Goal: Task Accomplishment & Management: Manage account settings

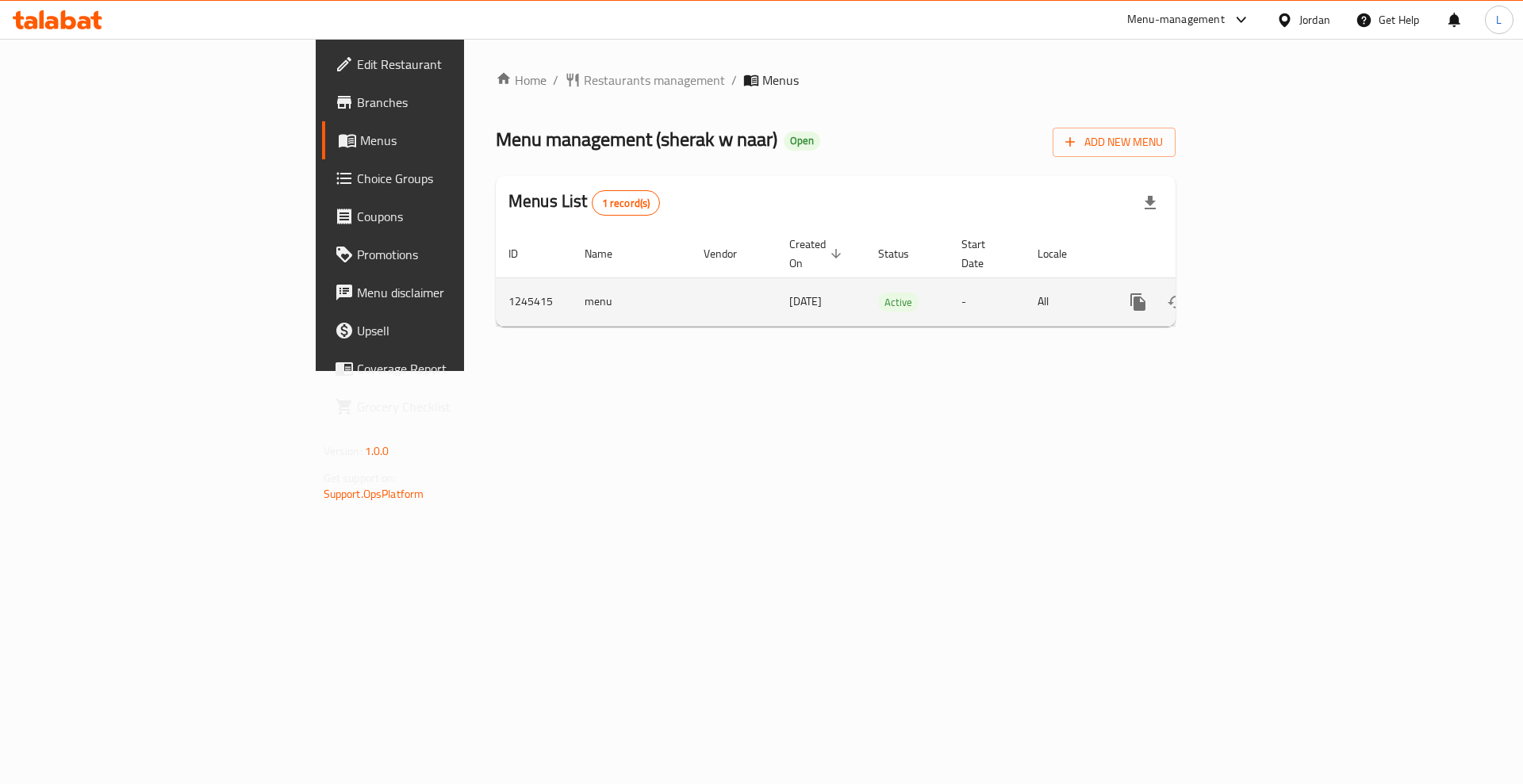
click at [1259, 295] on icon "enhanced table" at bounding box center [1252, 302] width 14 height 14
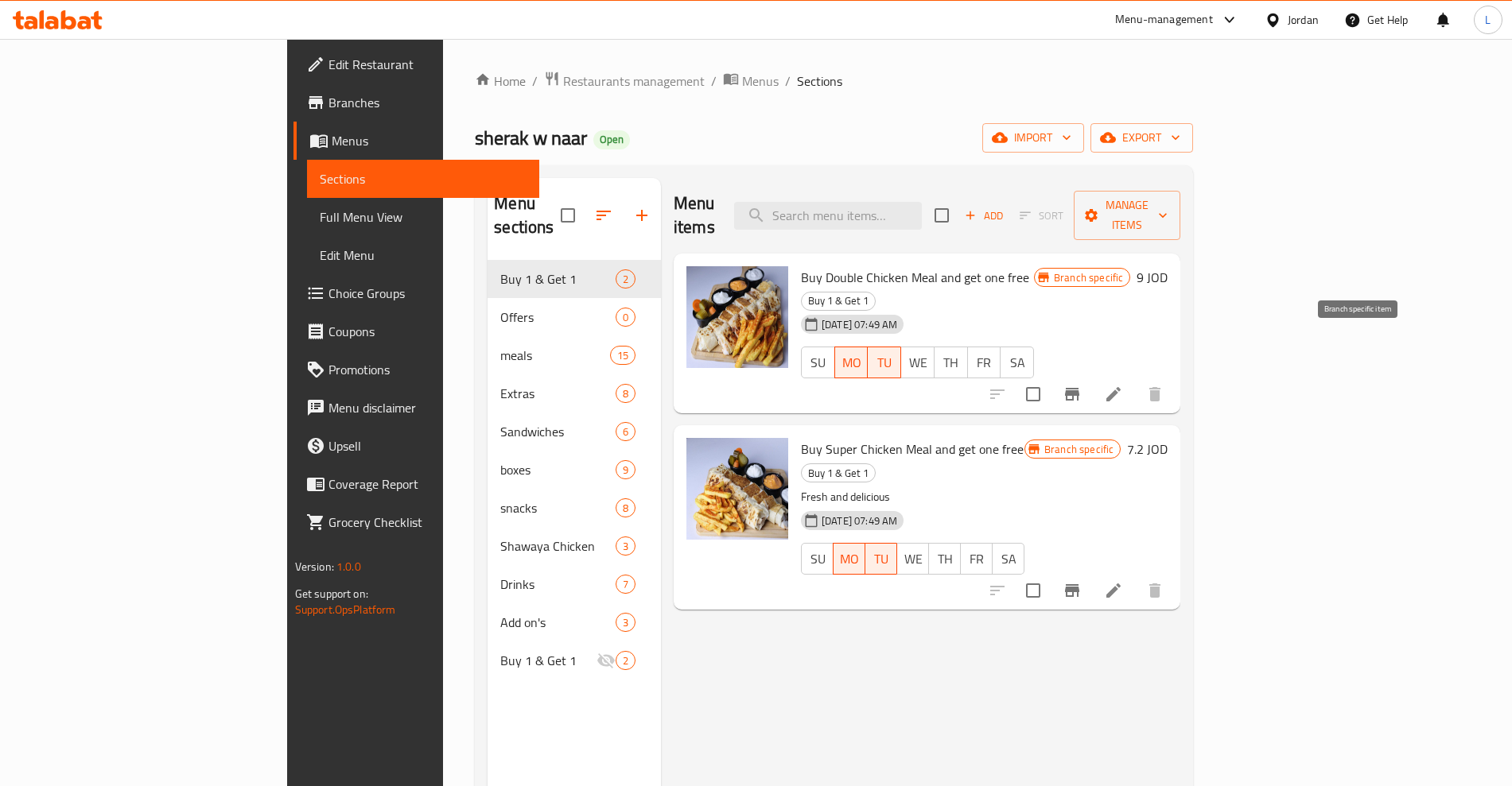
click at [1079, 388] on icon "Branch-specific-item" at bounding box center [1072, 394] width 14 height 13
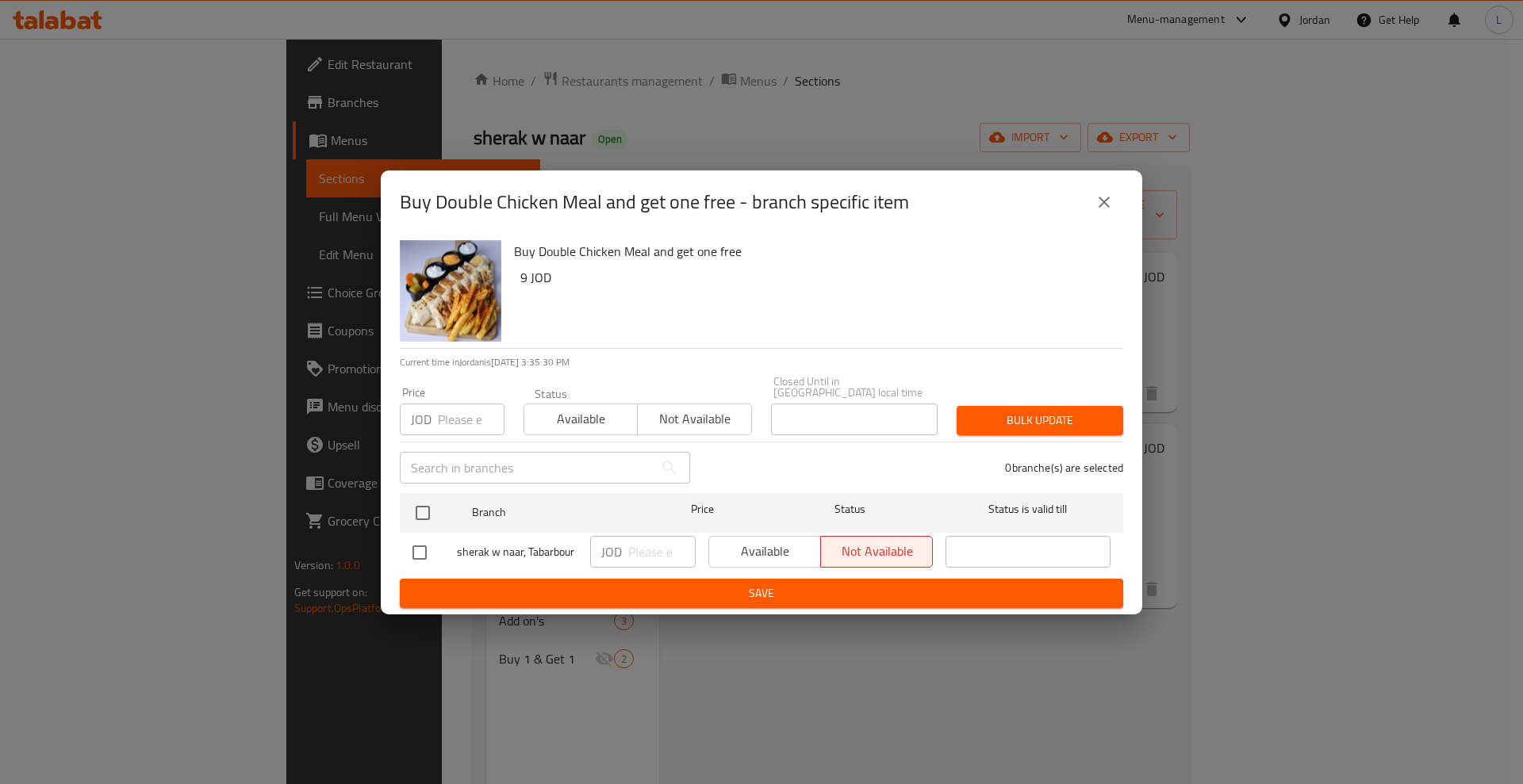
click at [1111, 208] on icon "close" at bounding box center [1104, 202] width 19 height 19
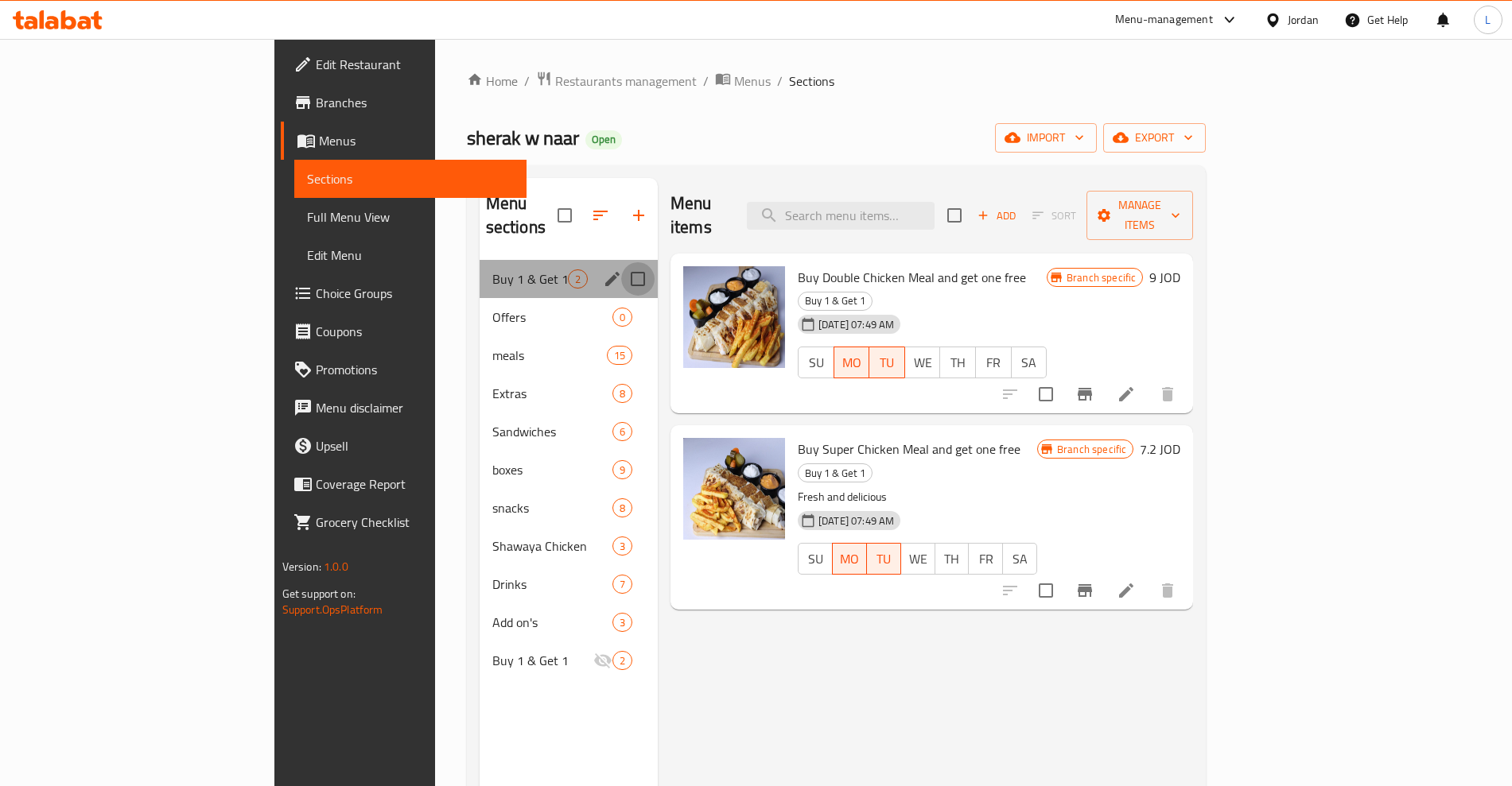
click at [621, 262] on input "Menu sections" at bounding box center [638, 279] width 33 height 33
checkbox input "true"
click at [618, 206] on icon "button" at bounding box center [627, 216] width 19 height 19
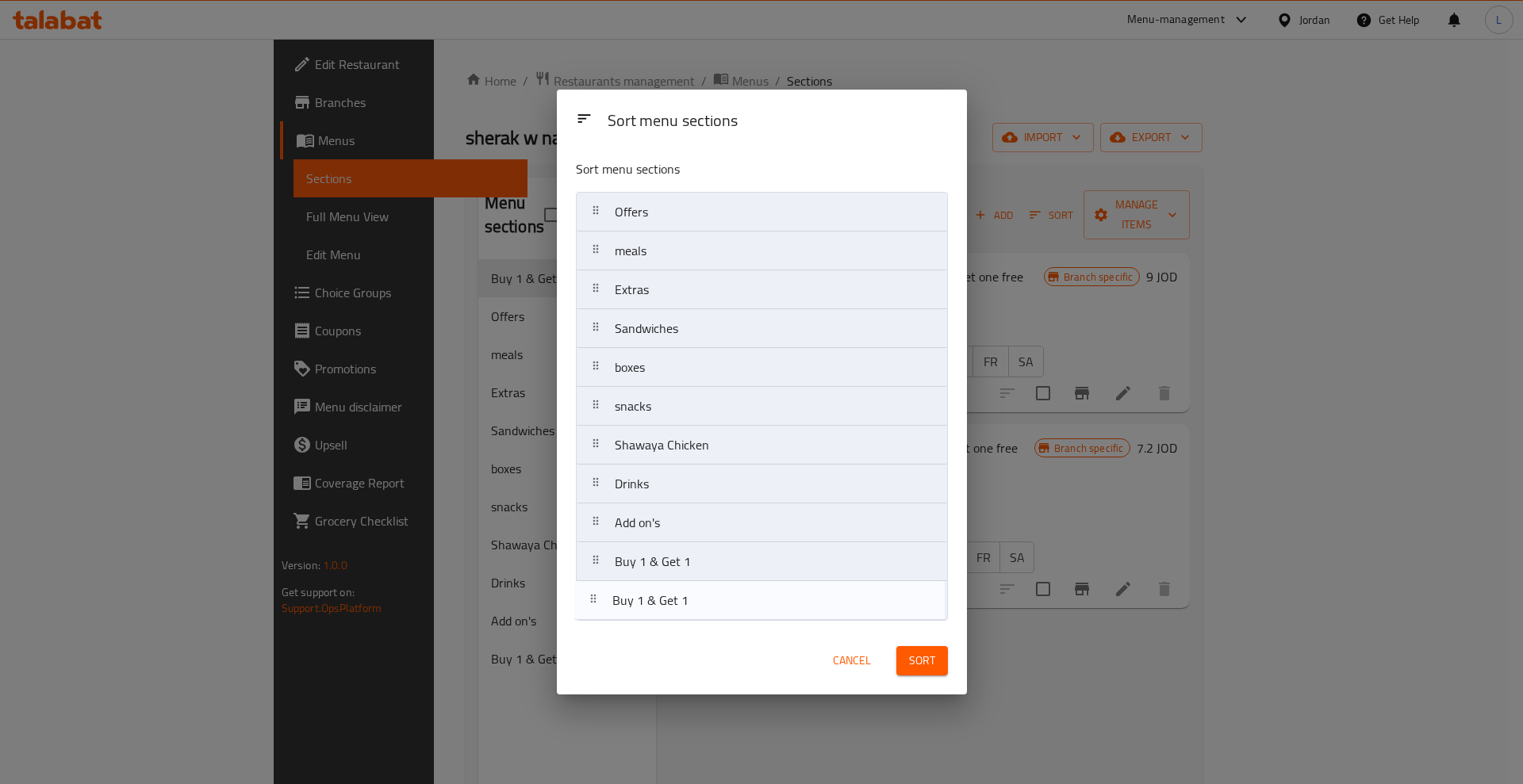
drag, startPoint x: 631, startPoint y: 212, endPoint x: 624, endPoint y: 631, distance: 419.1
click at [623, 632] on div "Sort menu sections Sort menu sections Buy 1 & Get 1 Offers meals Extras Sandwic…" at bounding box center [762, 392] width 410 height 605
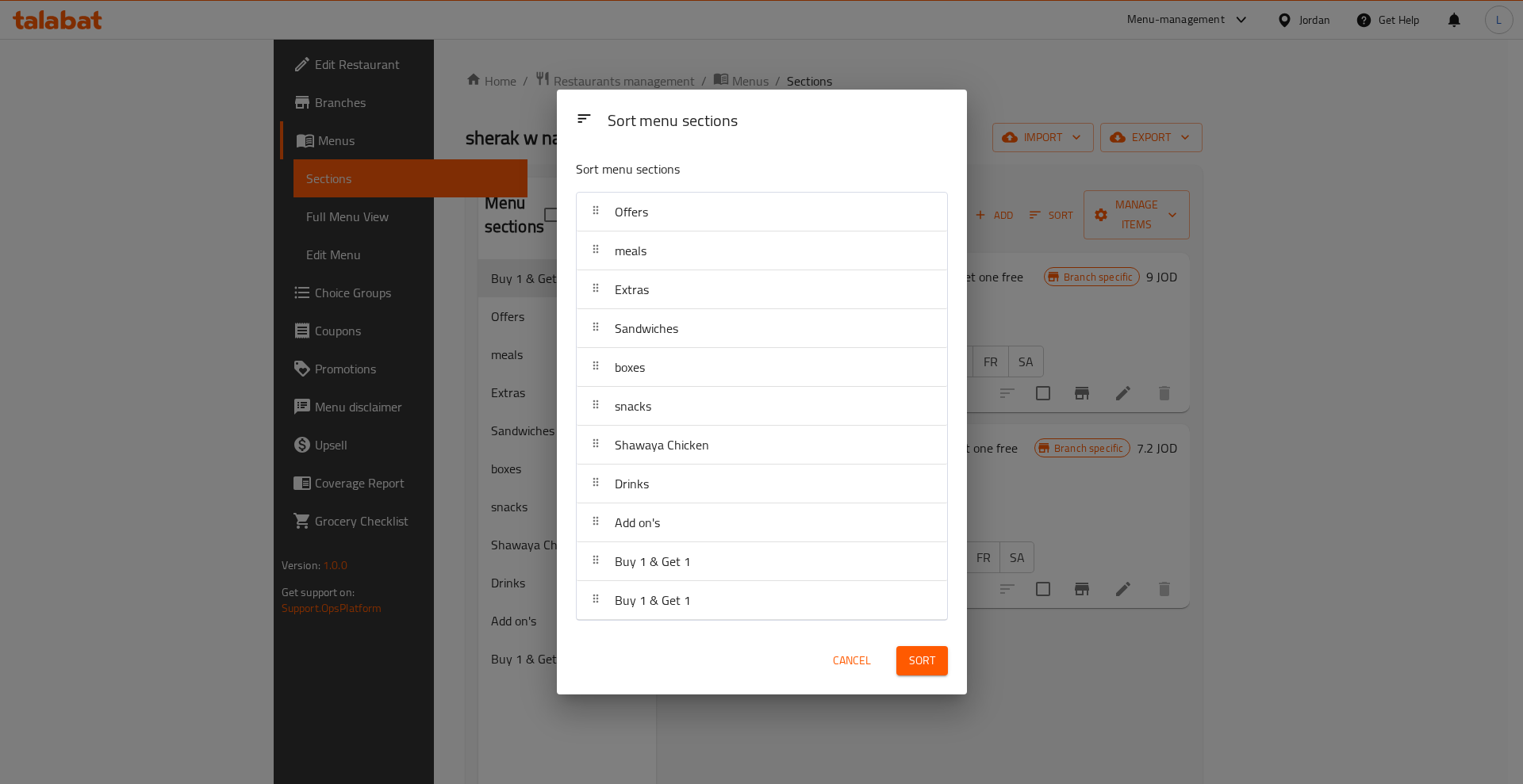
click at [935, 658] on button "Sort" at bounding box center [921, 661] width 51 height 30
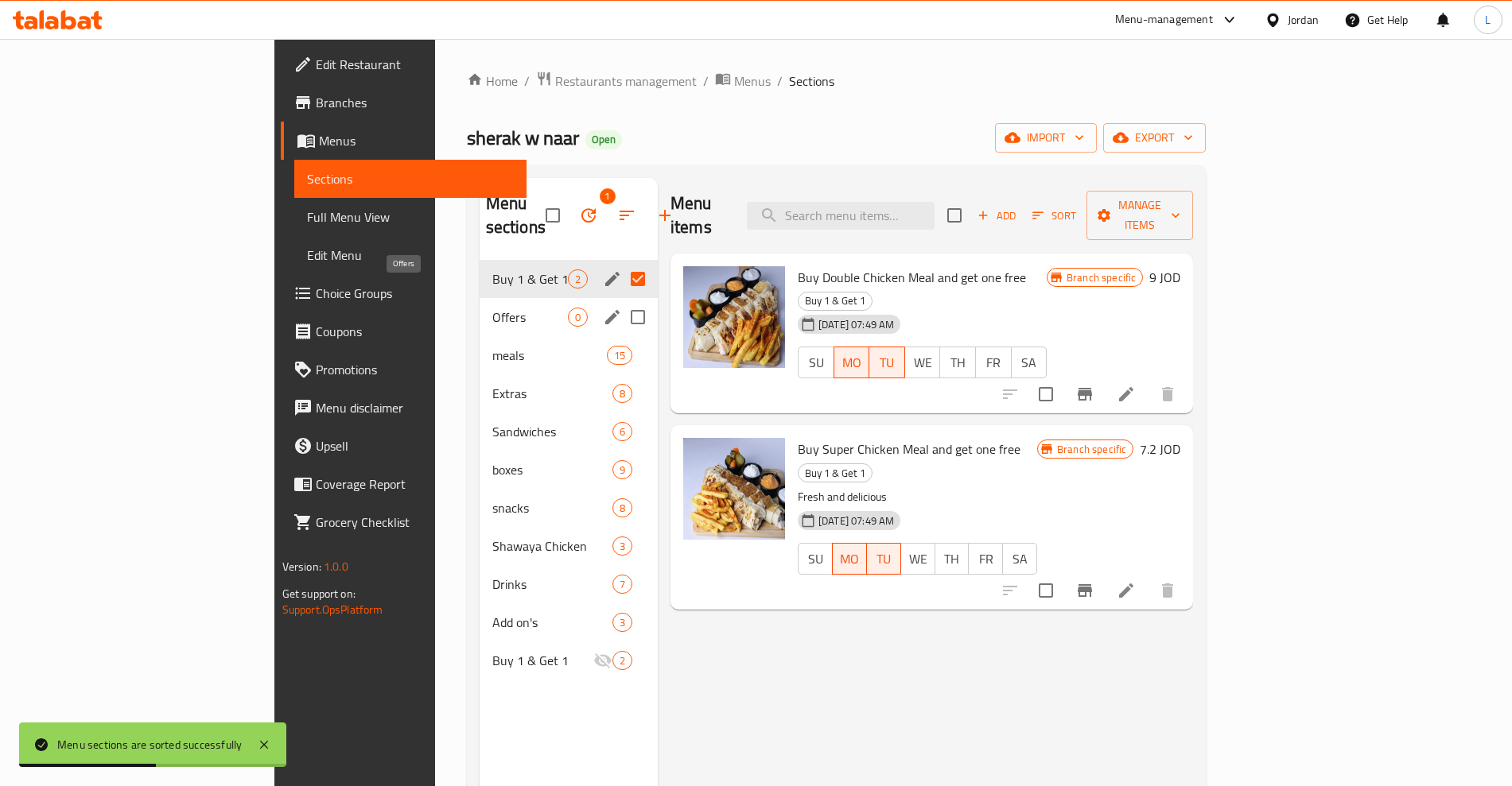
click at [492, 307] on span "Offers" at bounding box center [530, 317] width 76 height 19
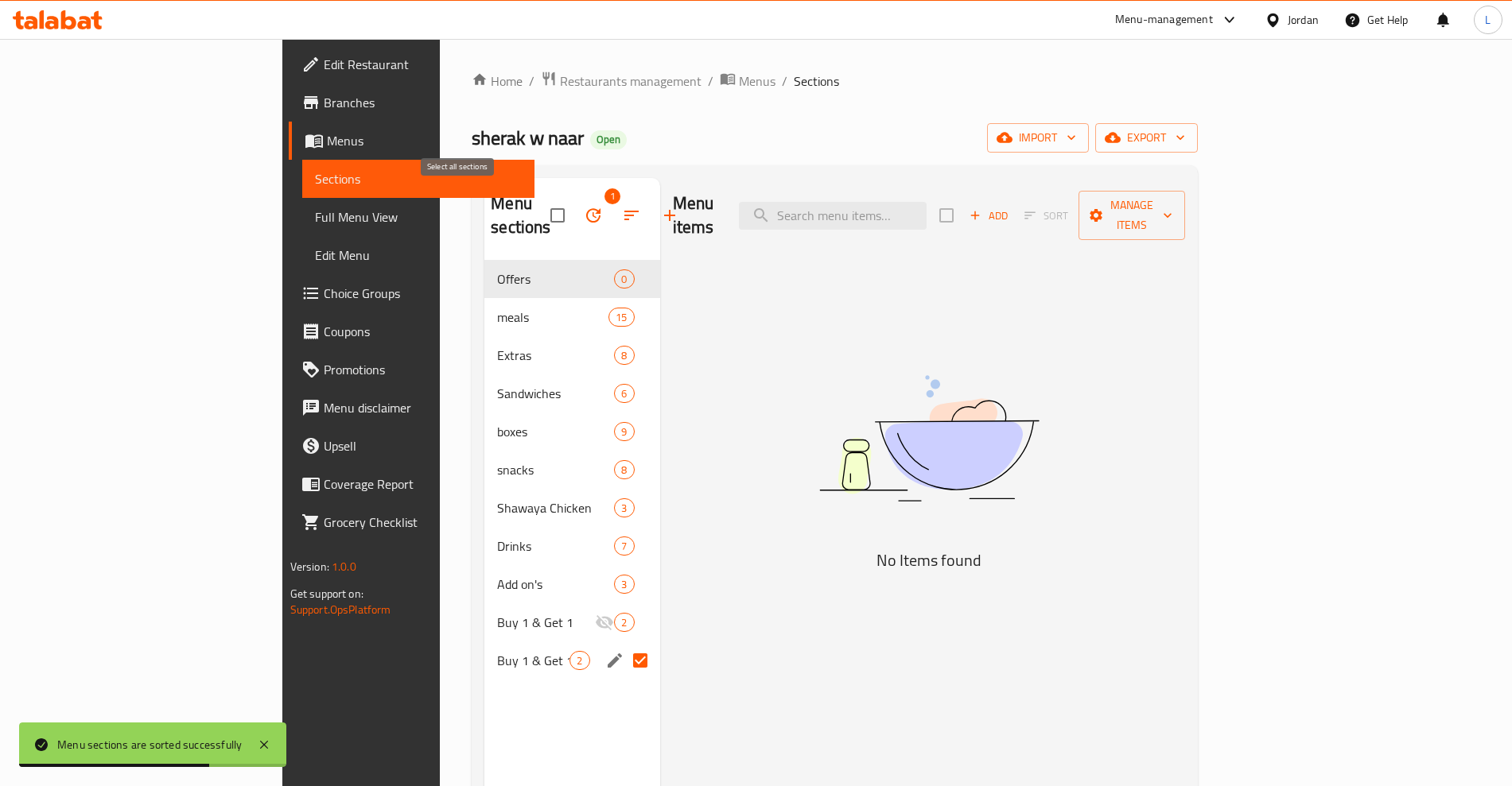
click at [541, 208] on input "checkbox" at bounding box center [557, 215] width 33 height 33
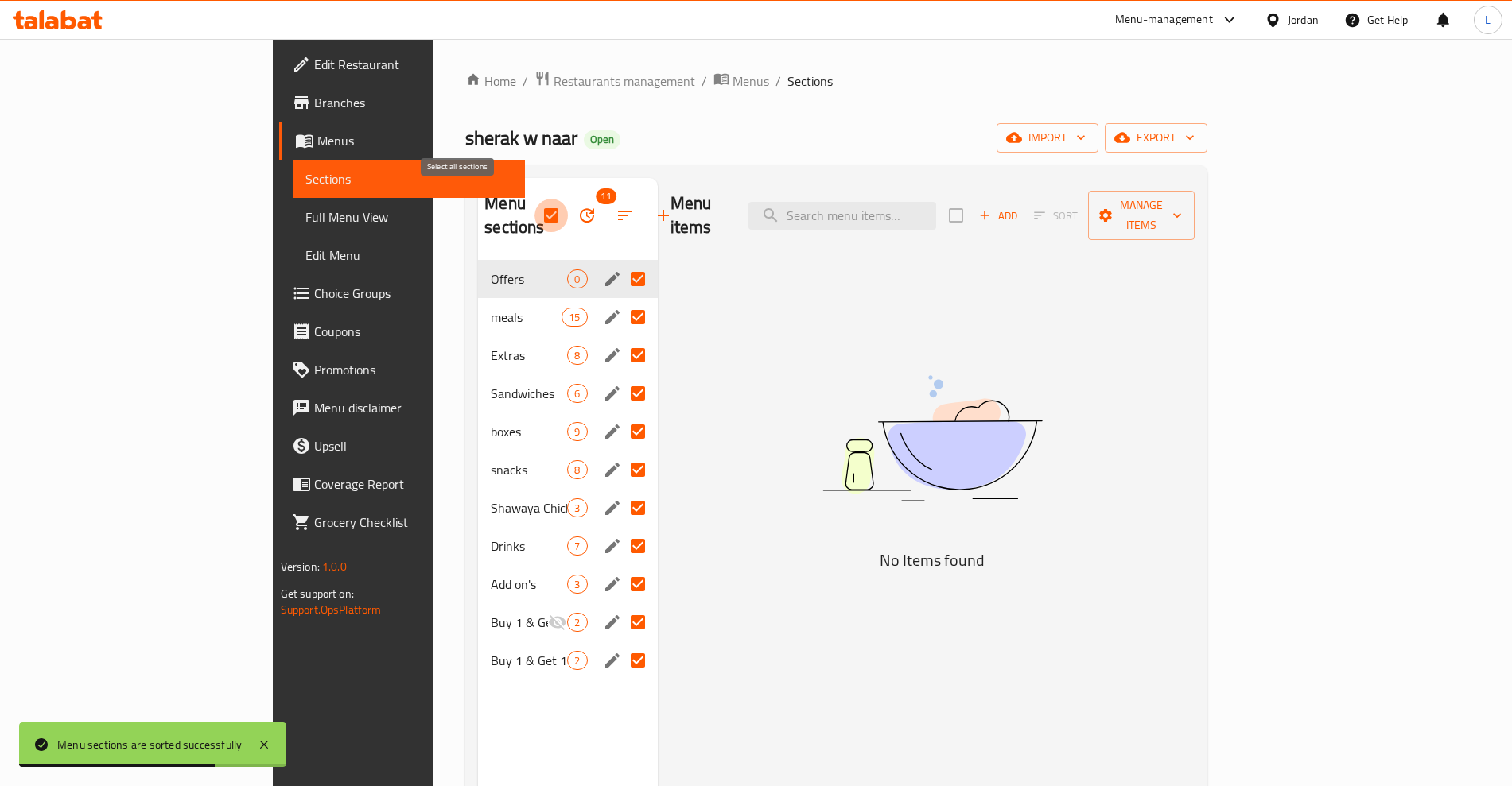
drag, startPoint x: 460, startPoint y: 208, endPoint x: 471, endPoint y: 225, distance: 20.2
click at [535, 210] on input "checkbox" at bounding box center [551, 215] width 33 height 33
checkbox input "false"
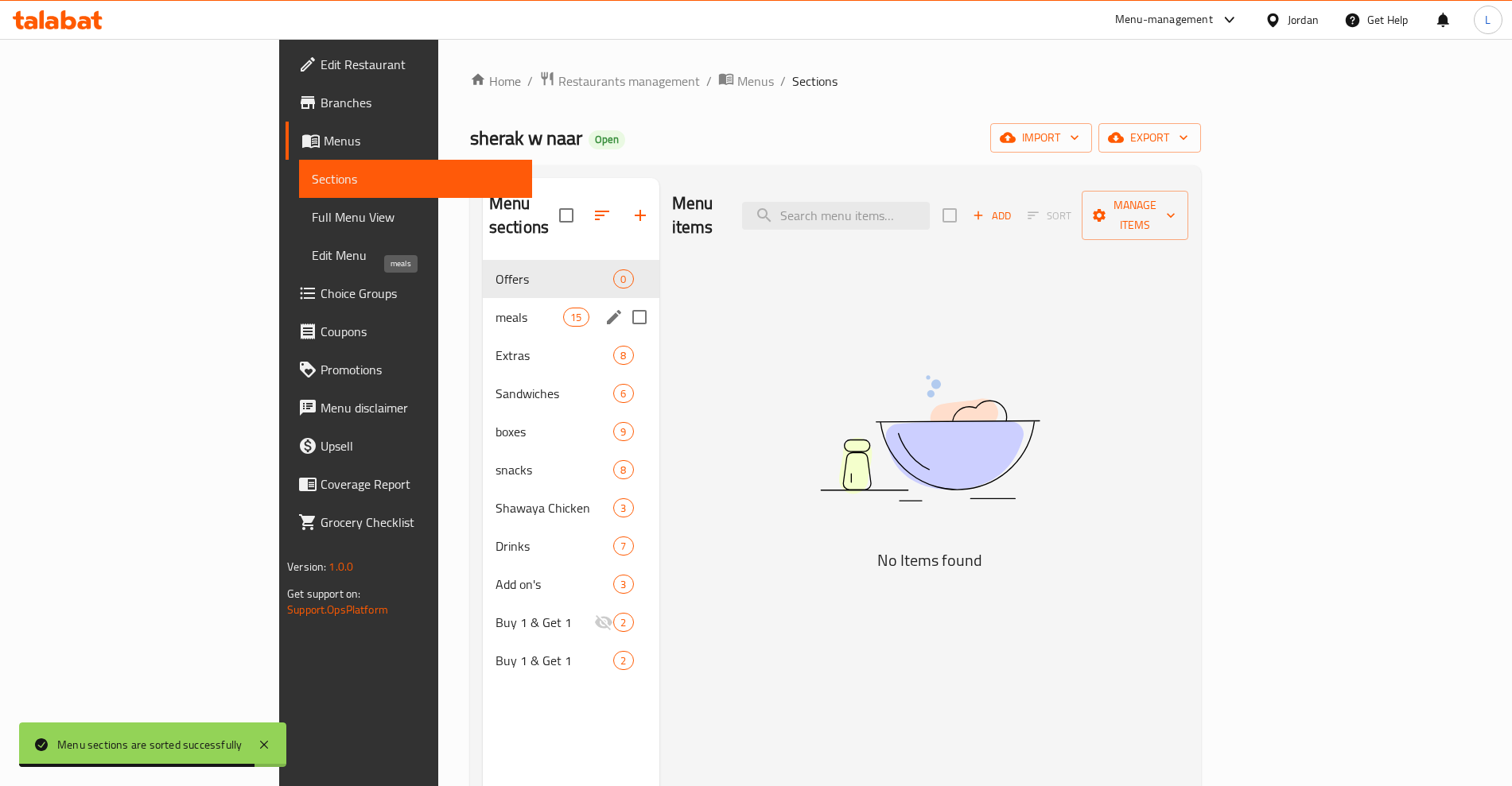
click at [496, 307] on span "meals" at bounding box center [530, 317] width 68 height 19
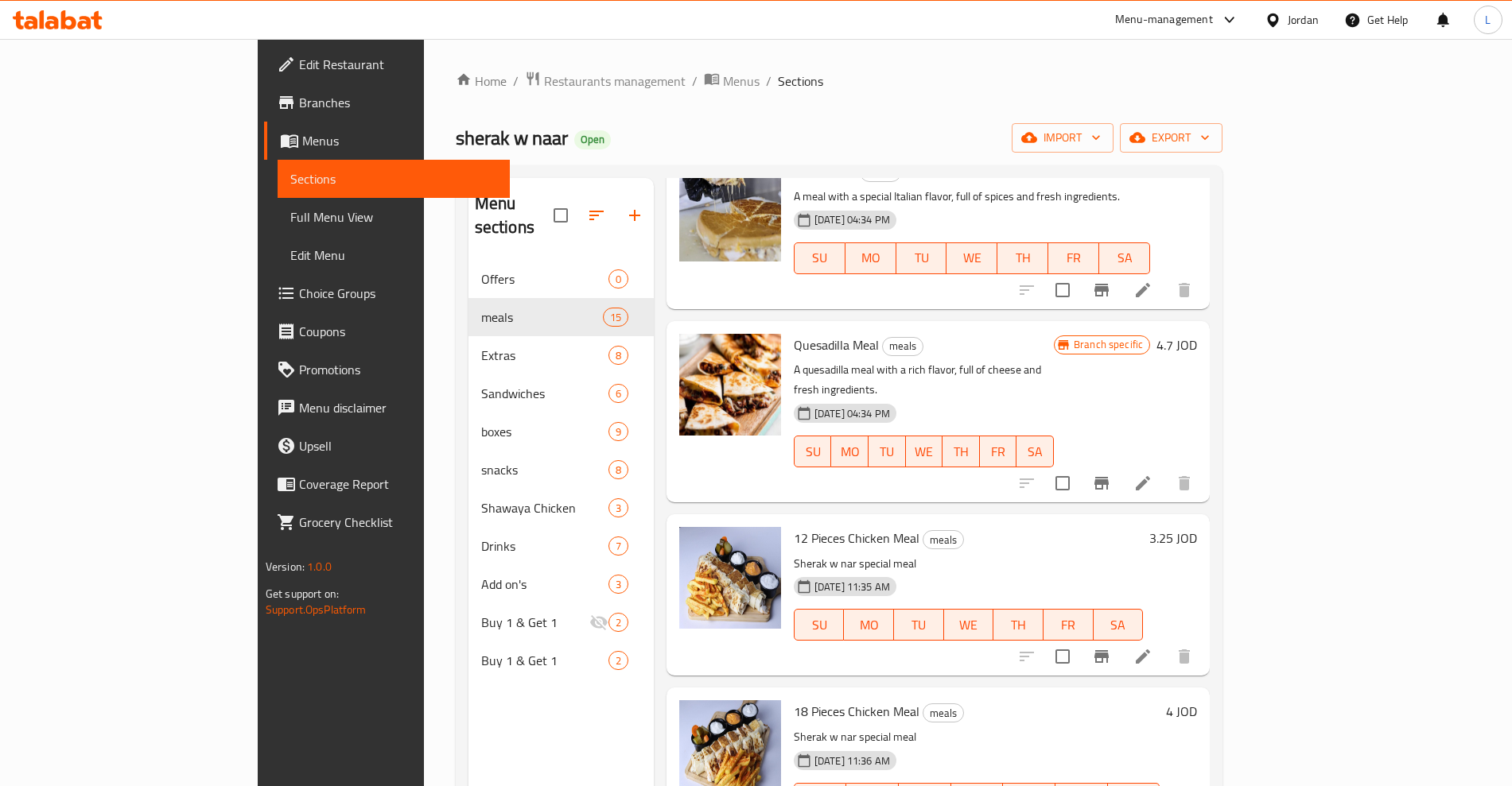
scroll to position [1858, 0]
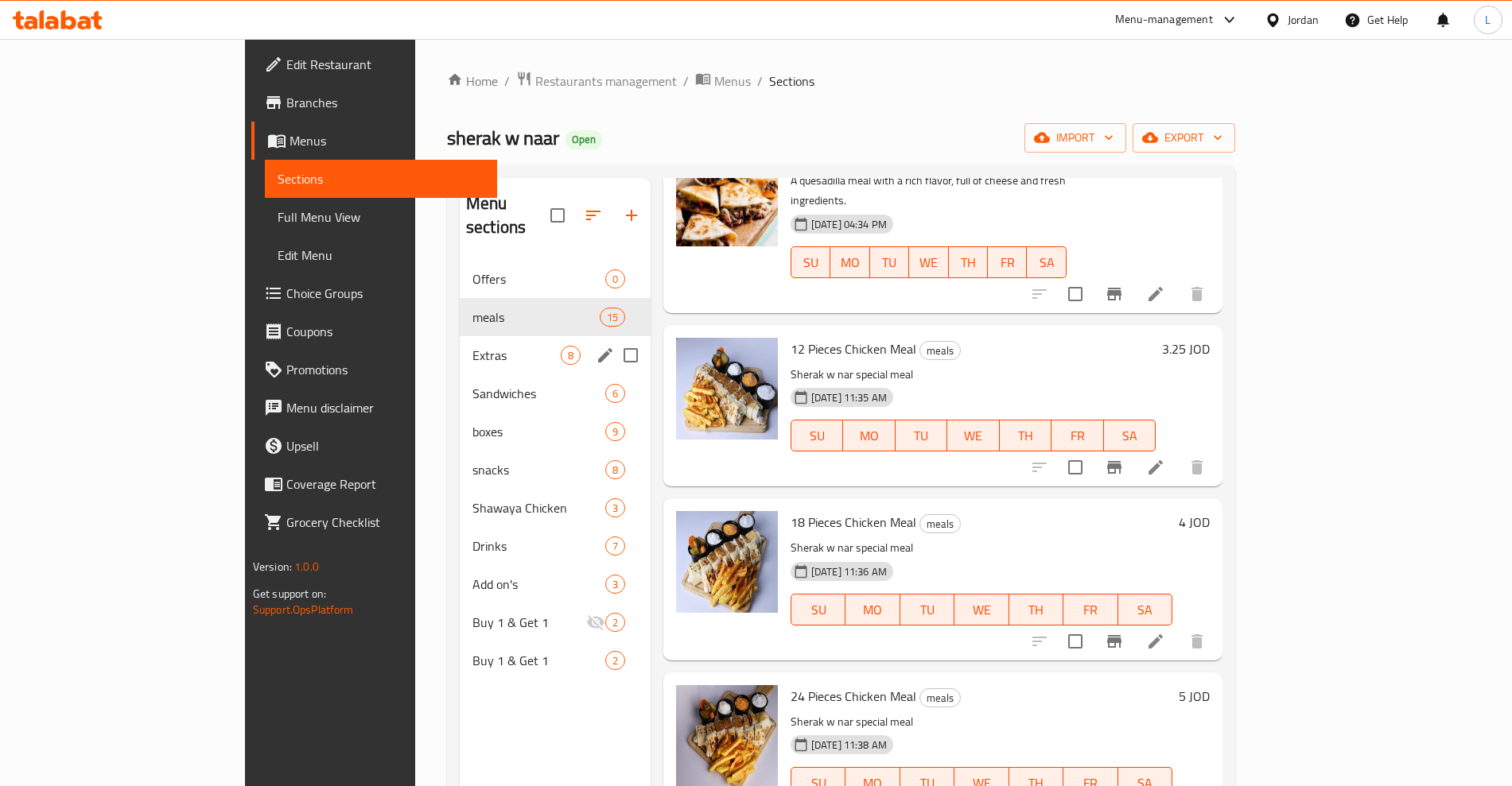
click at [460, 344] on div "Extras 8" at bounding box center [555, 355] width 191 height 38
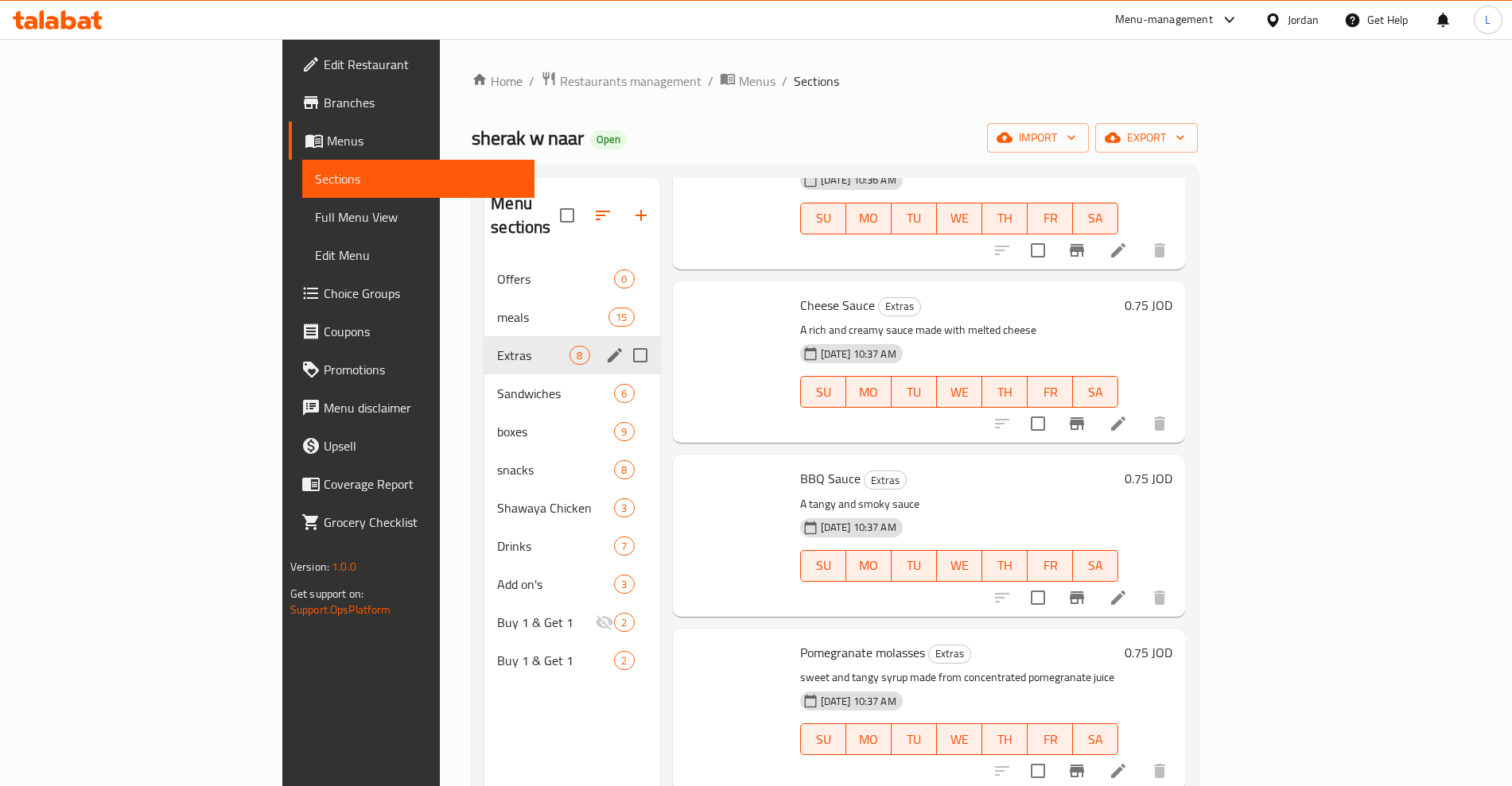
scroll to position [643, 0]
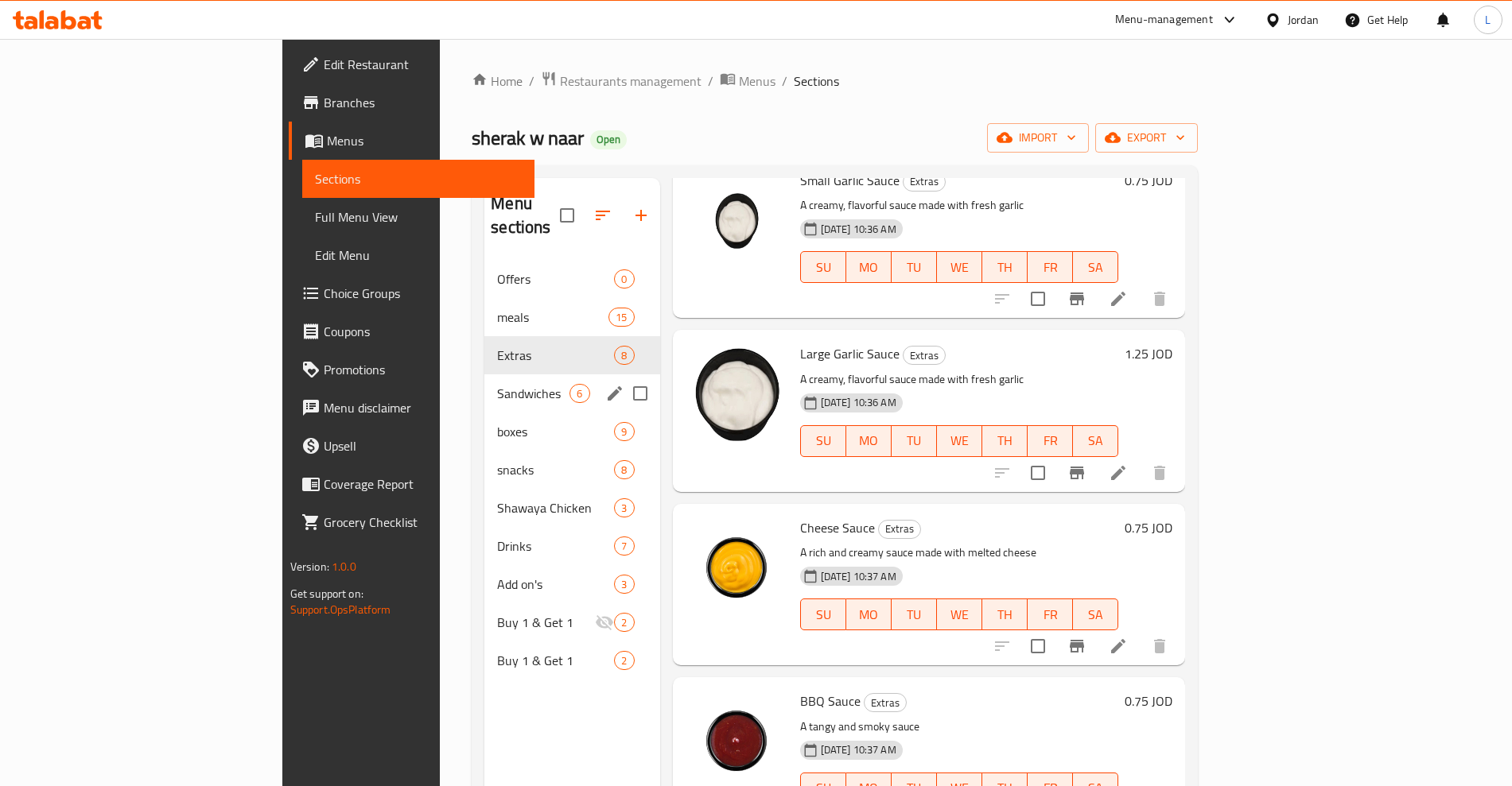
click at [497, 384] on span "Sandwiches" at bounding box center [533, 393] width 72 height 19
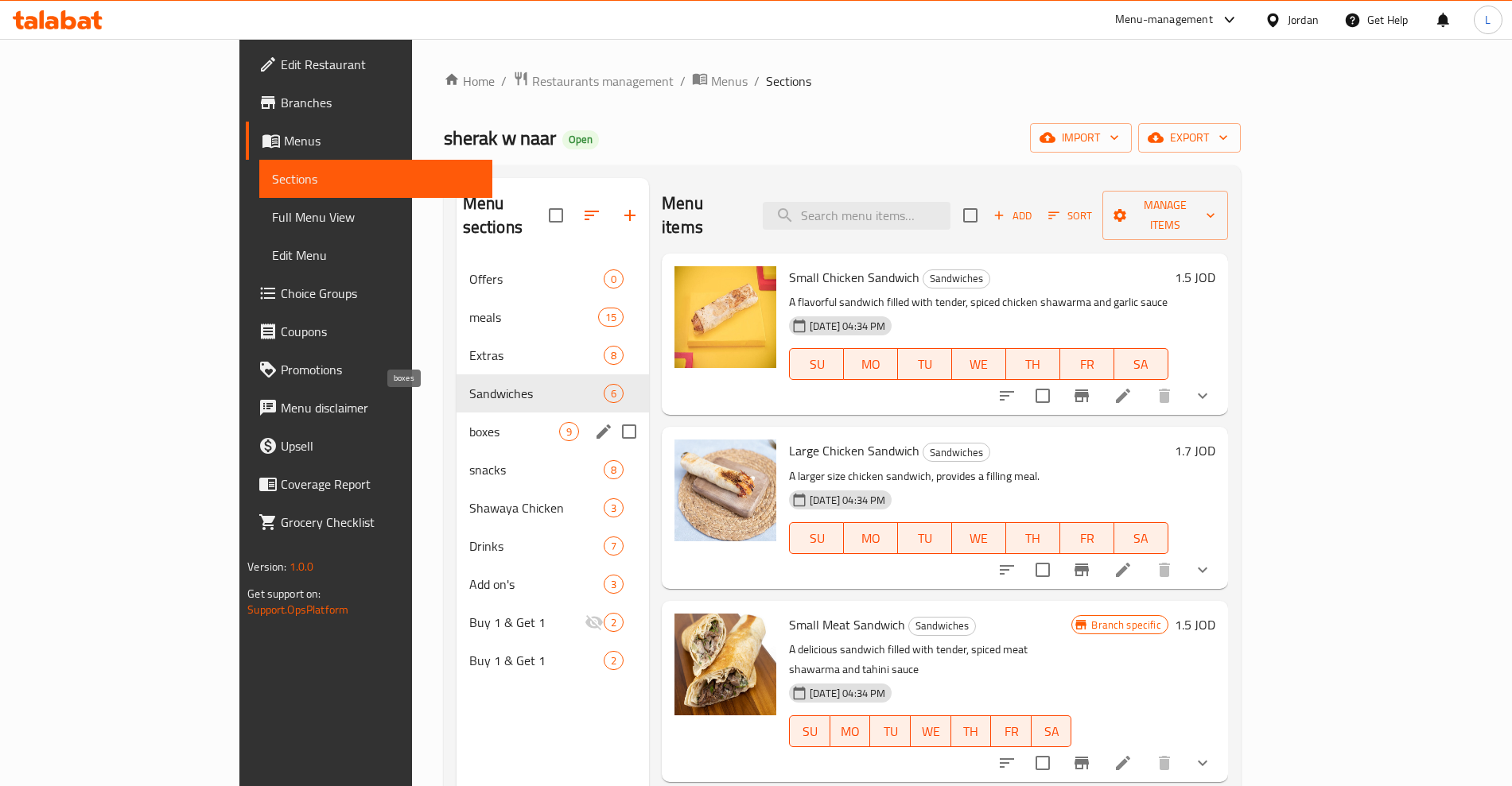
click at [469, 422] on span "boxes" at bounding box center [514, 432] width 90 height 19
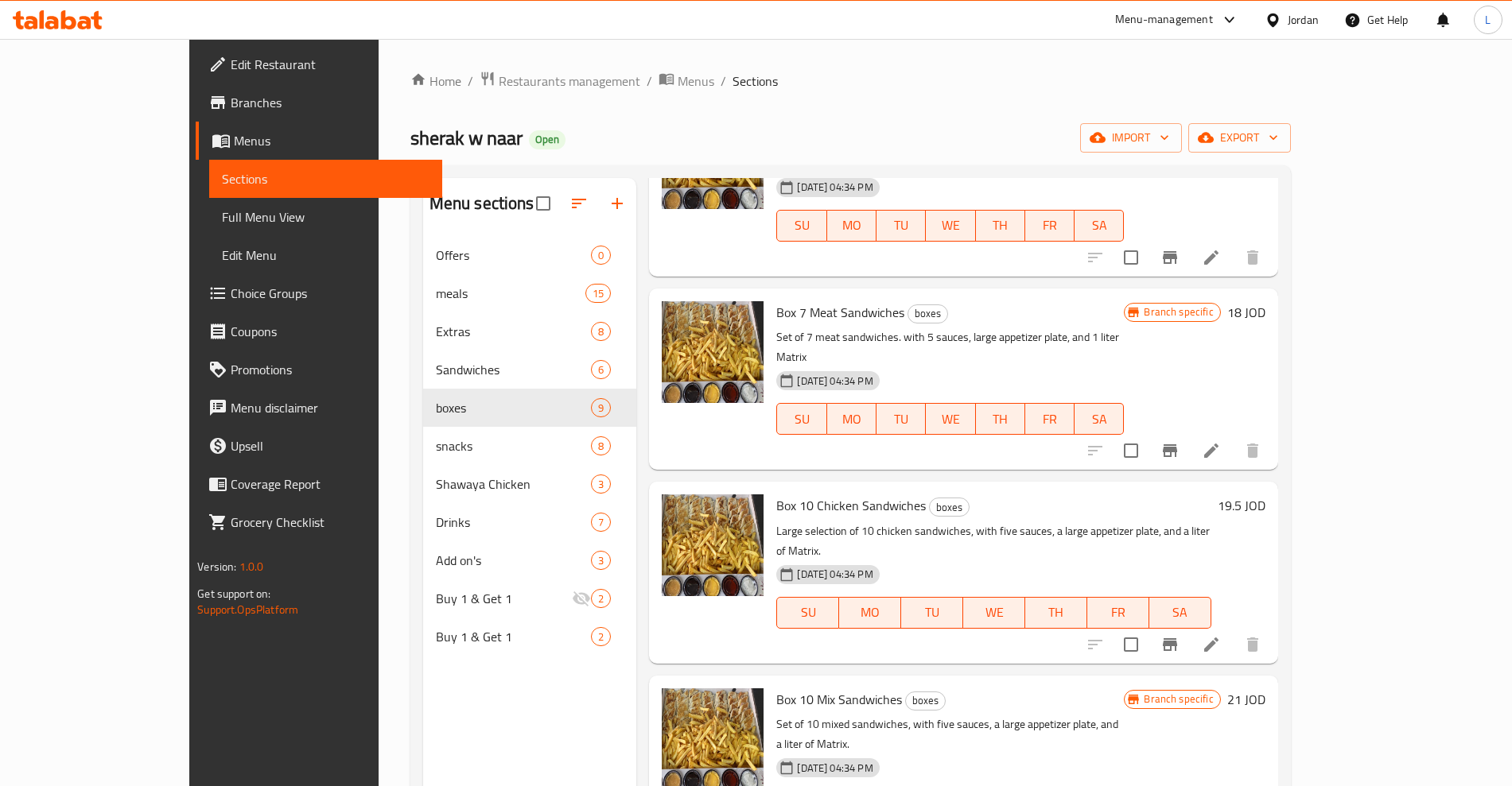
scroll to position [816, 0]
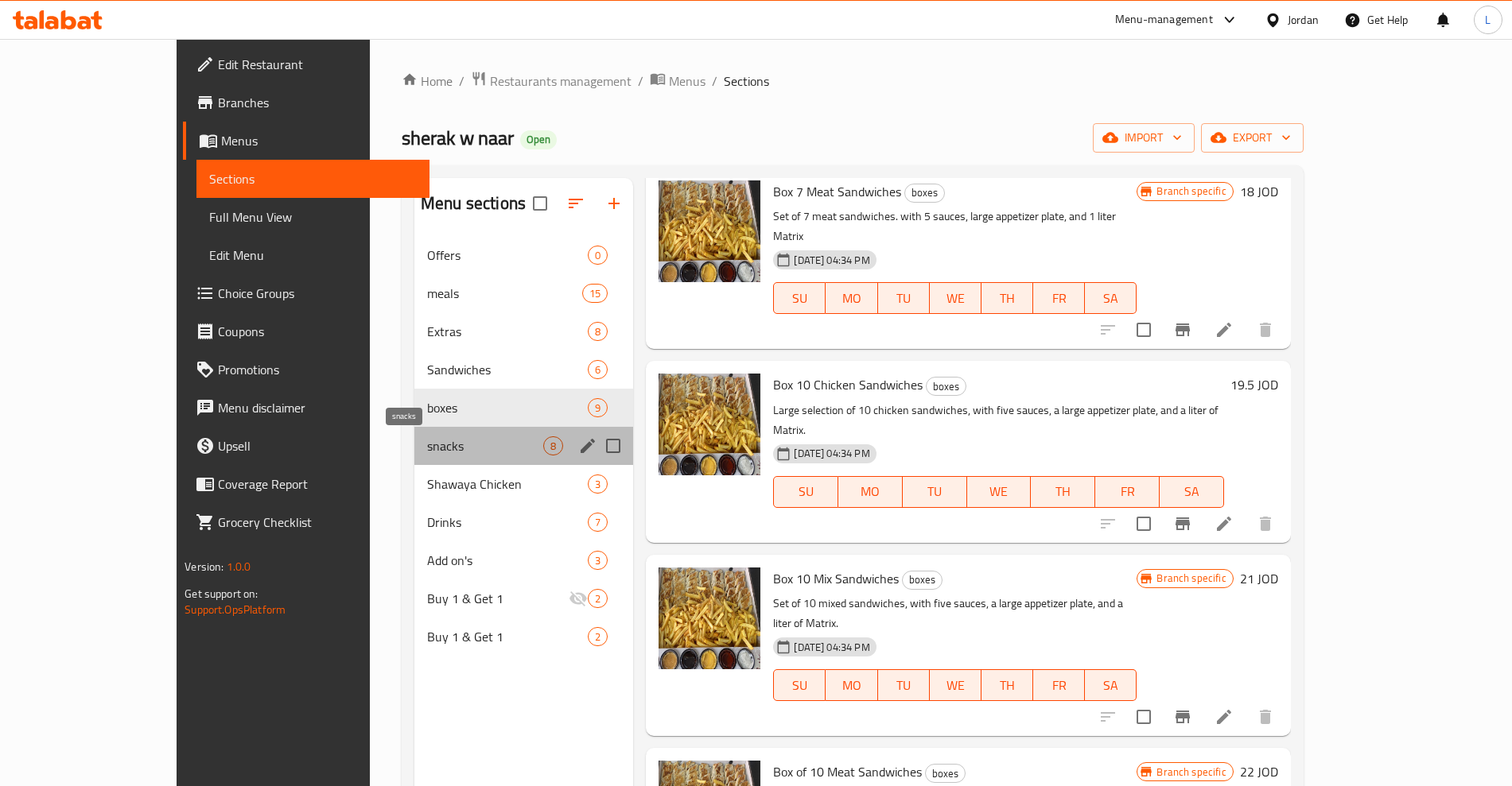
click at [427, 444] on span "snacks" at bounding box center [484, 446] width 116 height 19
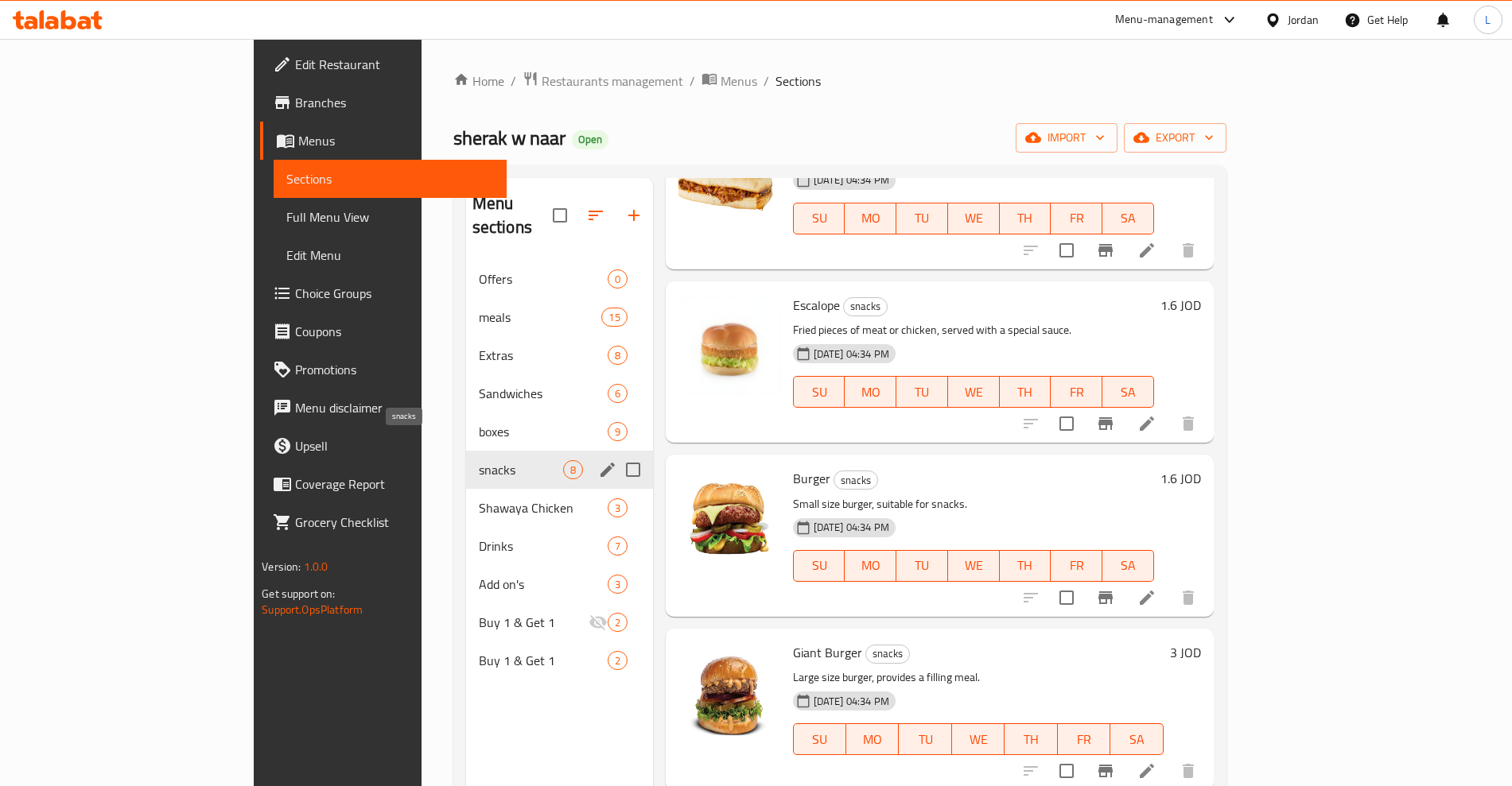
scroll to position [643, 0]
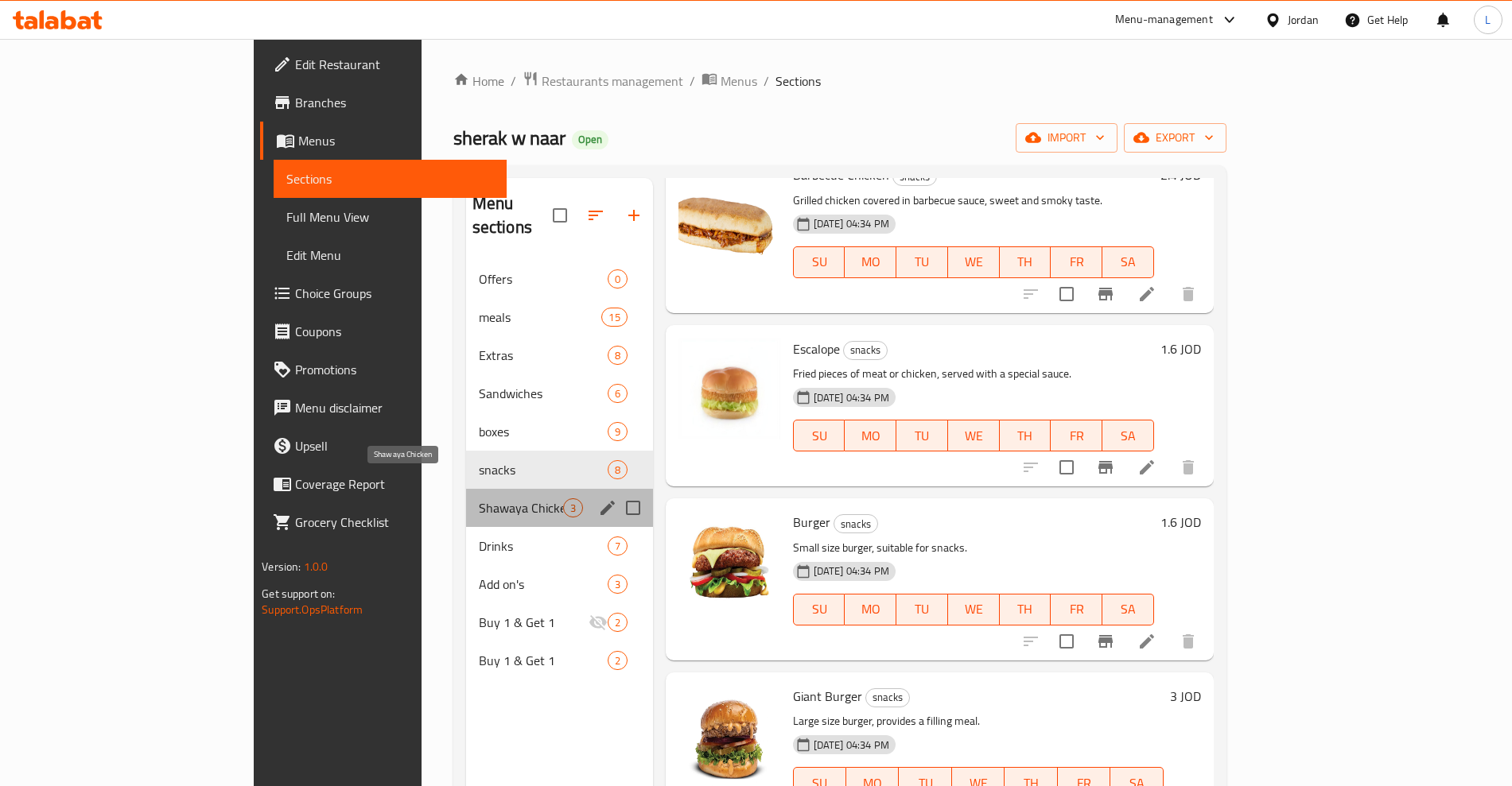
click at [479, 499] on span "Shawaya Chicken" at bounding box center [521, 508] width 84 height 19
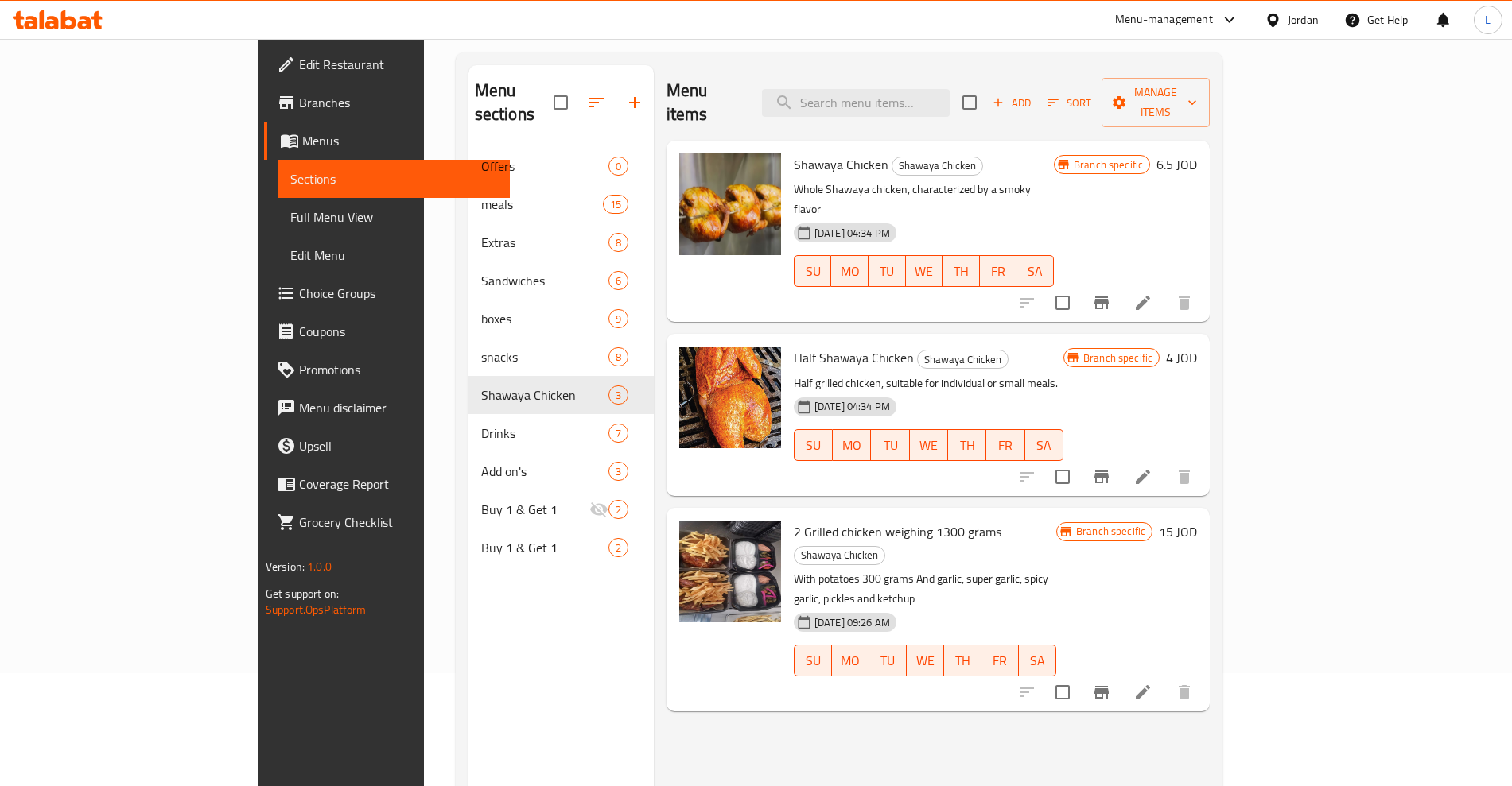
scroll to position [198, 0]
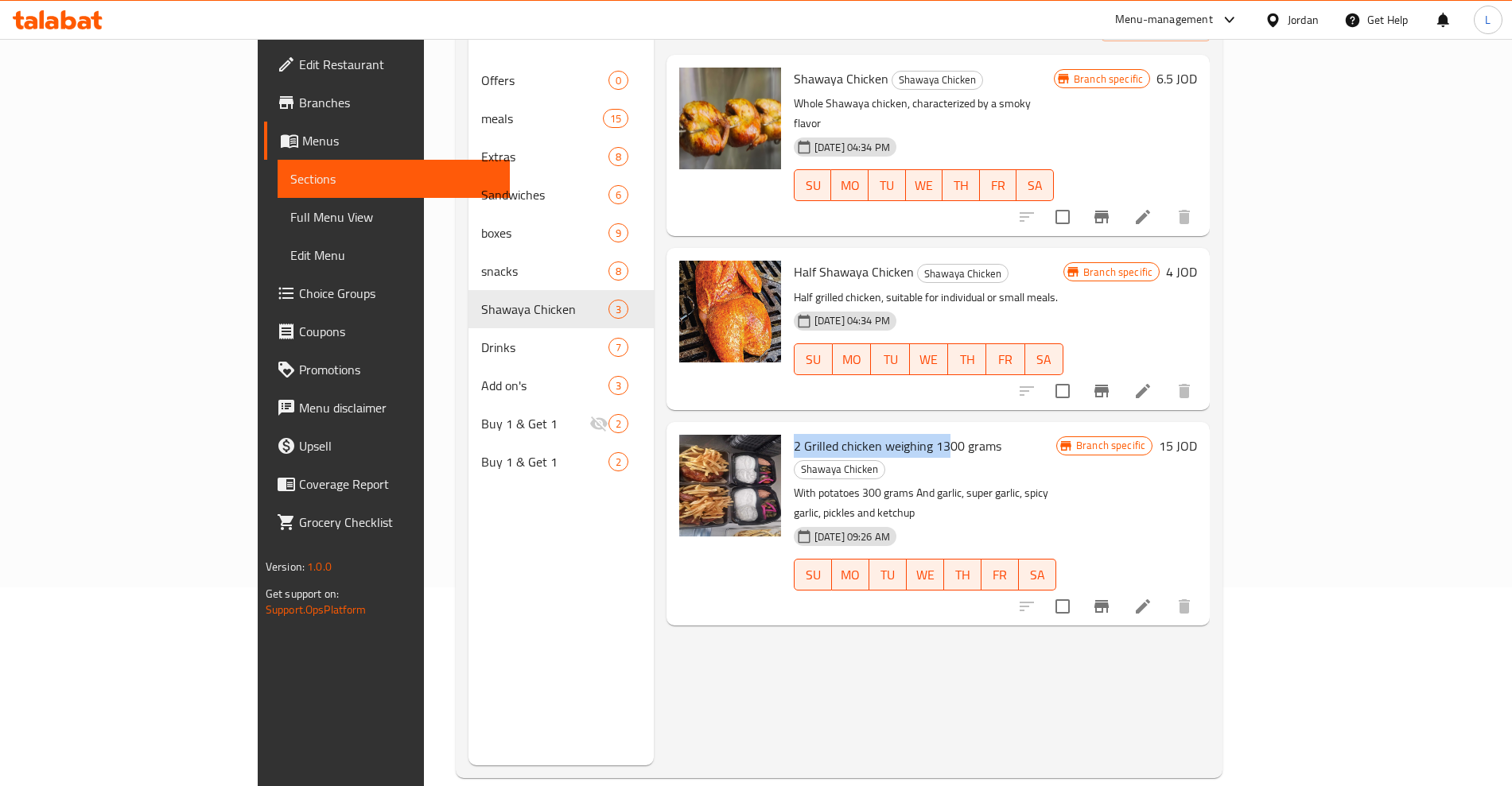
drag, startPoint x: 792, startPoint y: 389, endPoint x: 883, endPoint y: 386, distance: 91.0
click at [883, 428] on div "2 Grilled chicken weighing 1300 grams Shawaya Chicken With potatoes 300 grams A…" at bounding box center [925, 523] width 275 height 191
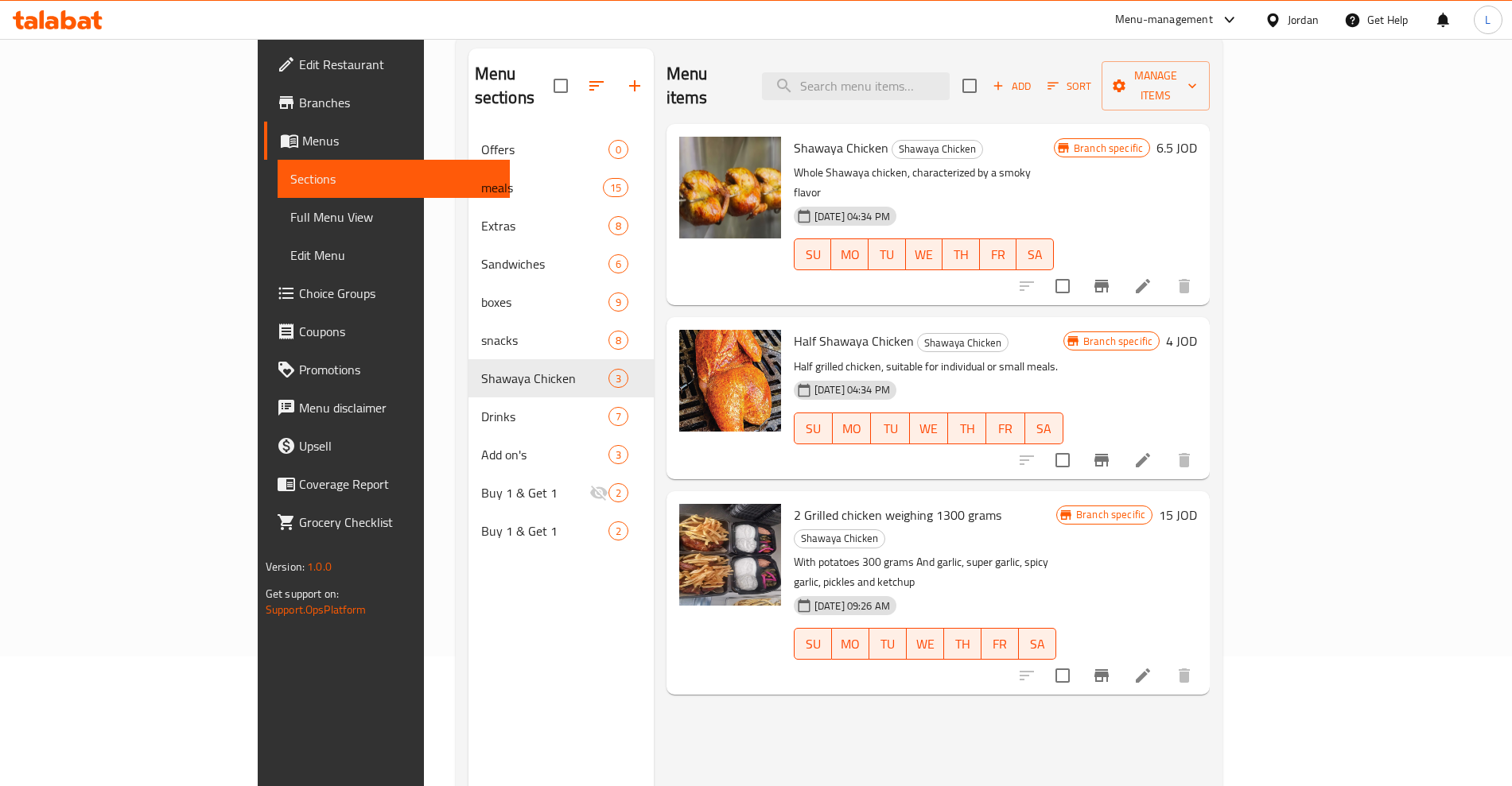
scroll to position [0, 0]
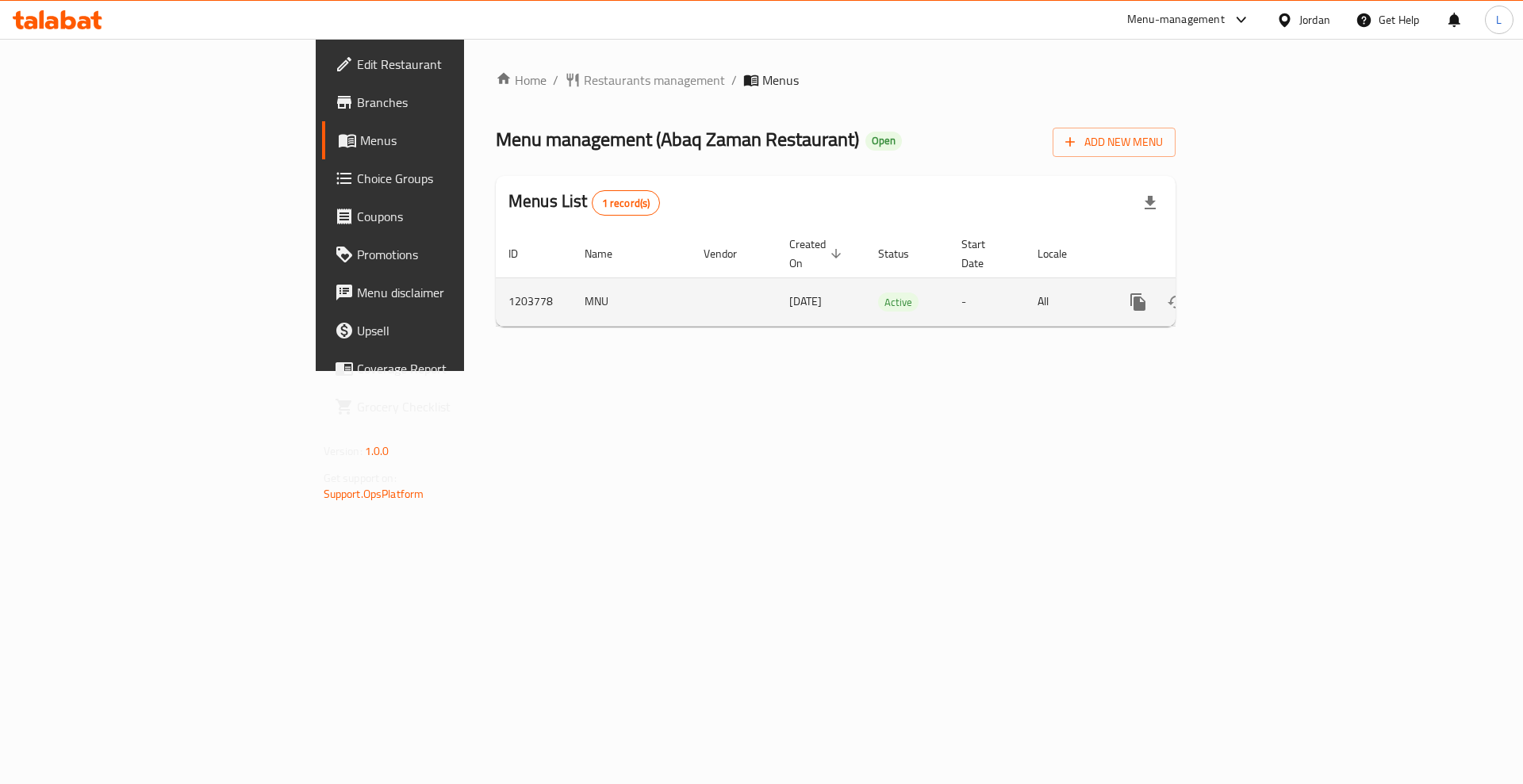
click at [1271, 285] on link "enhanced table" at bounding box center [1252, 302] width 38 height 38
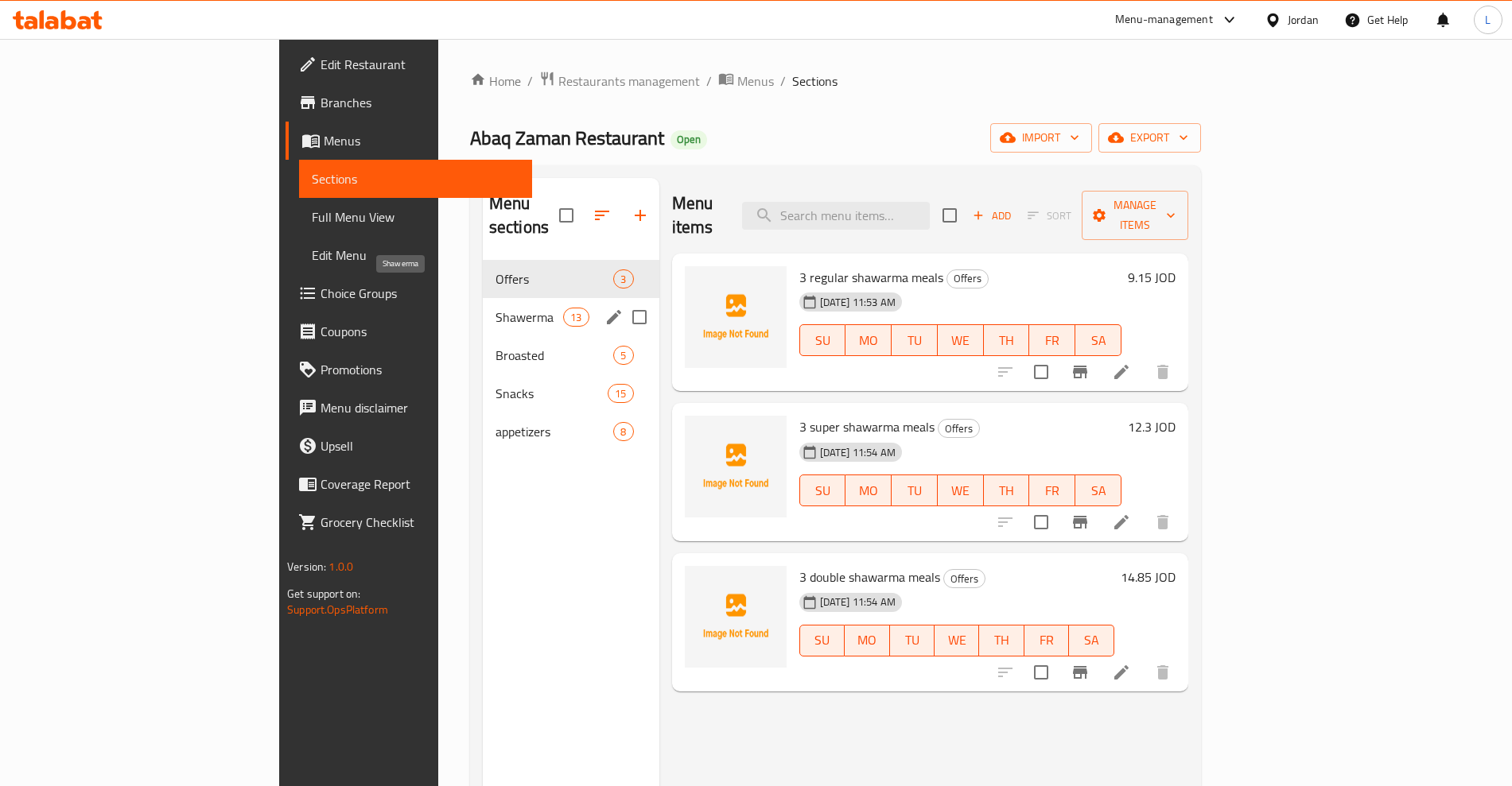
click at [496, 307] on span "Shawerma" at bounding box center [530, 317] width 68 height 19
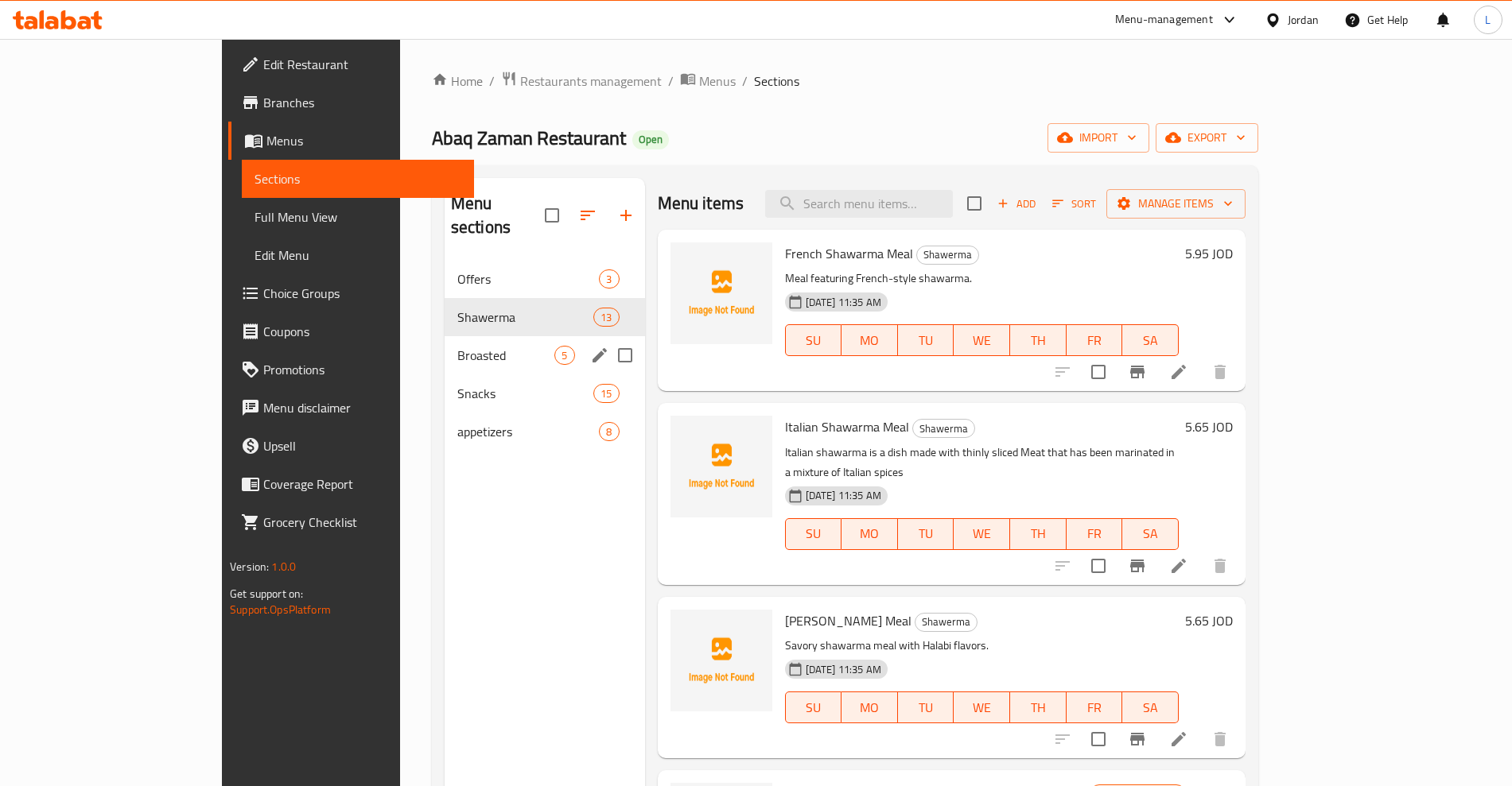
click at [457, 346] on span "Broasted" at bounding box center [506, 355] width 98 height 19
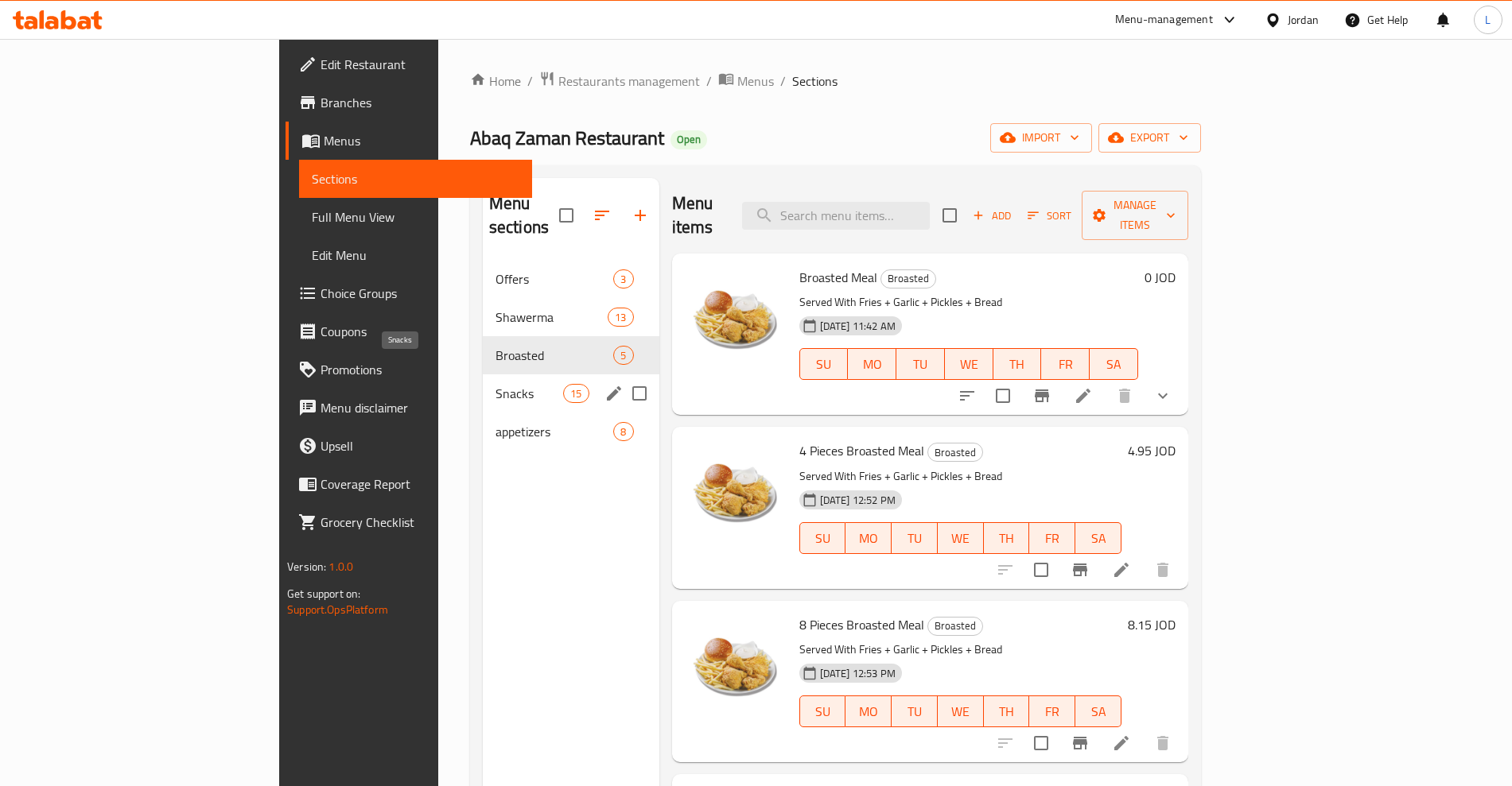
click at [496, 384] on span "Snacks" at bounding box center [530, 393] width 68 height 19
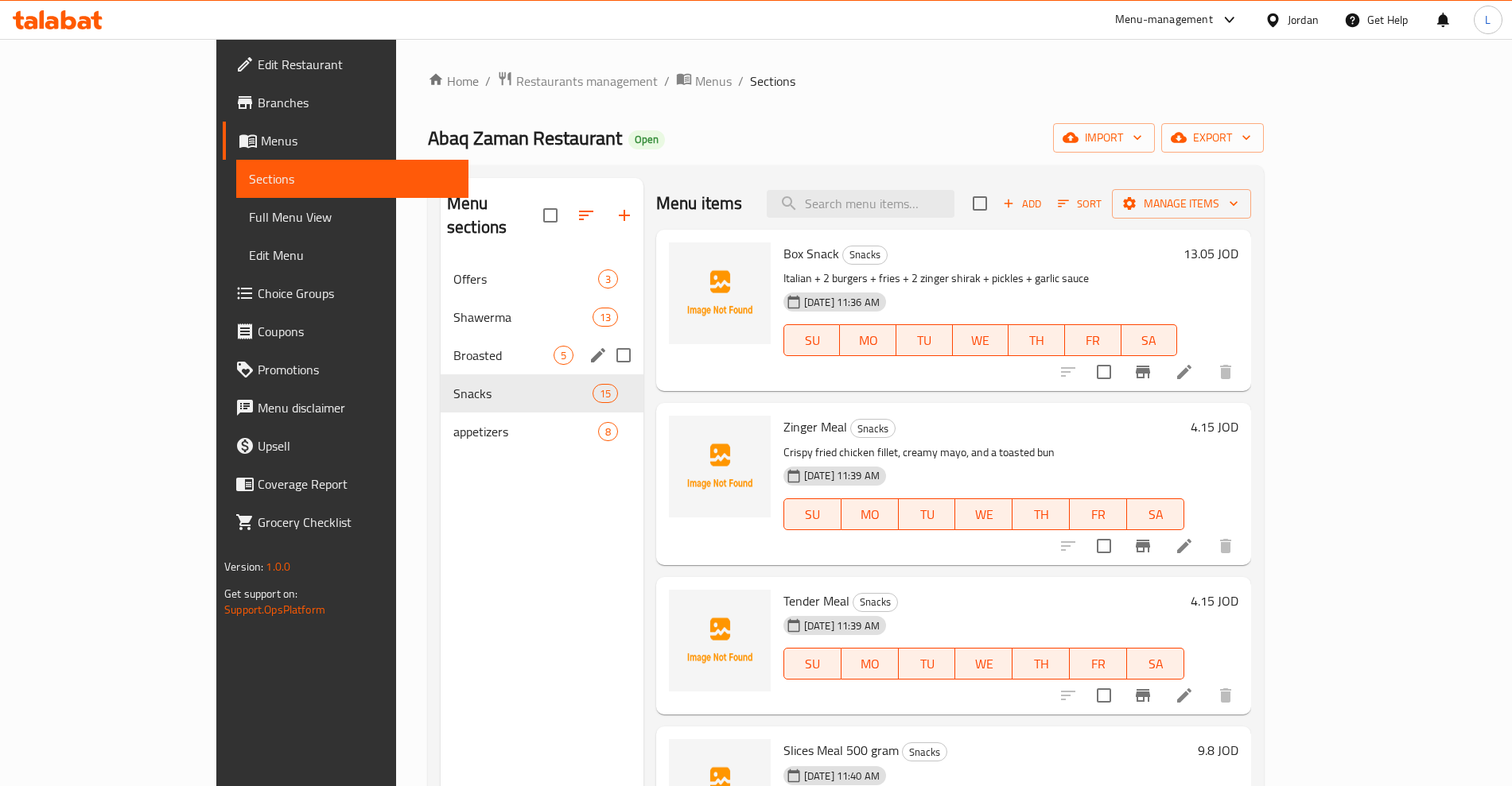
click at [441, 310] on div "Shawerma 13" at bounding box center [542, 318] width 203 height 38
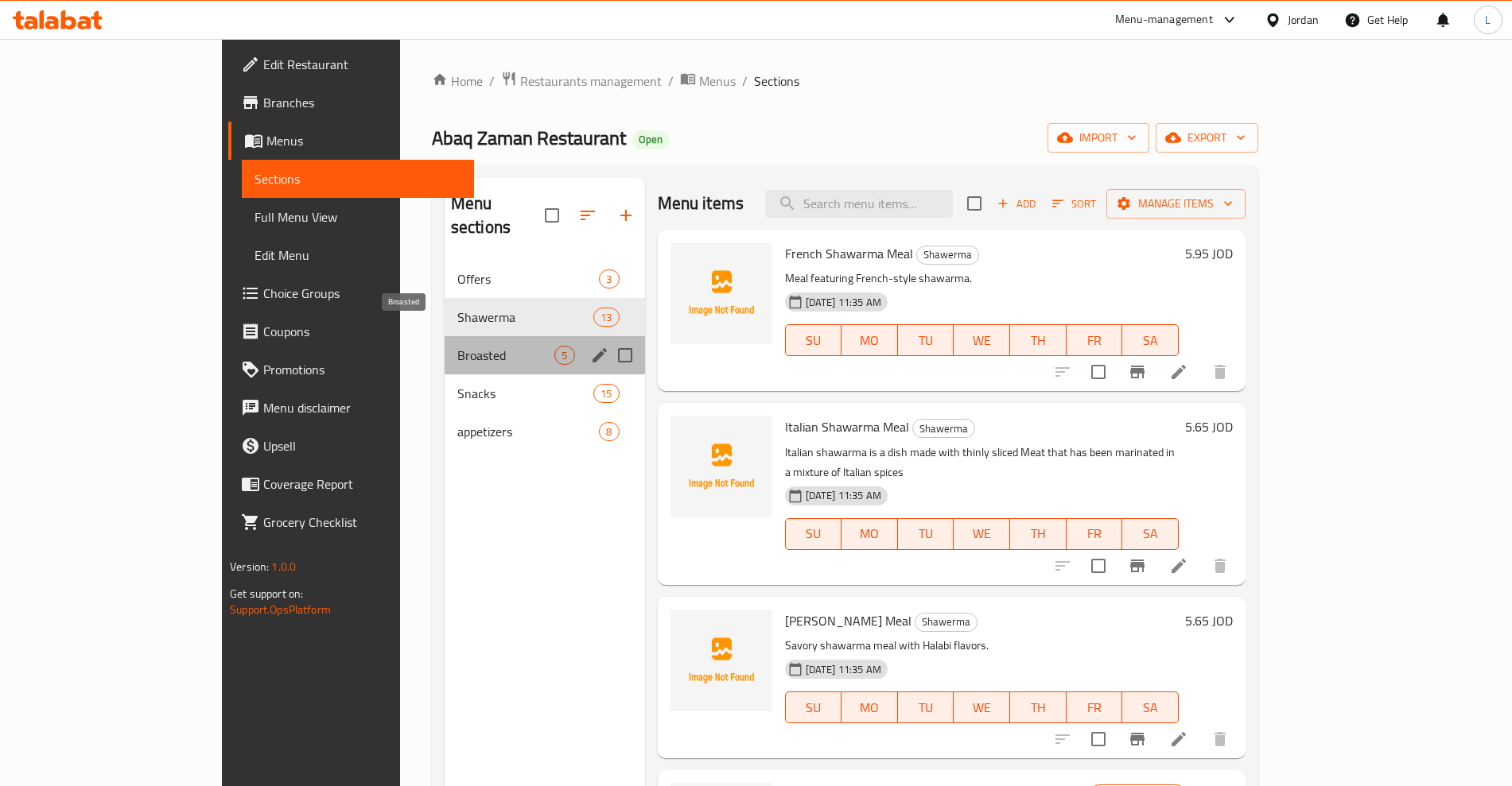
drag, startPoint x: 341, startPoint y: 332, endPoint x: 362, endPoint y: 359, distance: 34.2
click at [457, 346] on span "Broasted" at bounding box center [506, 355] width 98 height 19
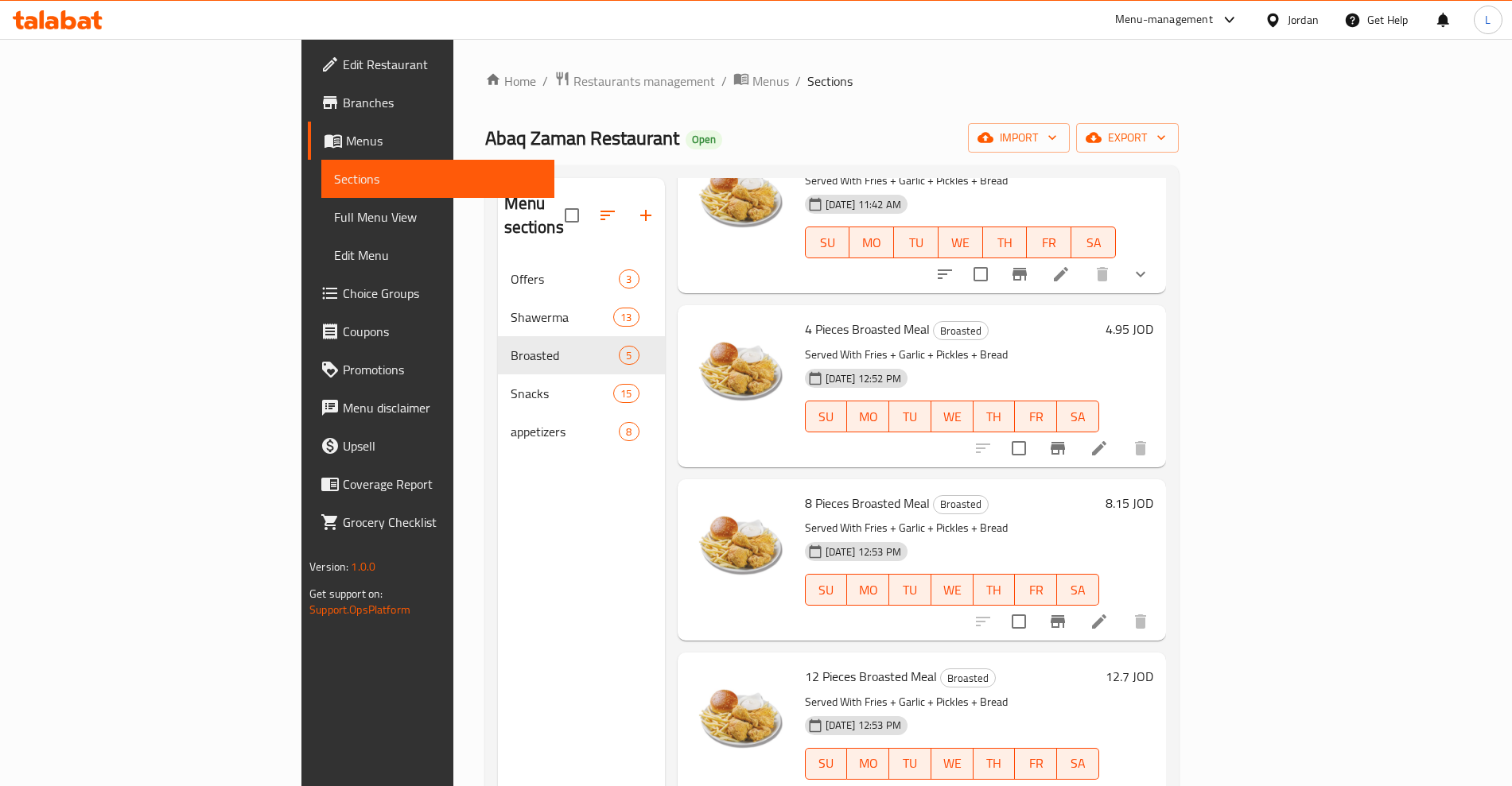
scroll to position [223, 0]
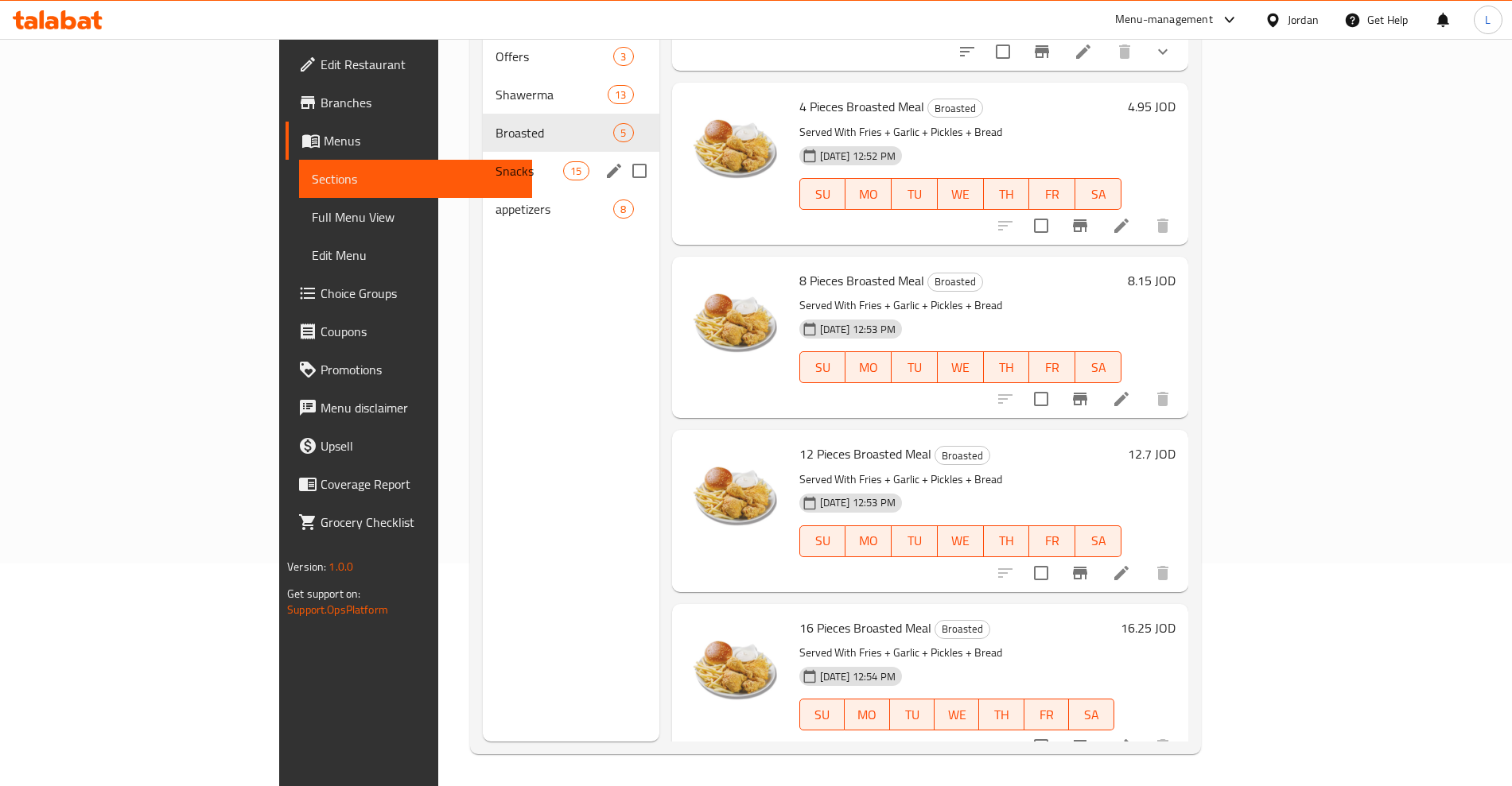
click at [496, 161] on span "Snacks" at bounding box center [530, 171] width 68 height 19
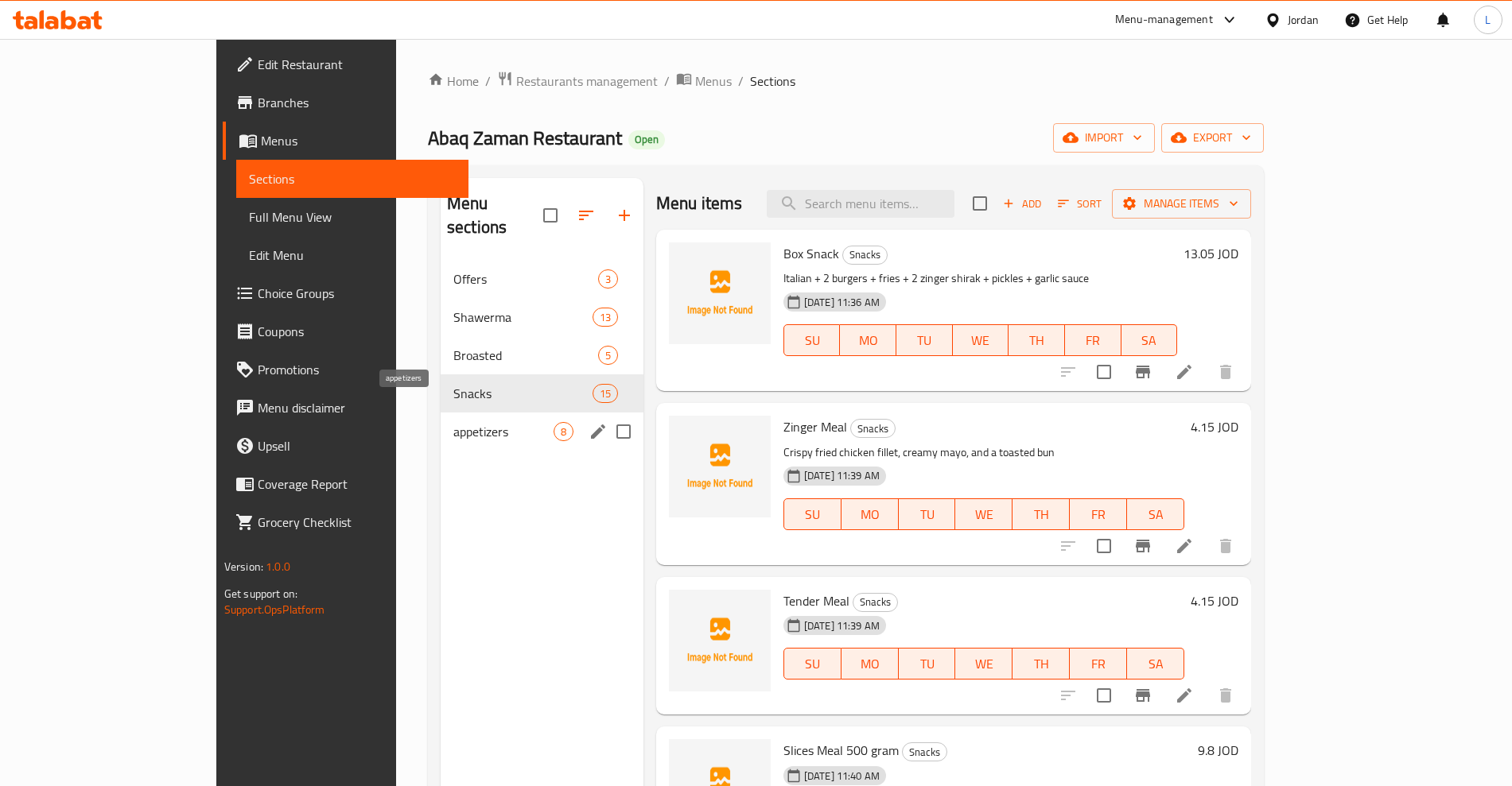
click at [454, 422] on span "appetizers" at bounding box center [503, 432] width 100 height 19
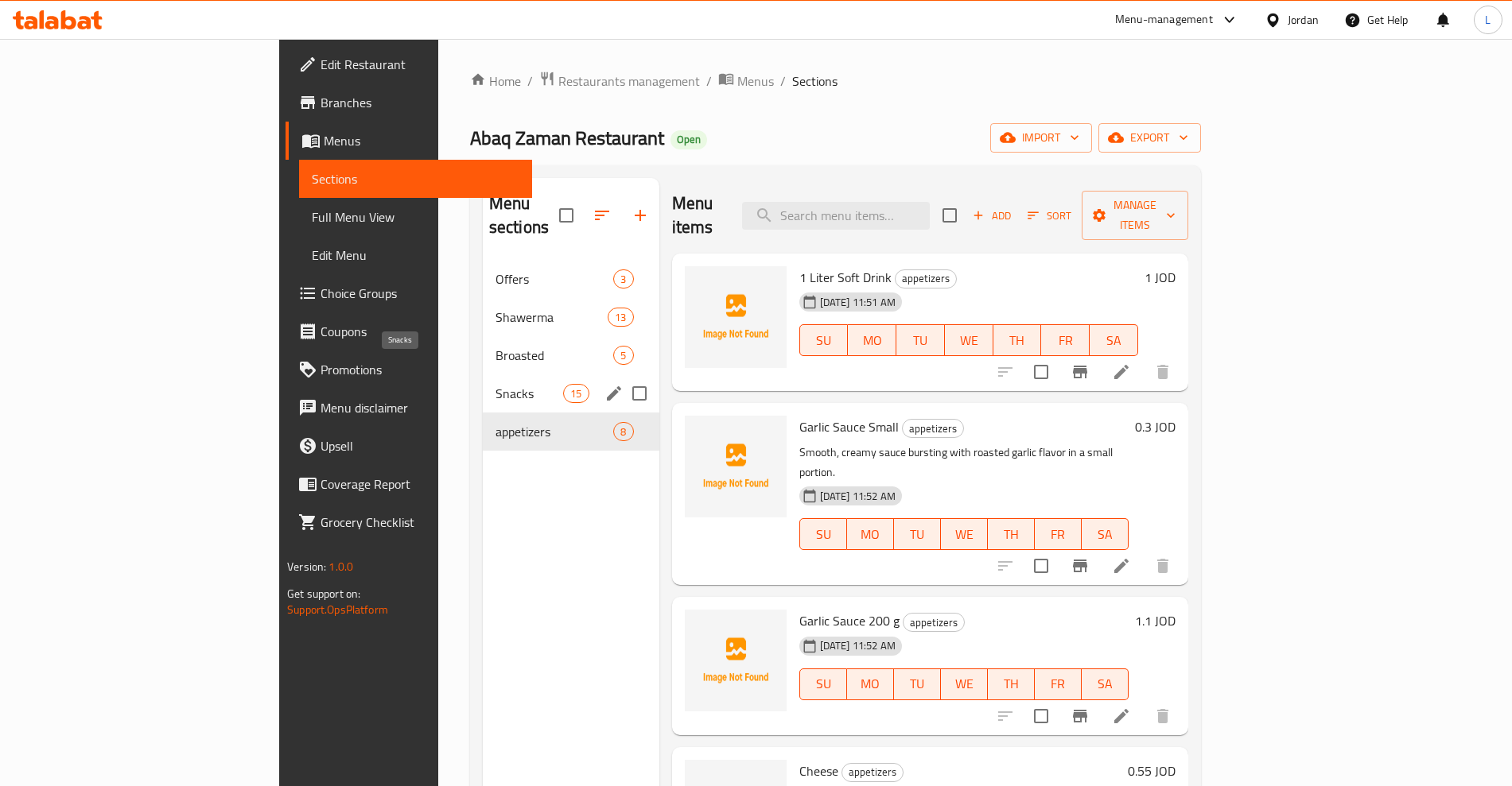
click at [496, 384] on span "Snacks" at bounding box center [530, 393] width 68 height 19
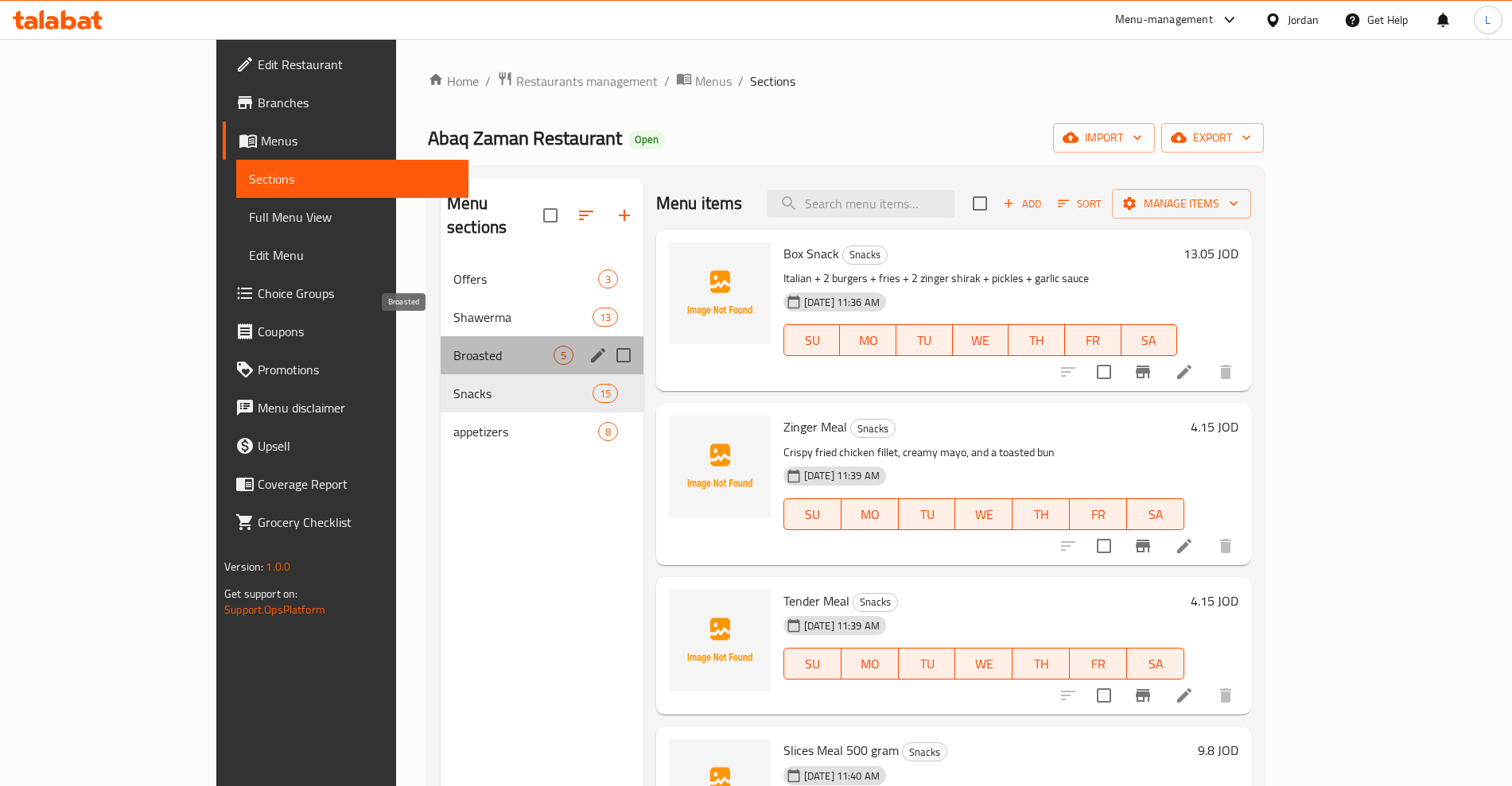
click at [454, 346] on span "Broasted" at bounding box center [503, 355] width 100 height 19
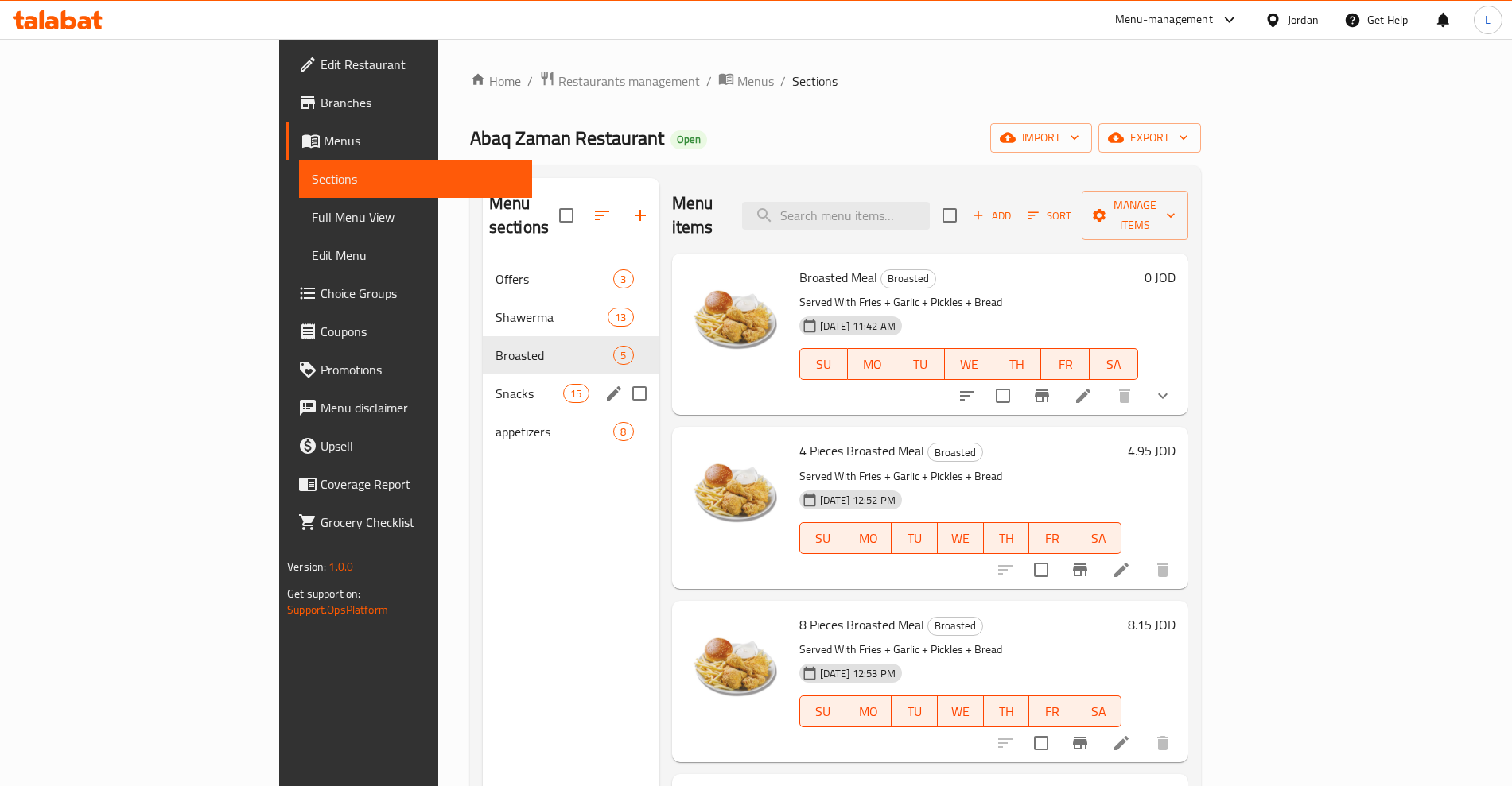
click at [496, 384] on span "Snacks" at bounding box center [530, 393] width 68 height 19
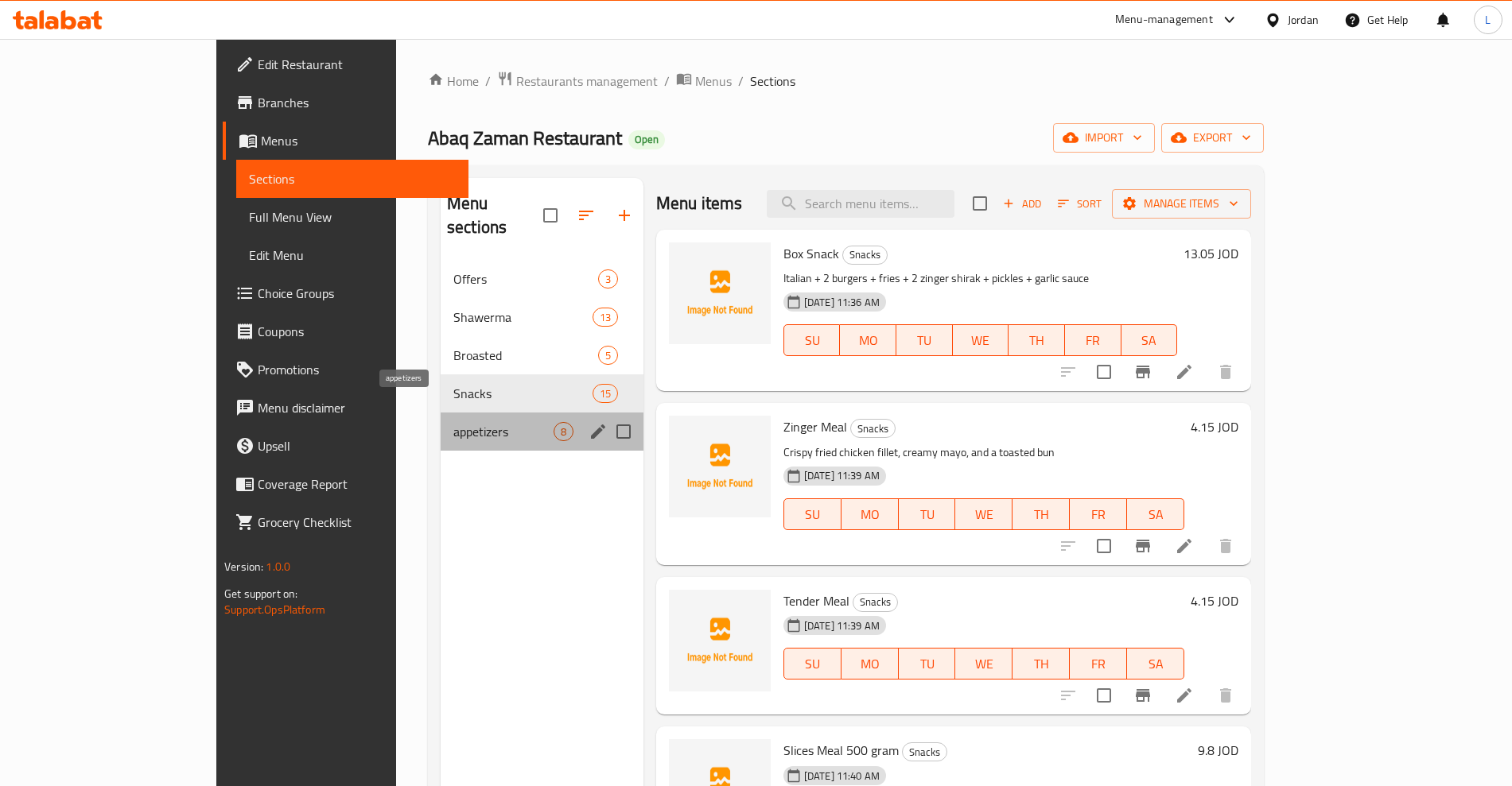
click at [454, 422] on span "appetizers" at bounding box center [503, 432] width 100 height 19
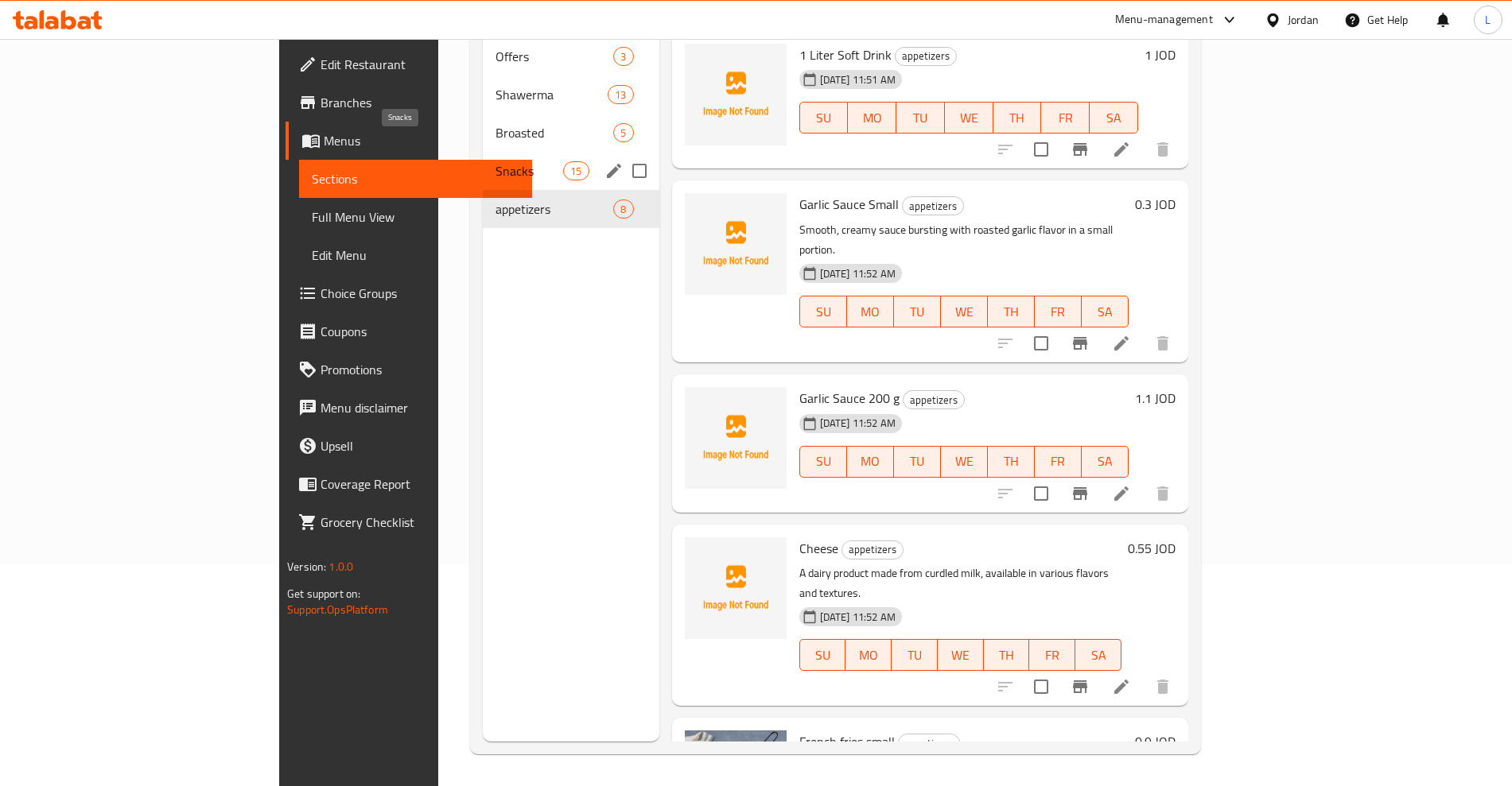
click at [496, 161] on span "Snacks" at bounding box center [530, 171] width 68 height 19
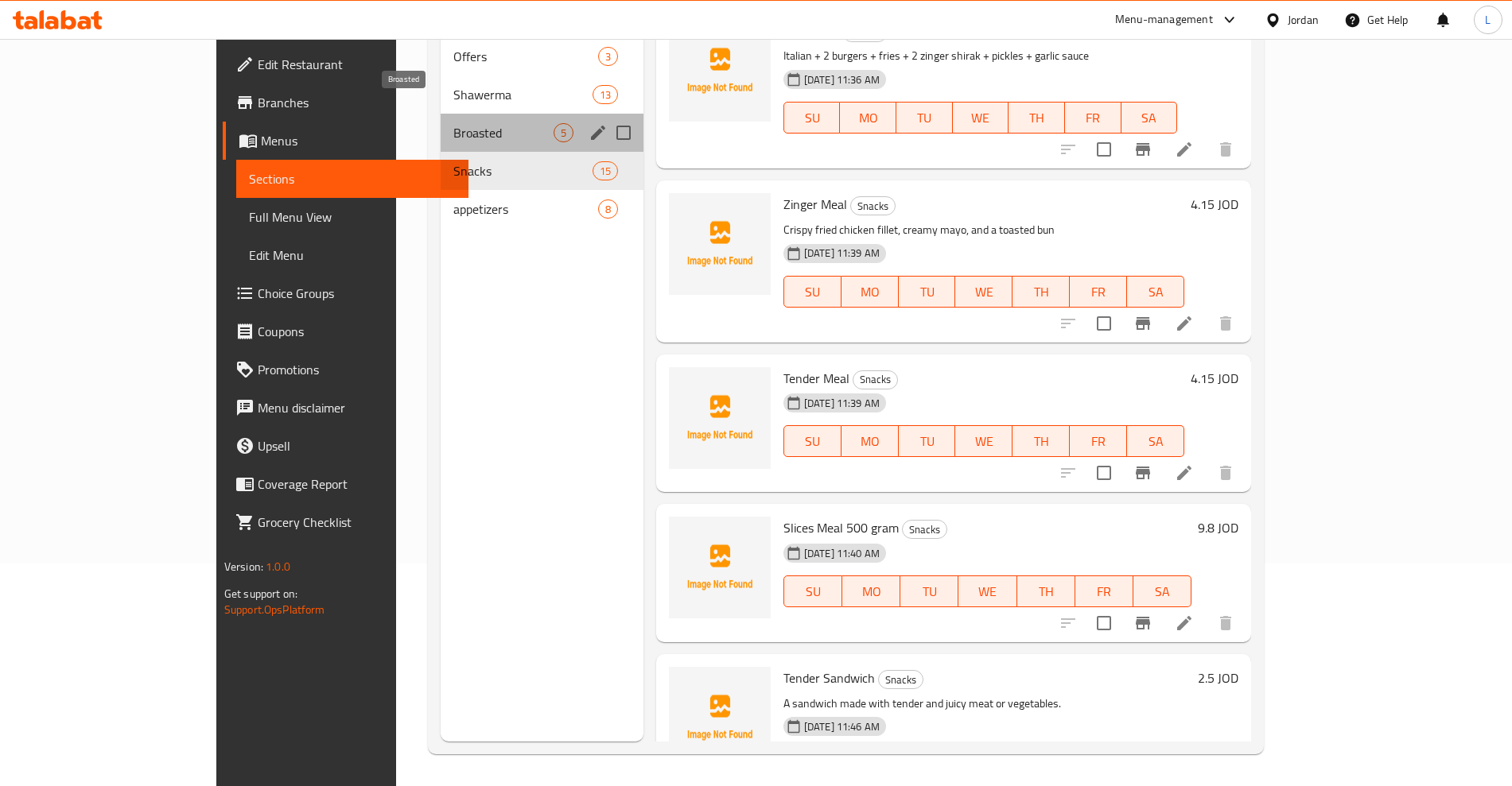
click at [454, 124] on span "Broasted" at bounding box center [503, 133] width 100 height 19
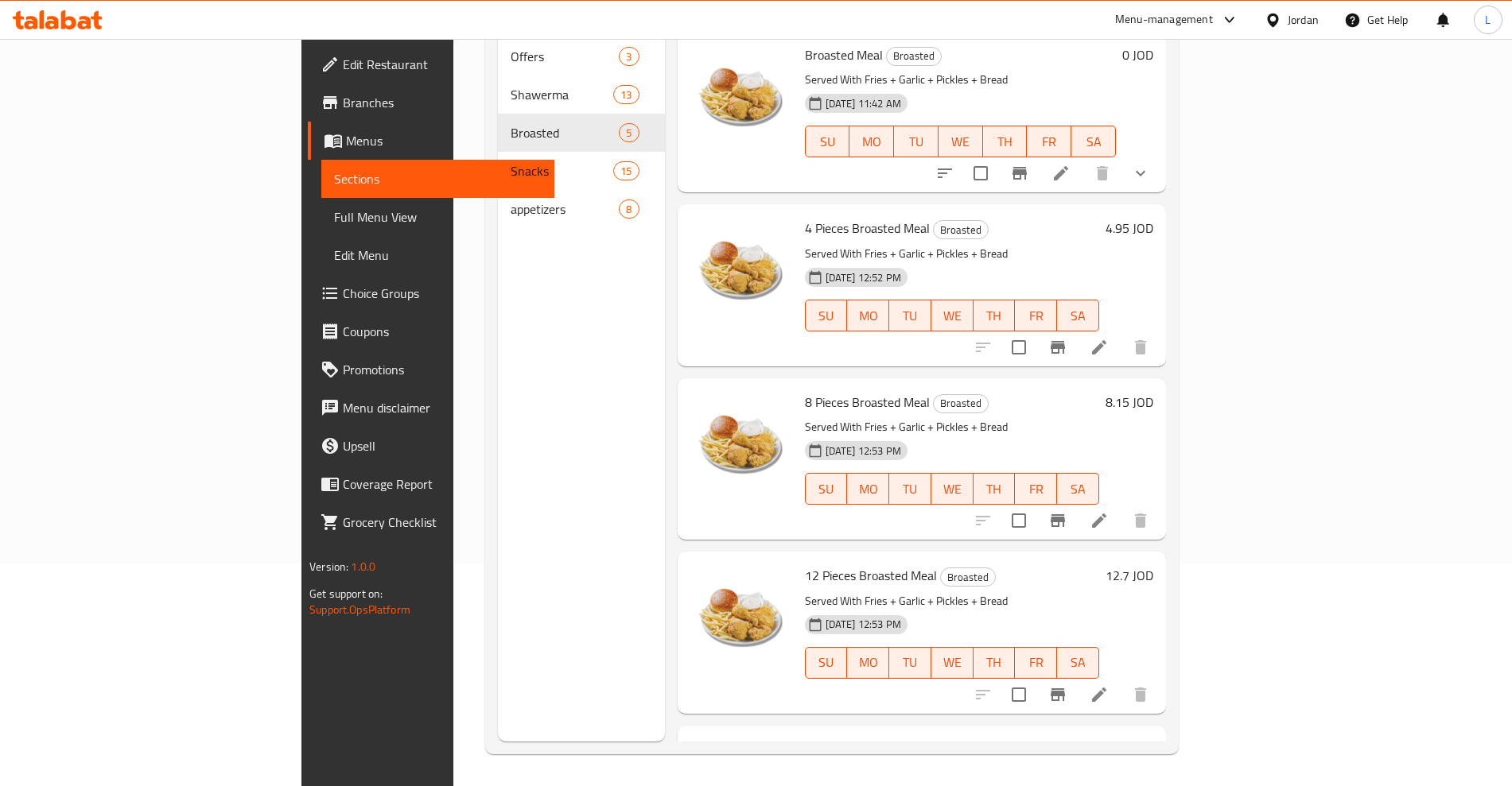
click at [831, 610] on div "[DATE] 12:53 PM" at bounding box center [837, 625] width 78 height 32
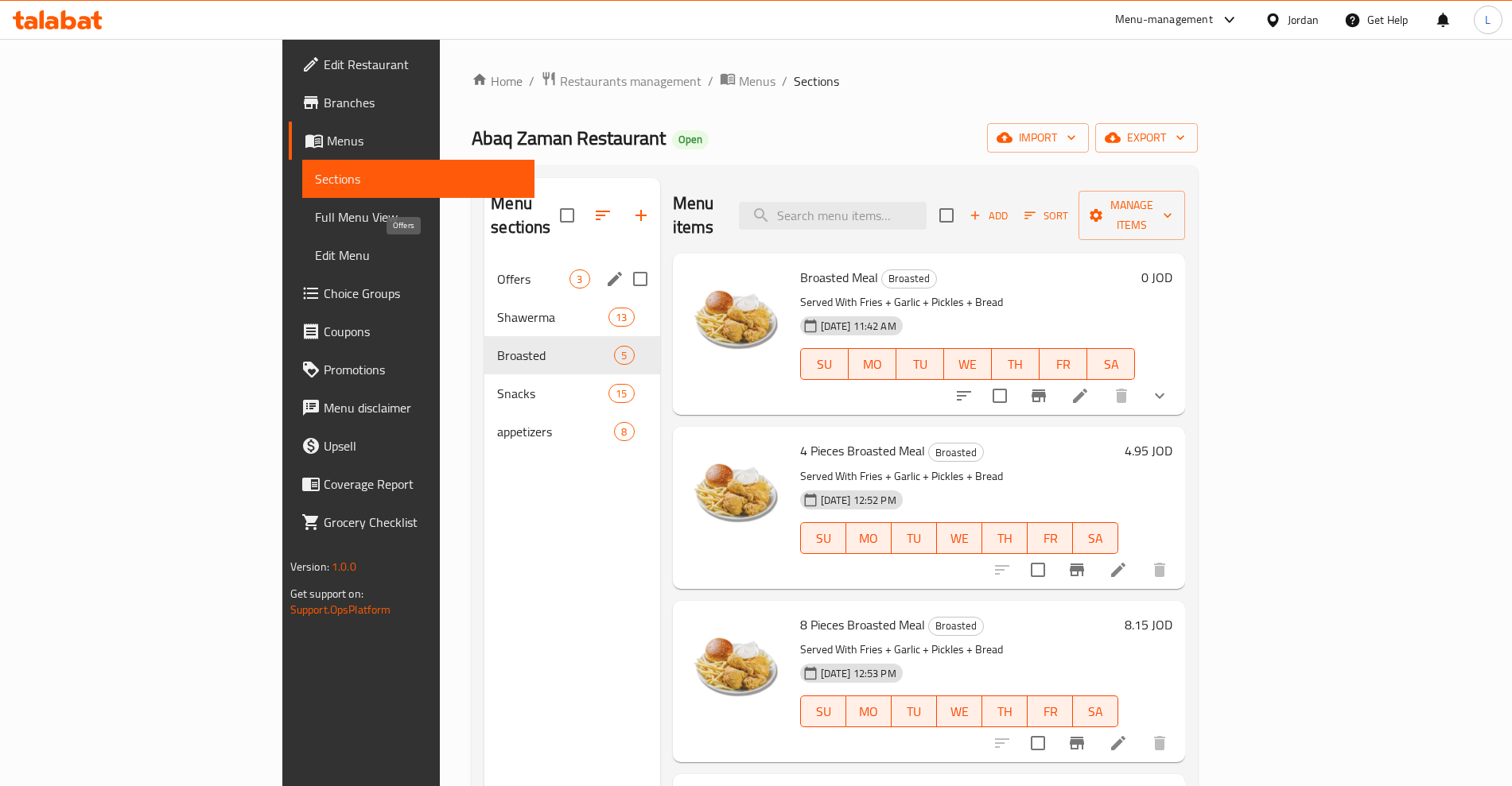
drag, startPoint x: 419, startPoint y: 247, endPoint x: 418, endPoint y: 259, distance: 12.0
click at [497, 270] on span "Offers" at bounding box center [533, 279] width 72 height 19
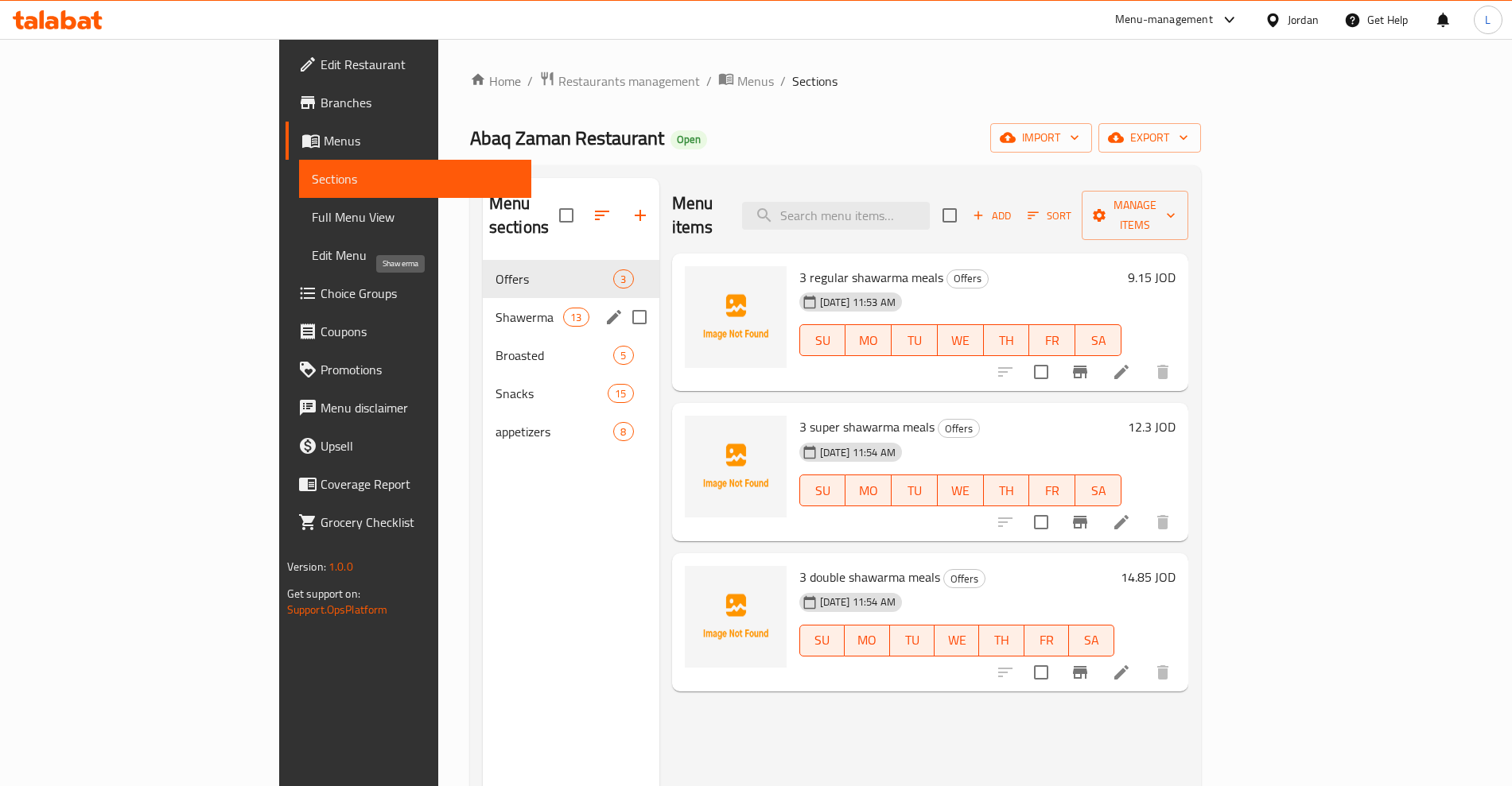
click at [496, 307] on span "Shawerma" at bounding box center [530, 317] width 68 height 19
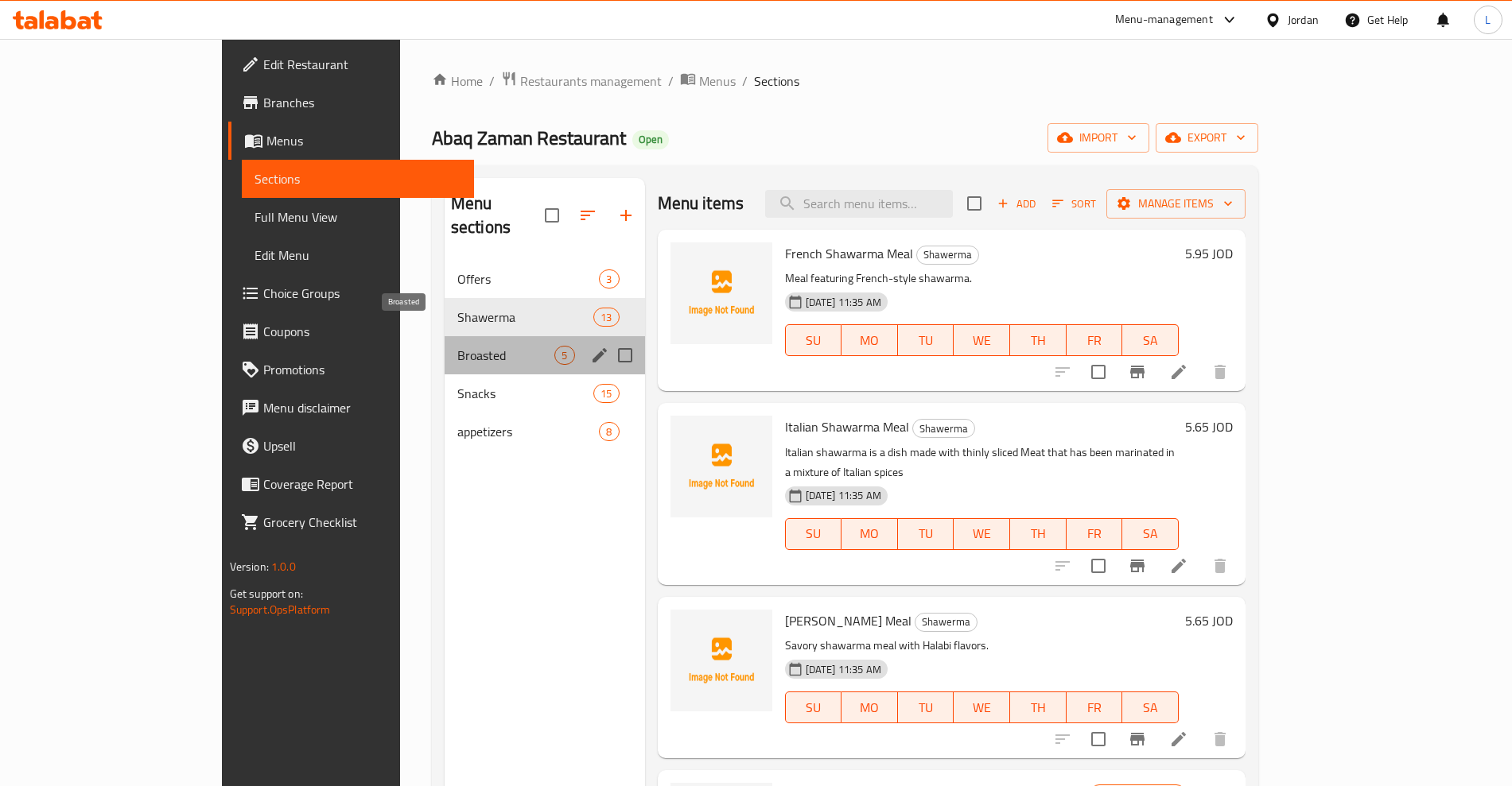
click at [457, 346] on span "Broasted" at bounding box center [506, 355] width 98 height 19
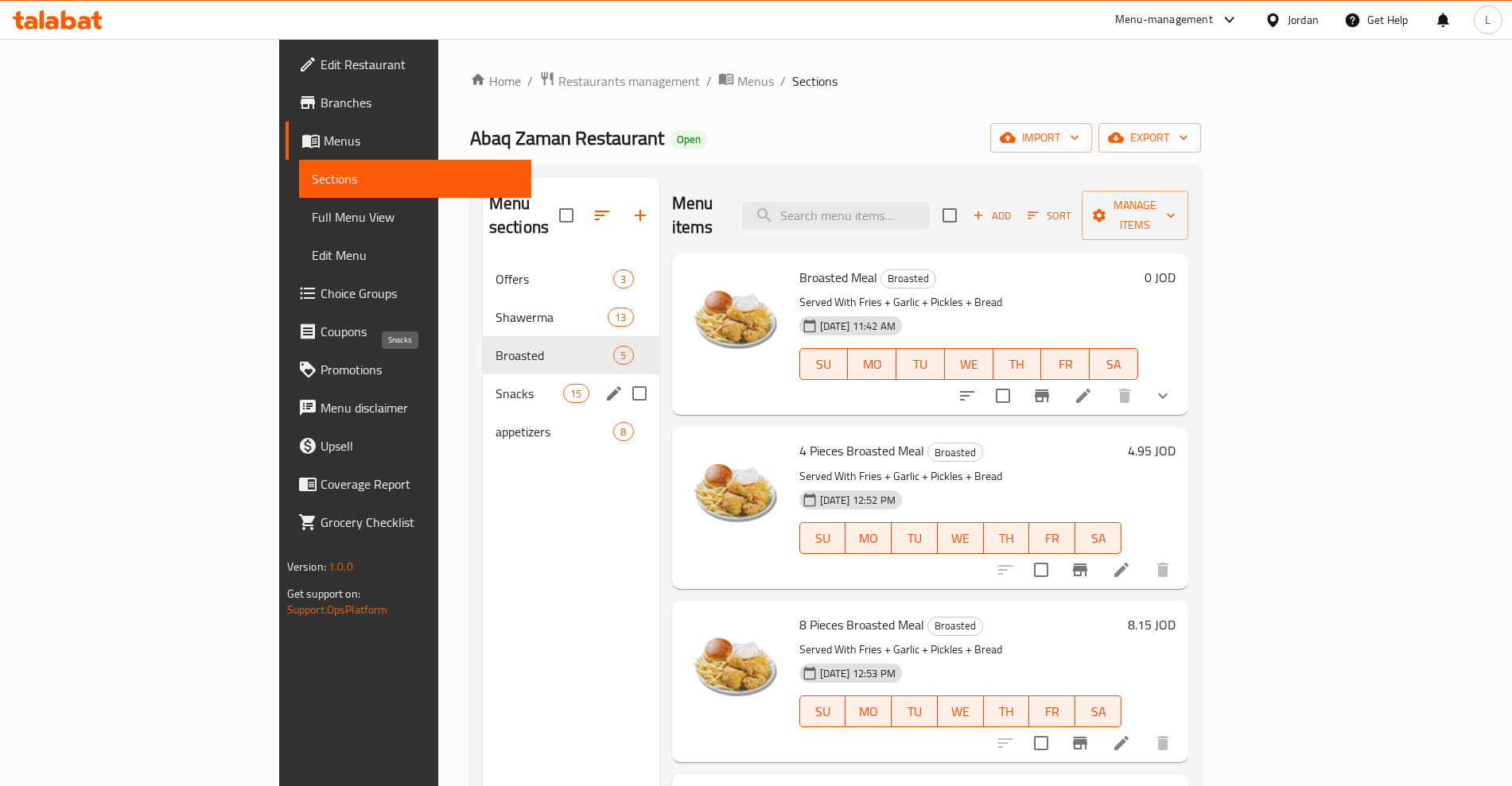
click at [496, 384] on span "Snacks" at bounding box center [530, 393] width 68 height 19
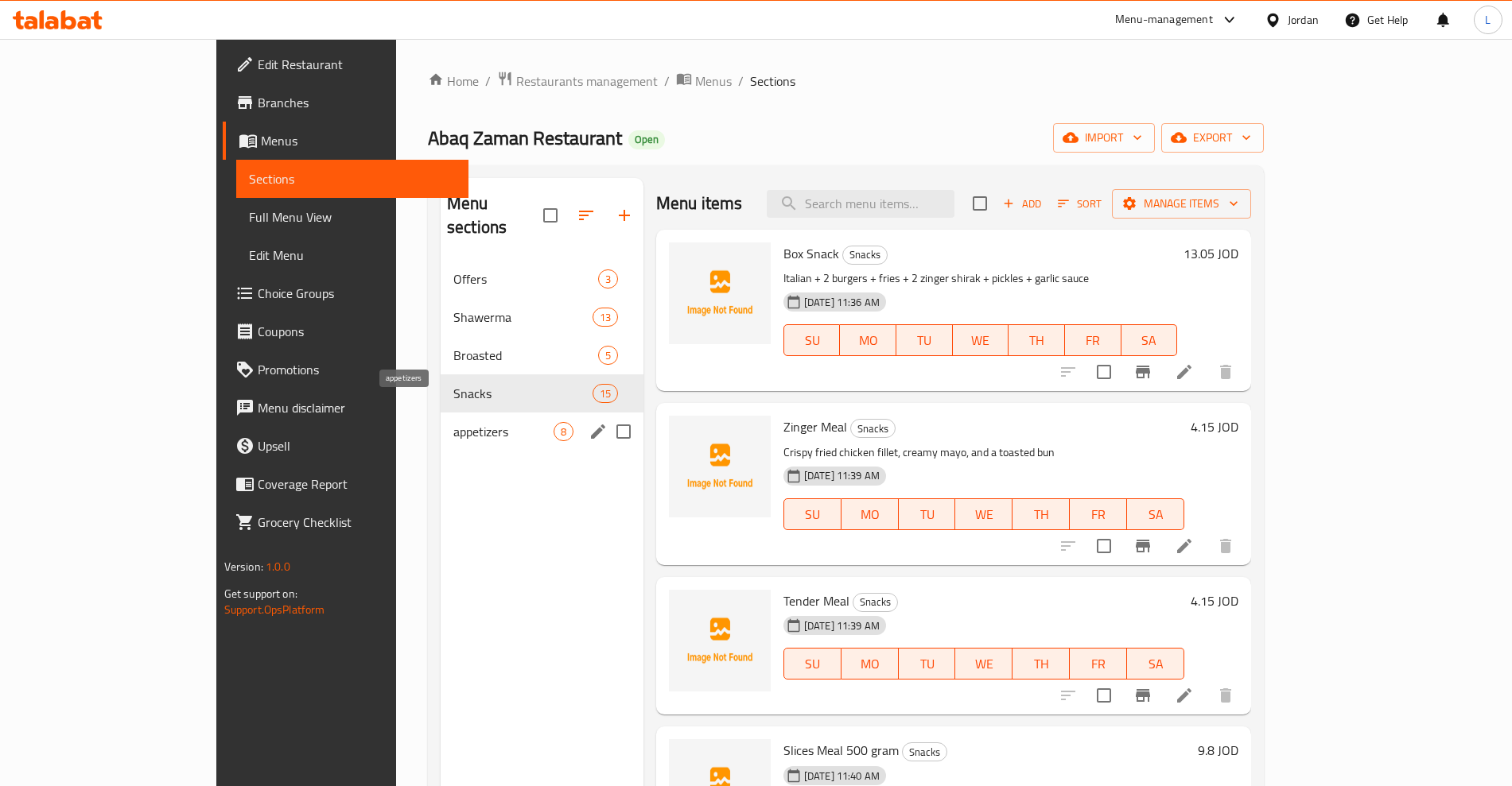
click at [454, 422] on span "appetizers" at bounding box center [503, 432] width 100 height 19
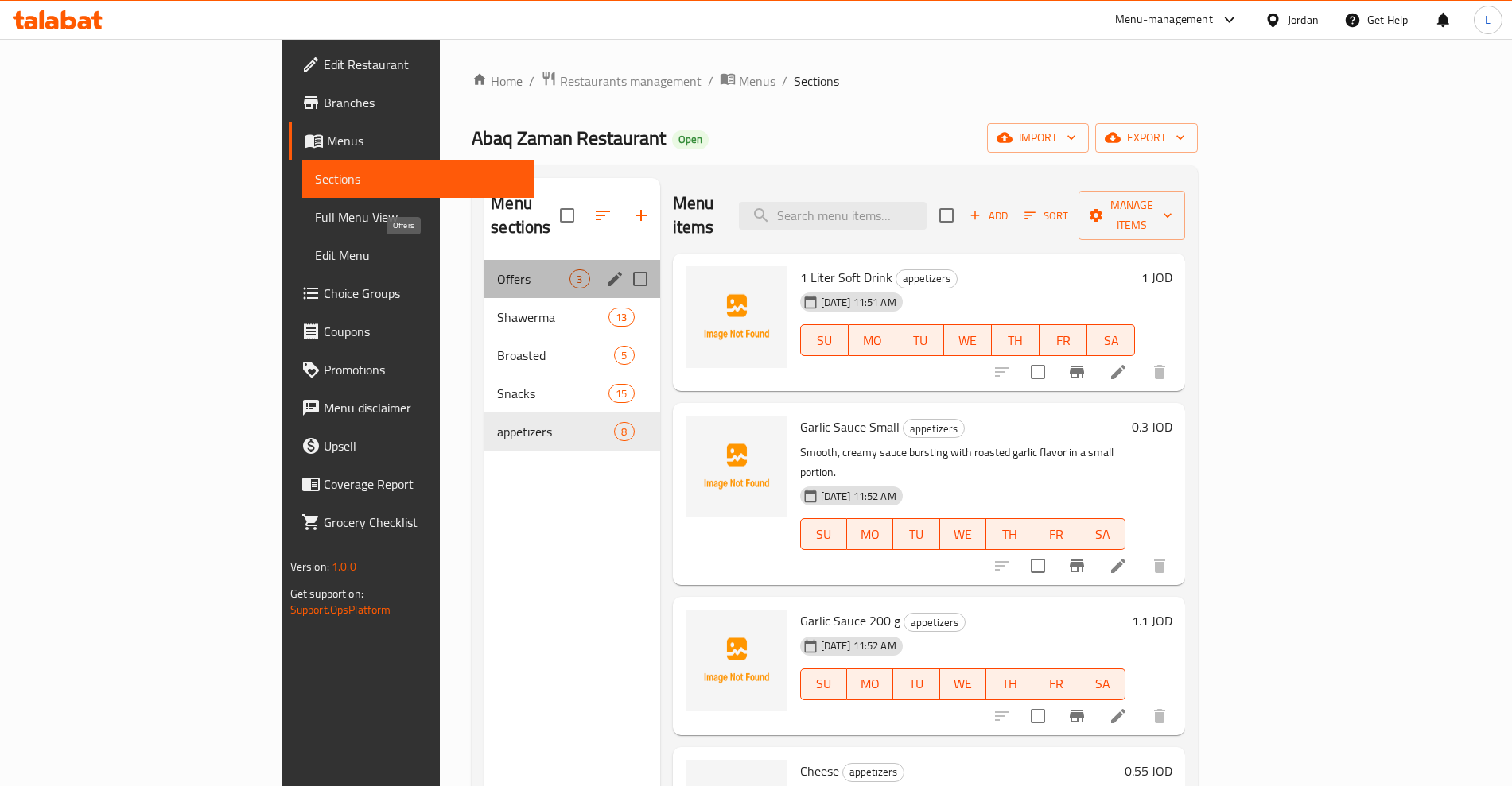
click at [497, 270] on span "Offers" at bounding box center [533, 279] width 72 height 19
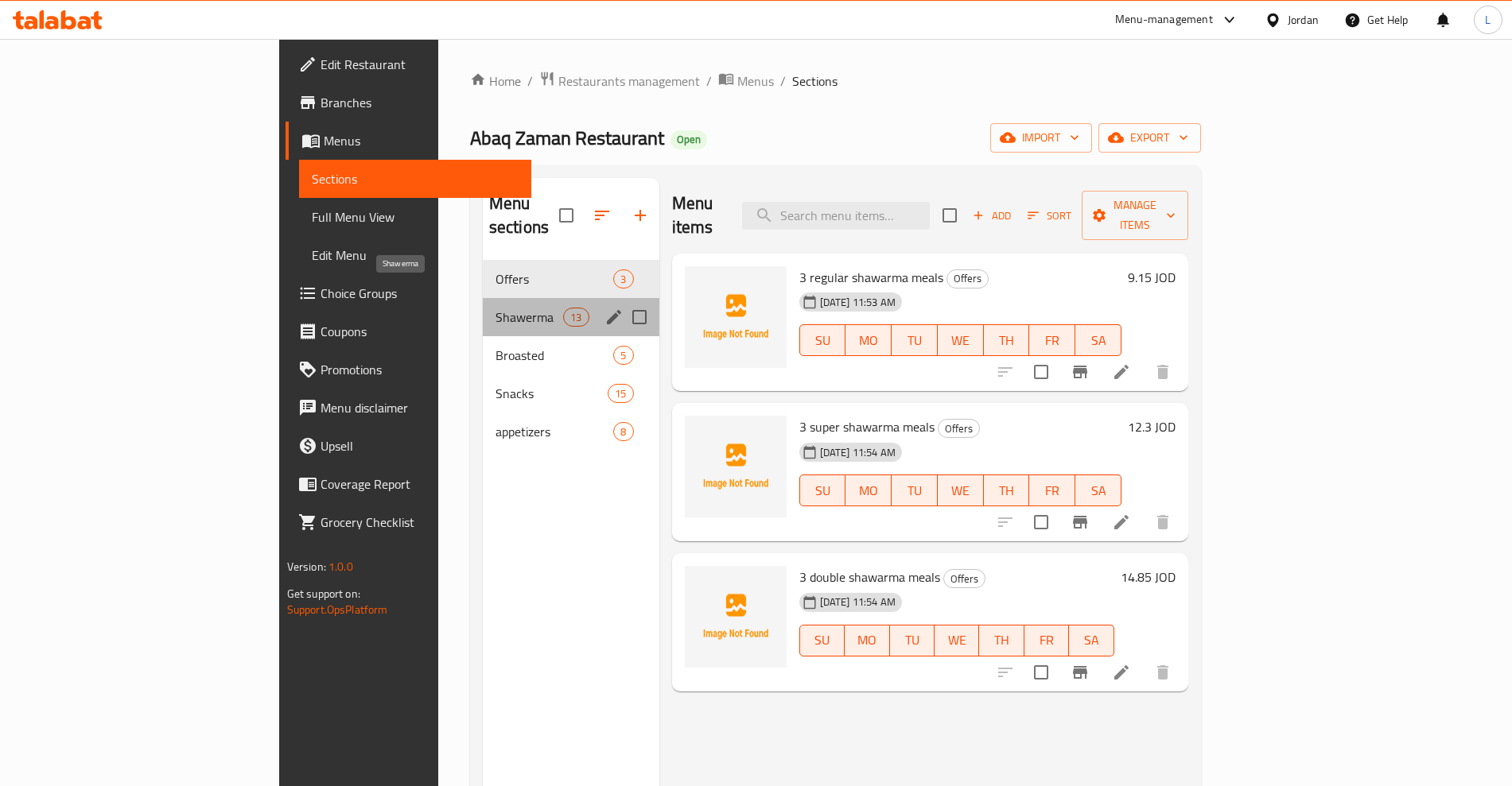
click at [496, 307] on span "Shawerma" at bounding box center [530, 317] width 68 height 19
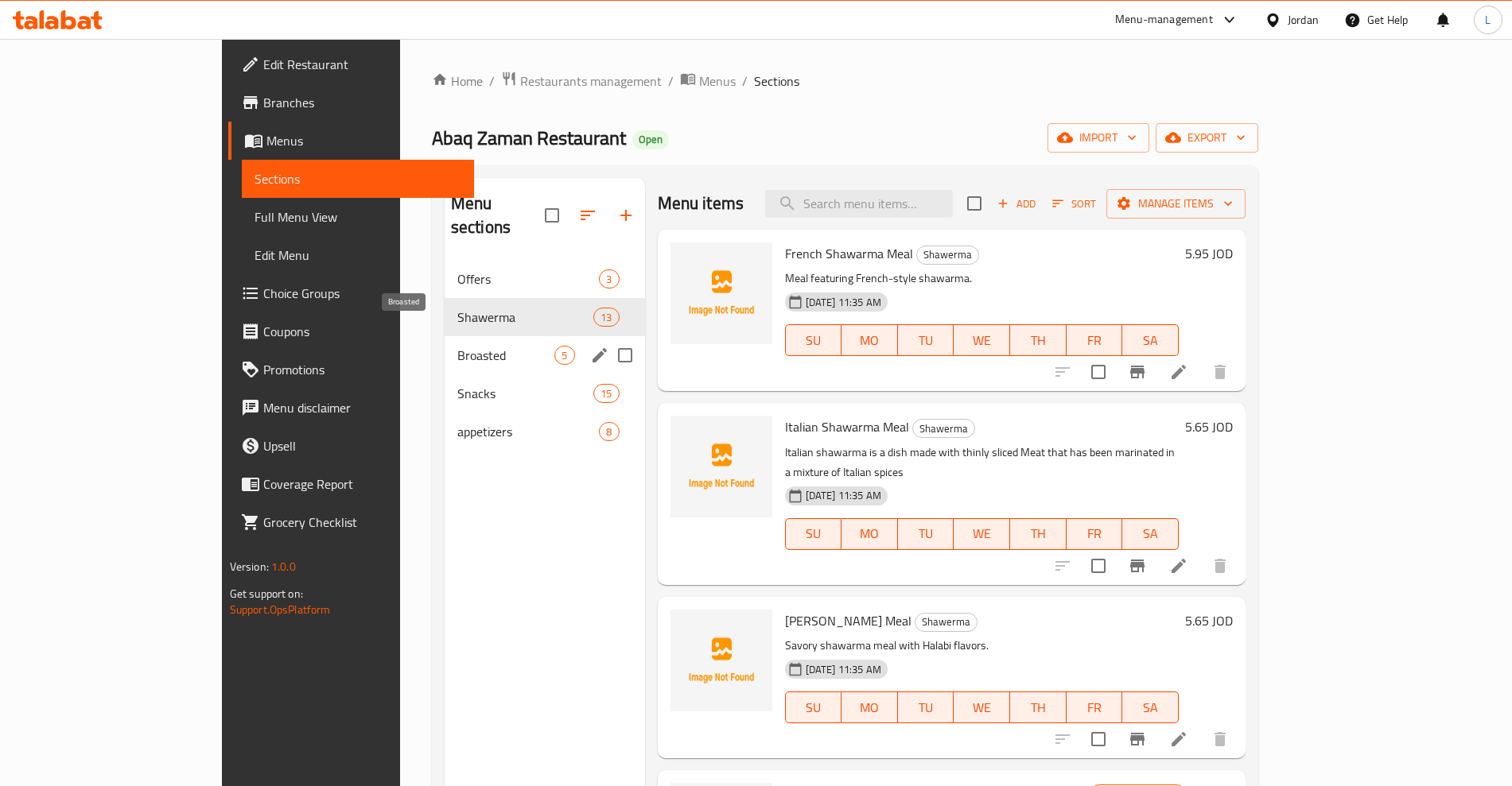
click at [457, 346] on span "Broasted" at bounding box center [506, 355] width 98 height 19
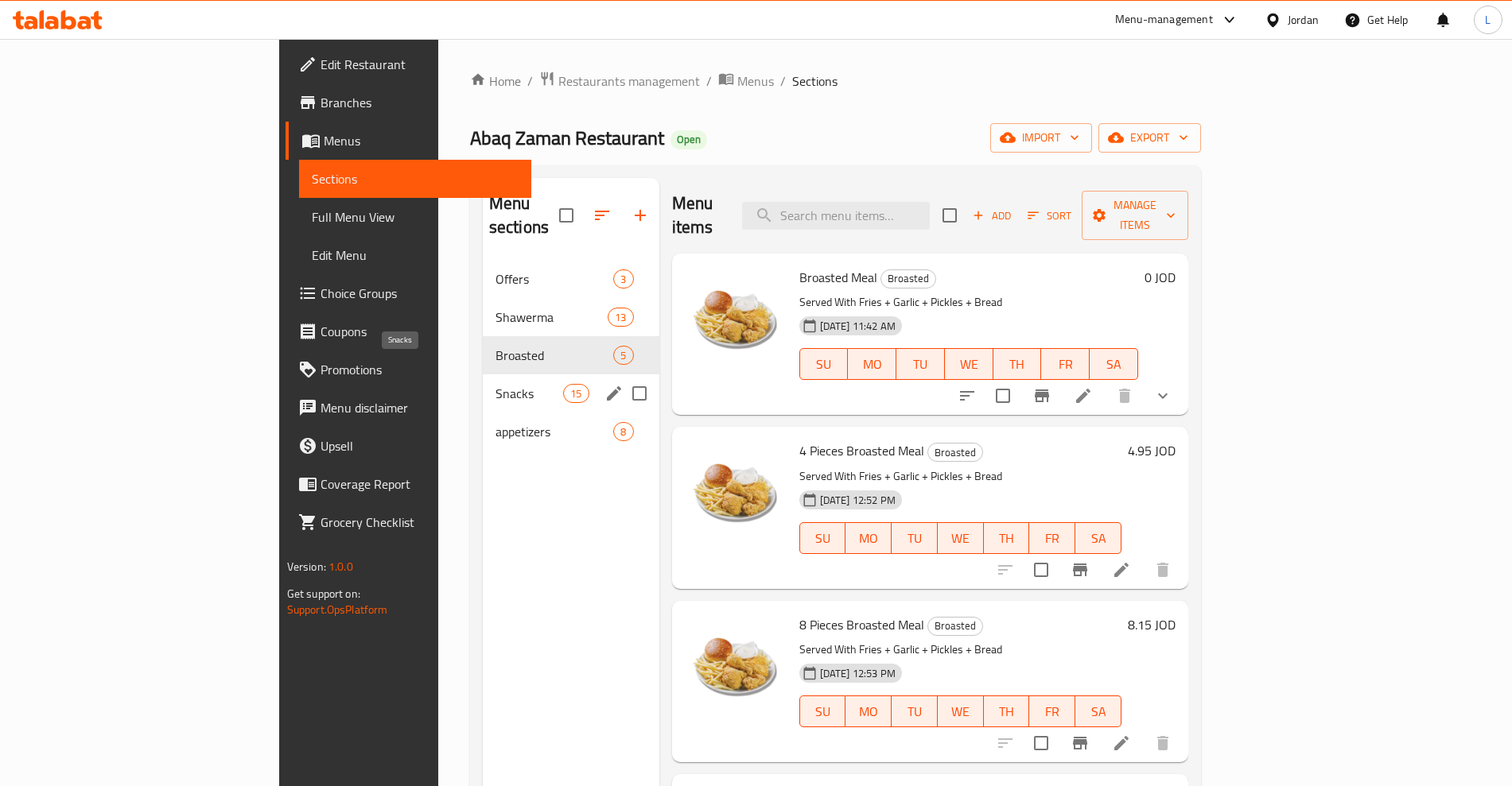
click at [496, 384] on span "Snacks" at bounding box center [530, 393] width 68 height 19
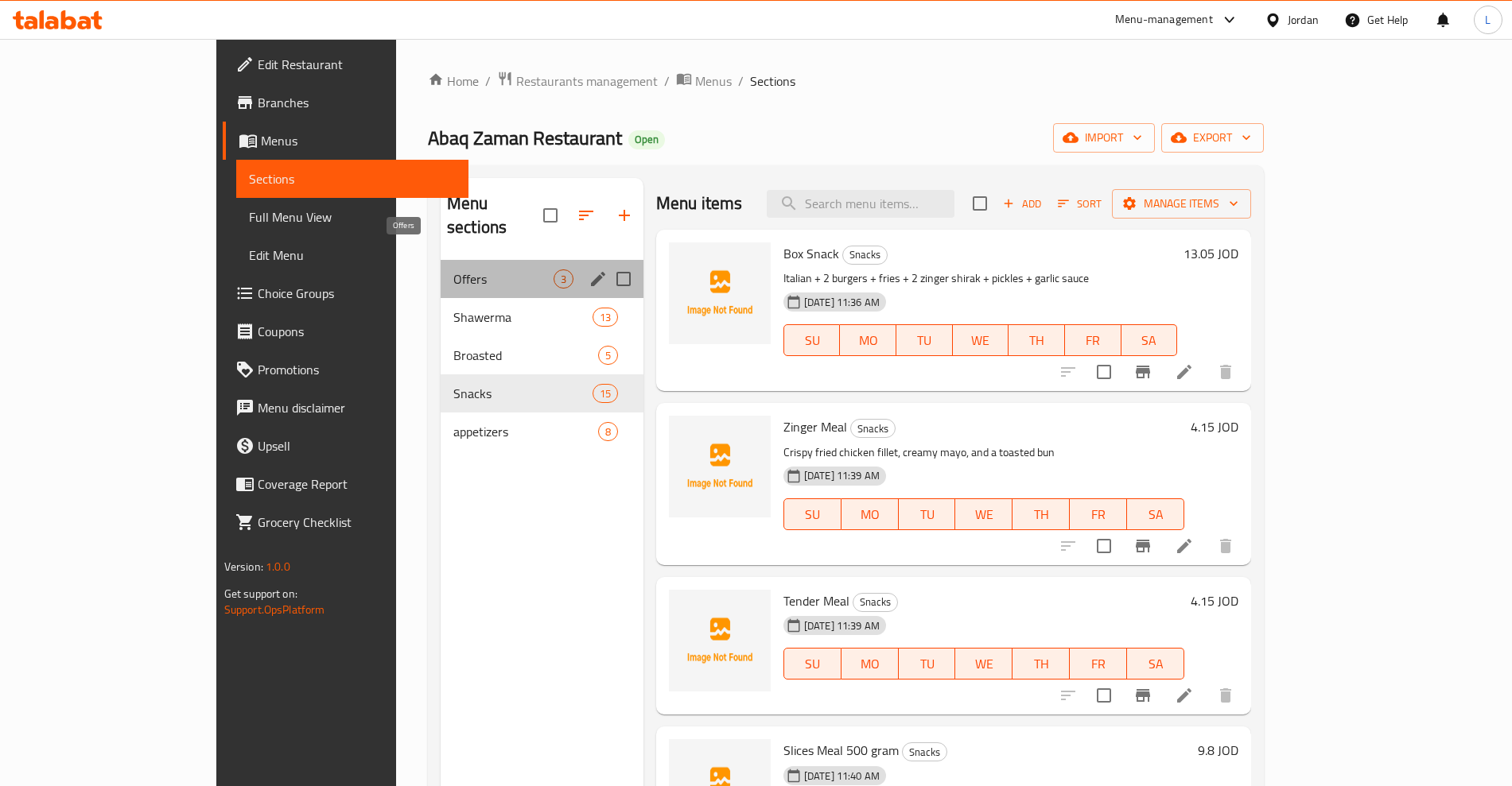
click at [454, 270] on span "Offers" at bounding box center [503, 279] width 100 height 19
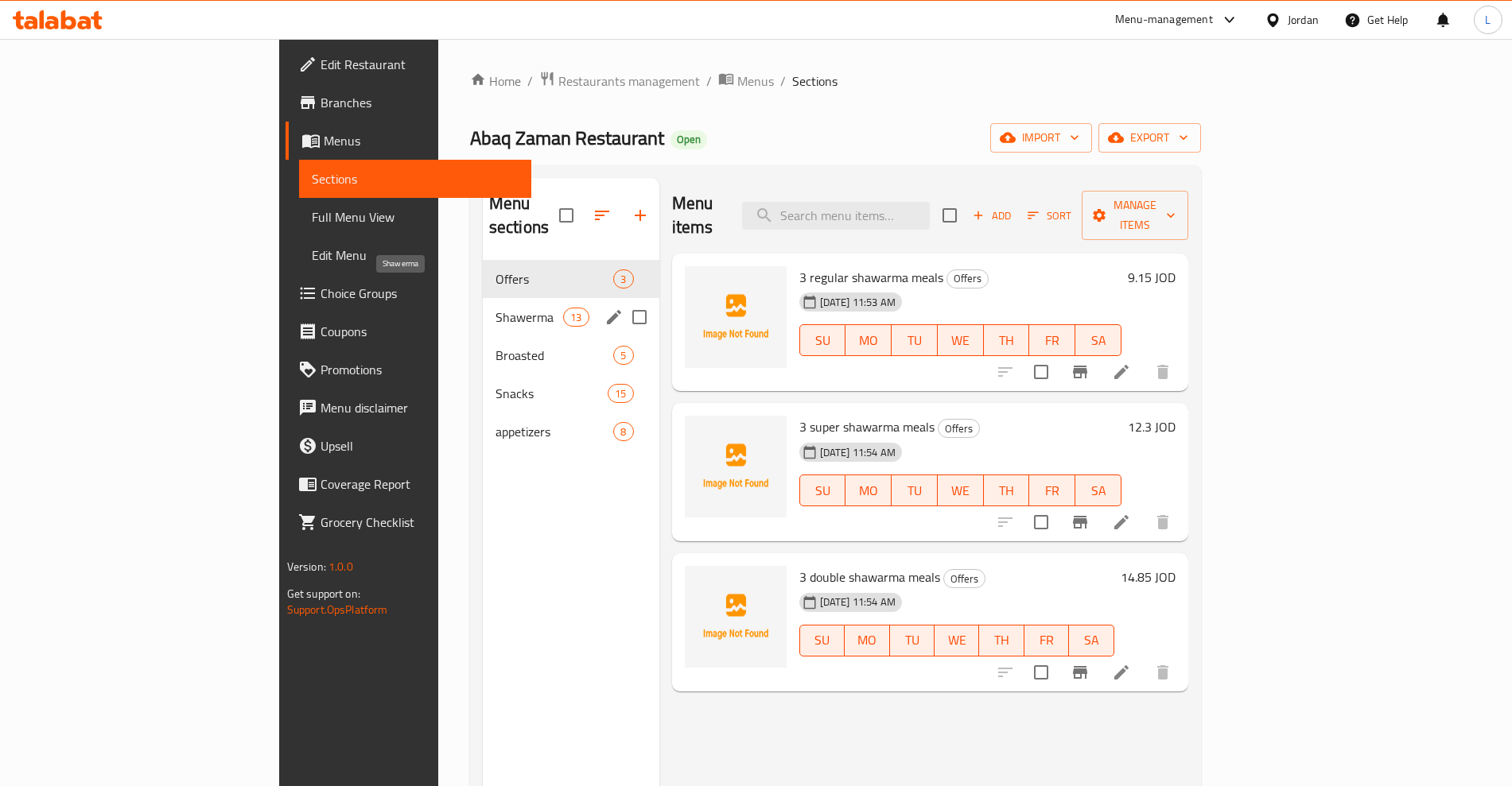
click at [496, 307] on span "Shawerma" at bounding box center [530, 317] width 68 height 19
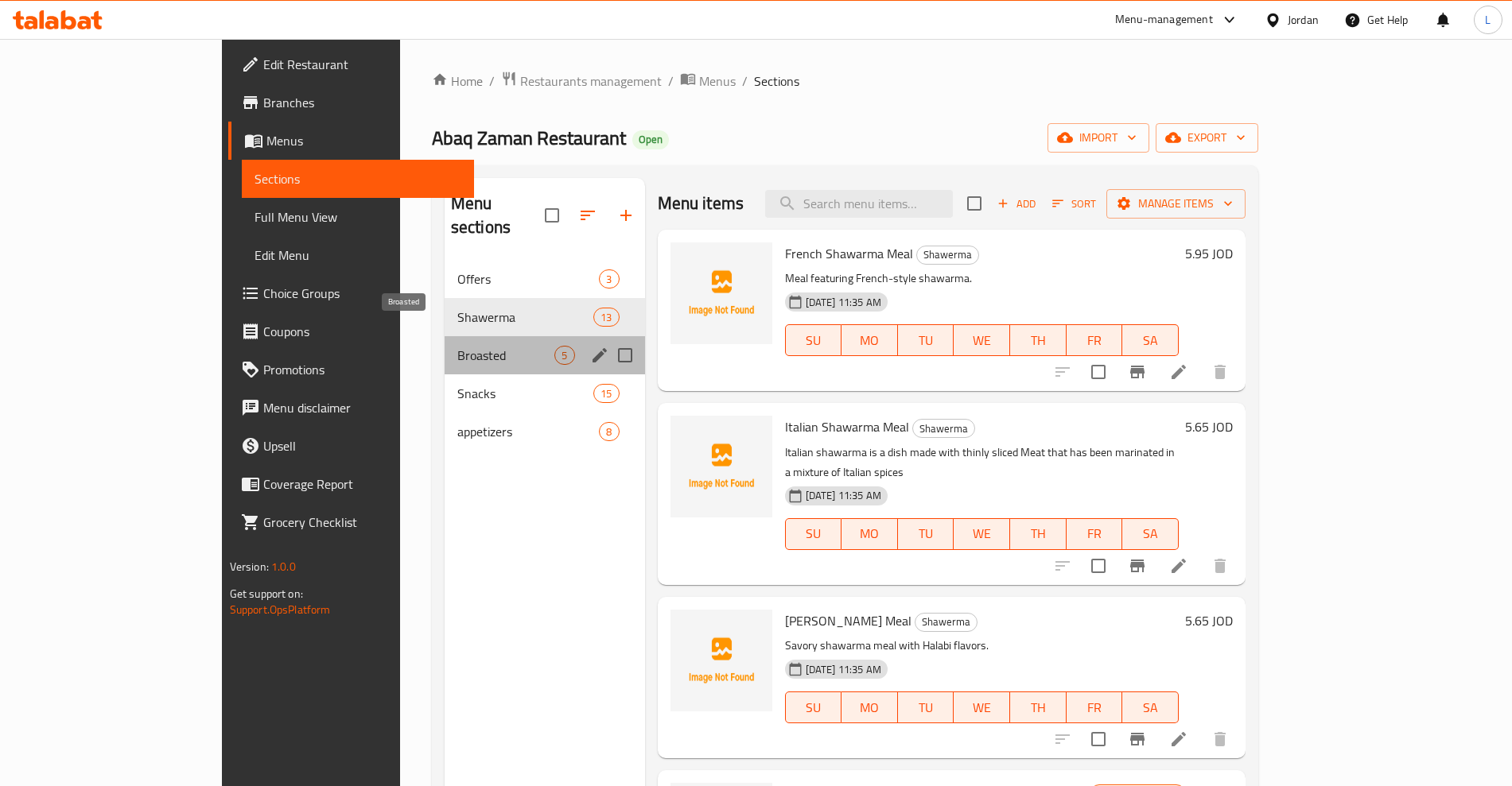
click at [457, 346] on span "Broasted" at bounding box center [506, 355] width 98 height 19
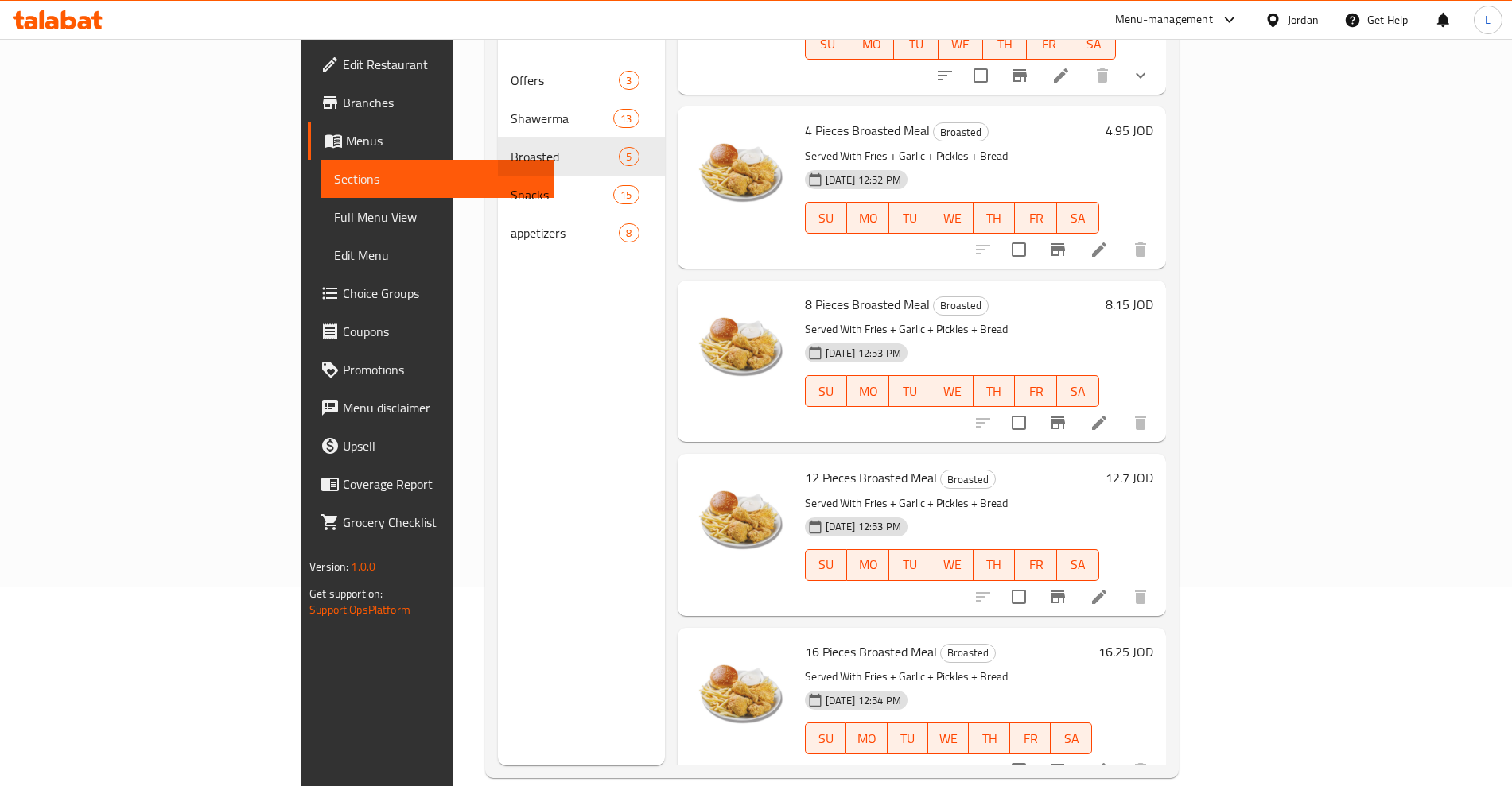
scroll to position [124, 0]
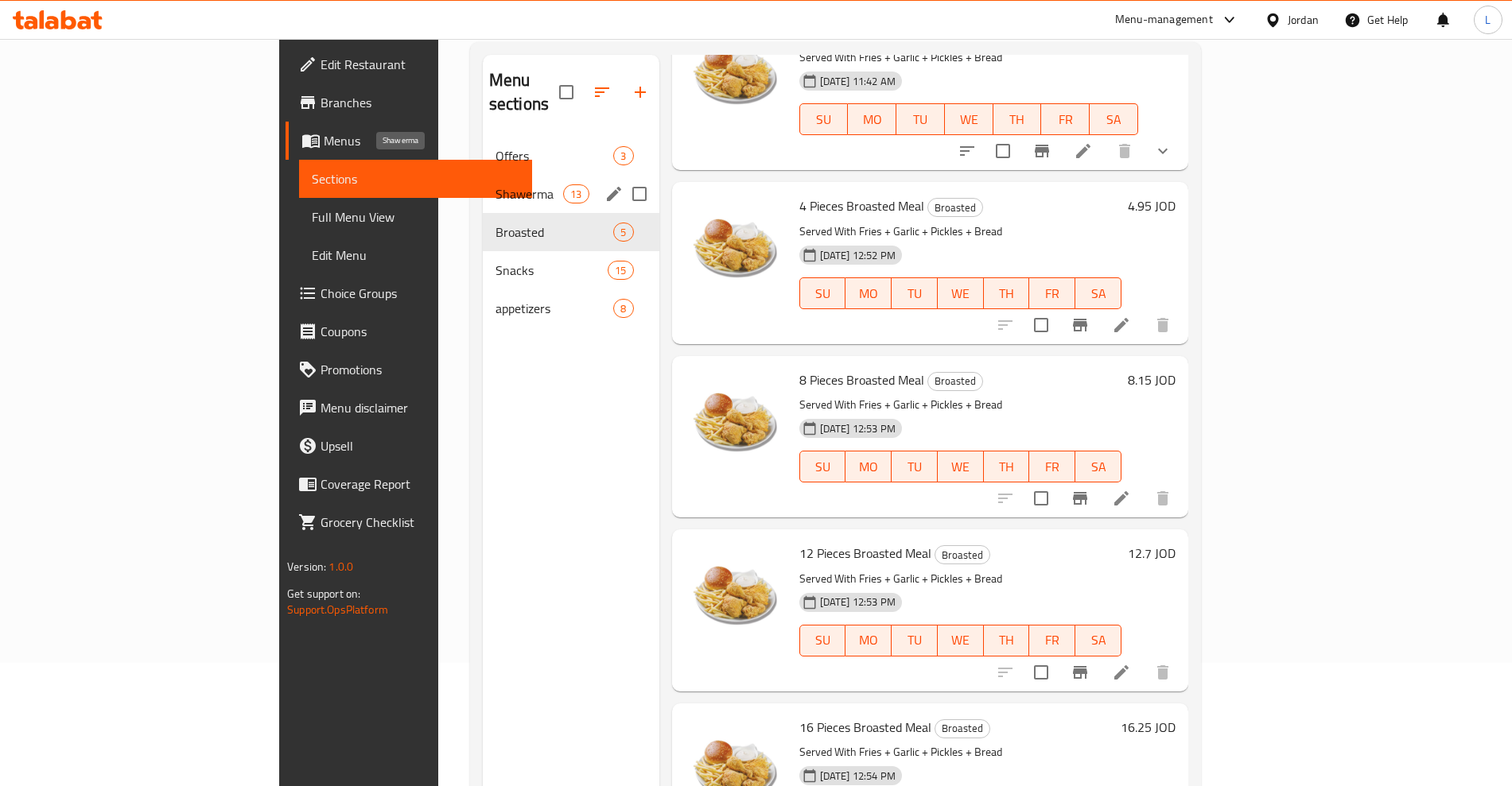
click at [496, 185] on span "Shawerma" at bounding box center [530, 194] width 68 height 19
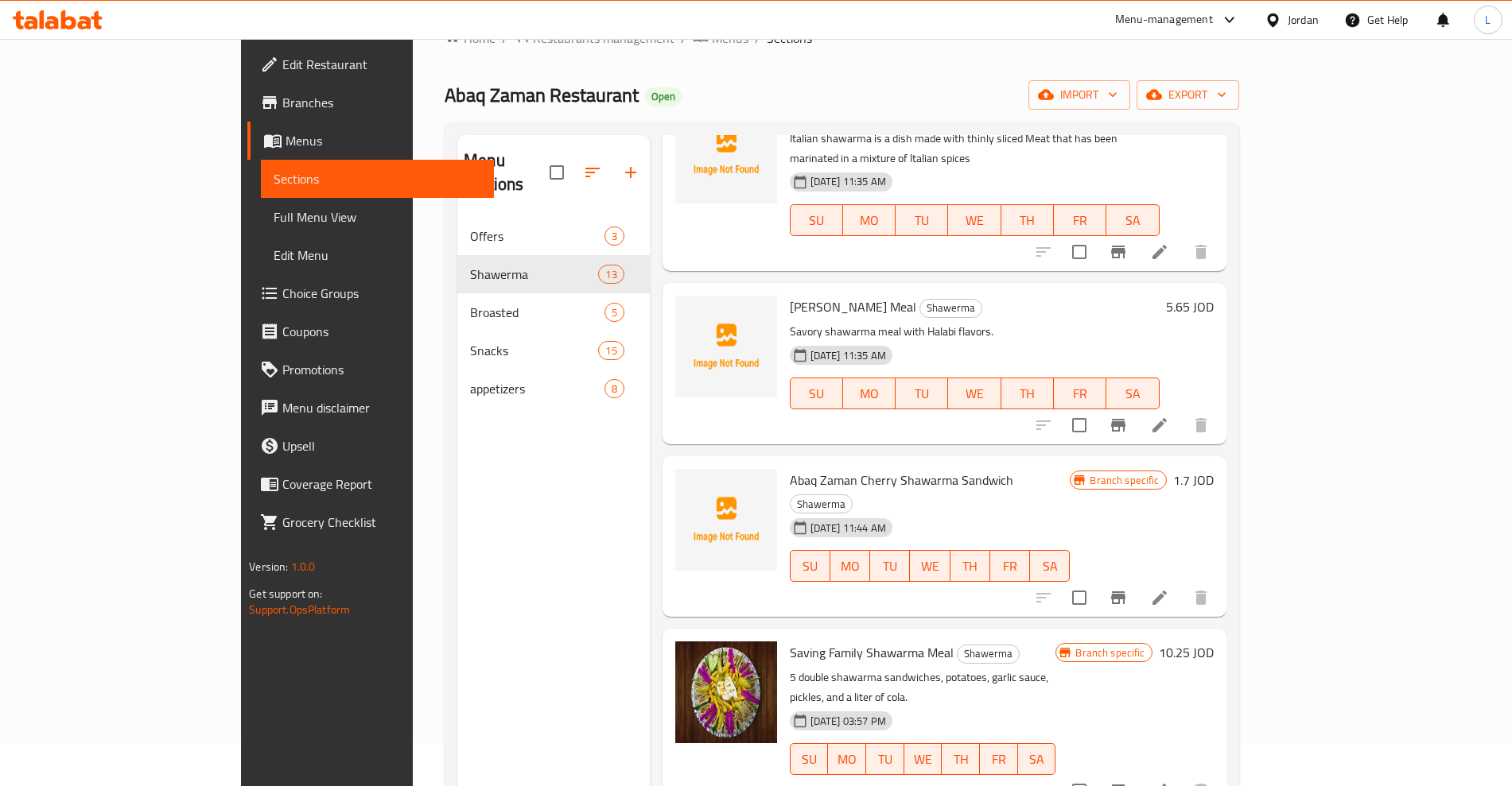
scroll to position [24, 0]
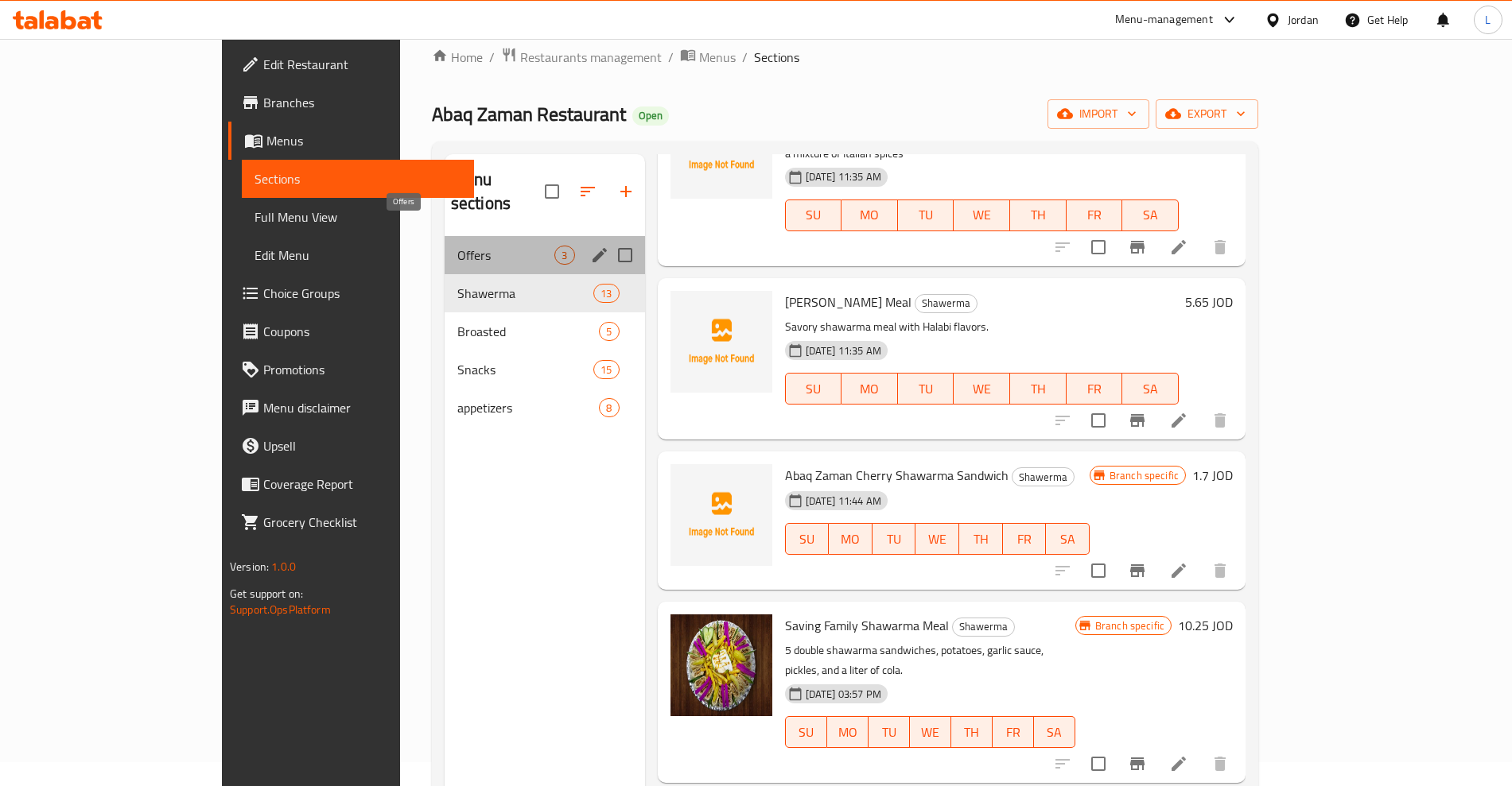
click at [457, 245] on span "Offers" at bounding box center [506, 255] width 98 height 19
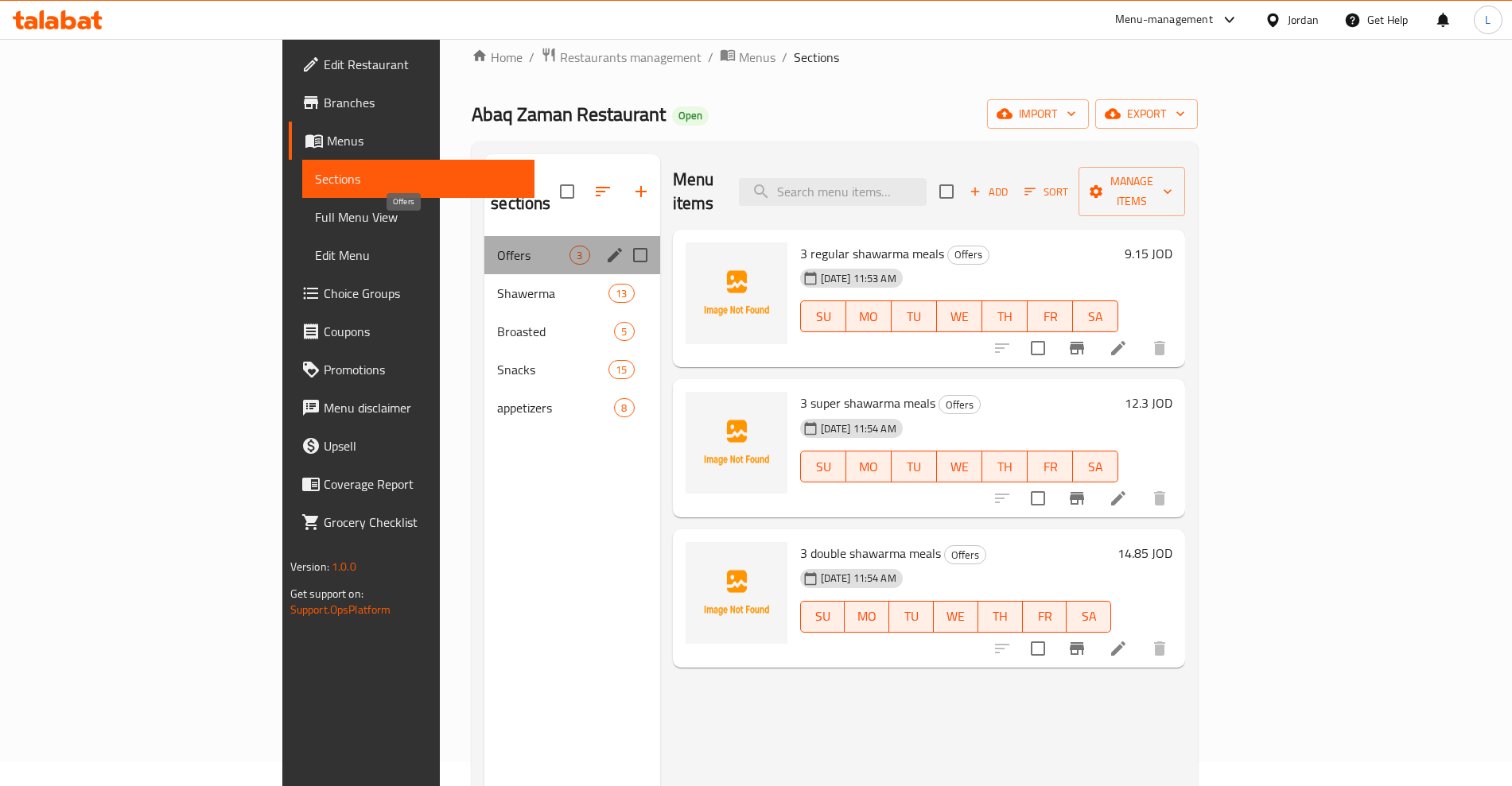
click at [497, 245] on span "Offers" at bounding box center [533, 255] width 72 height 19
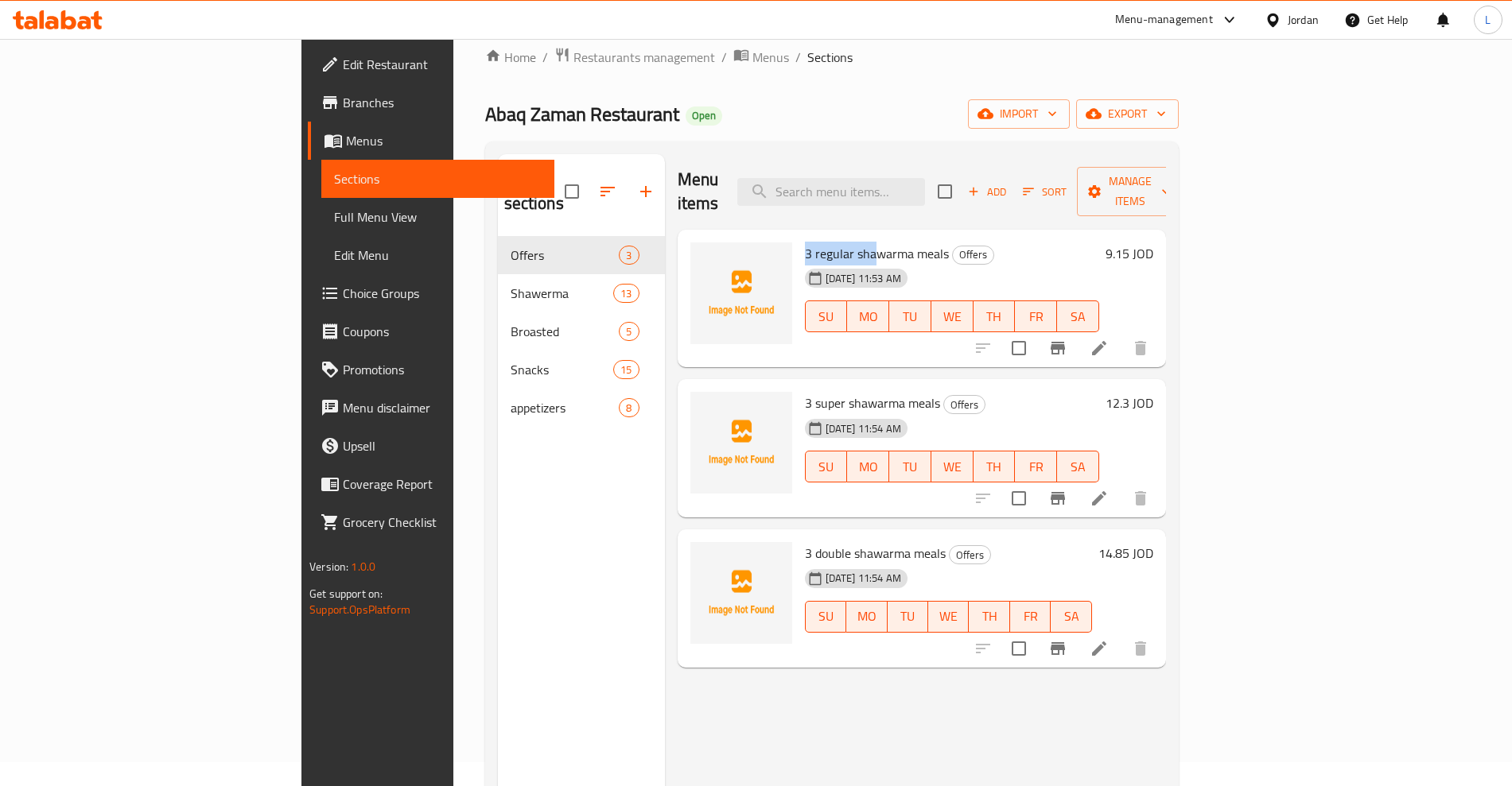
drag, startPoint x: 726, startPoint y: 221, endPoint x: 803, endPoint y: 219, distance: 77.0
click at [803, 236] on div "3 regular shawarma meals Offers [DATE] 11:53 AM SU MO TU WE TH FR SA" at bounding box center [952, 299] width 307 height 125
click at [805, 242] on span "3 regular shawarma meals" at bounding box center [876, 253] width 144 height 24
drag, startPoint x: 730, startPoint y: 372, endPoint x: 795, endPoint y: 375, distance: 65.1
click at [805, 391] on span "3 super shawarma meals" at bounding box center [872, 402] width 135 height 24
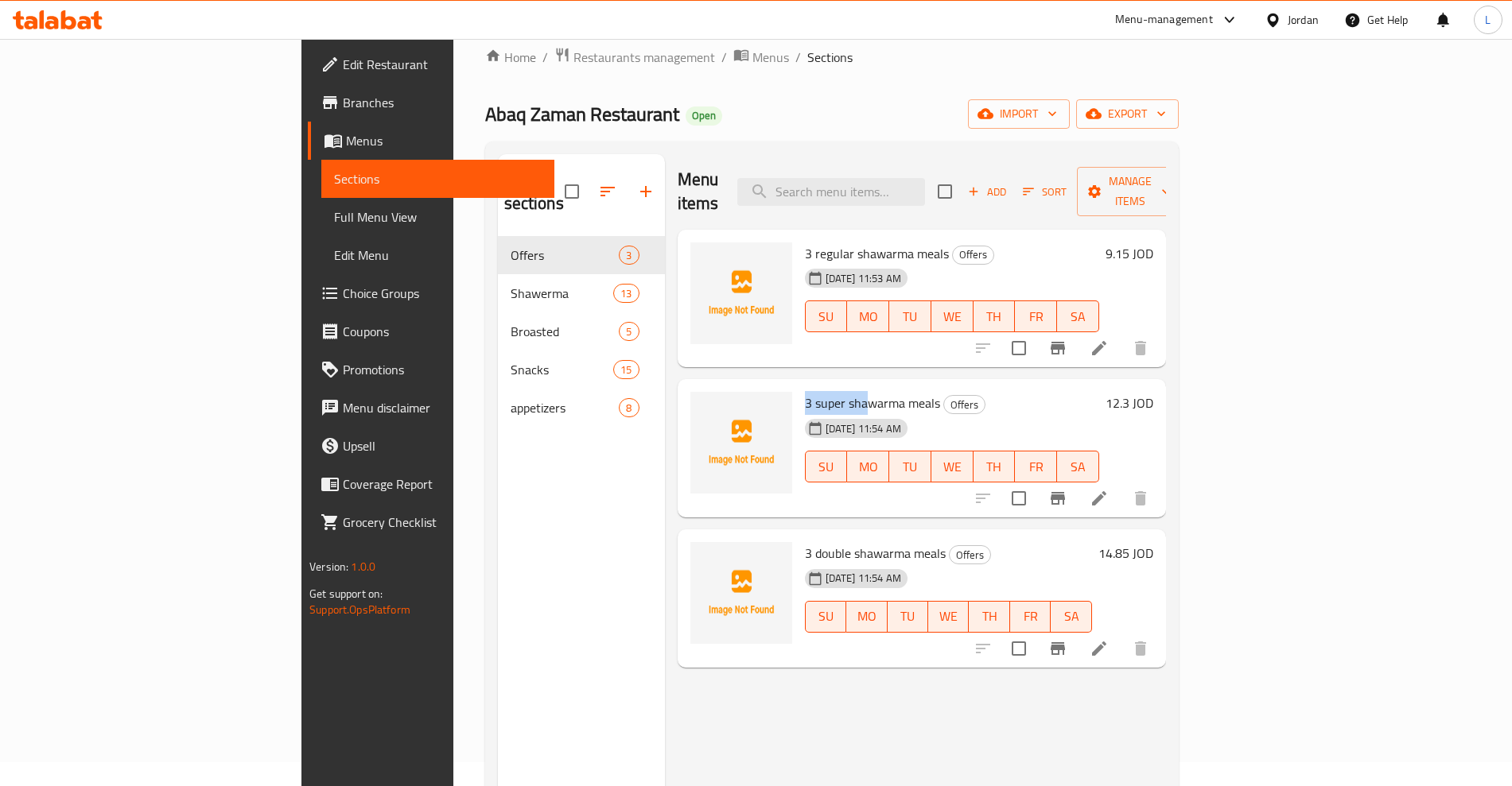
click at [805, 391] on span "3 super shawarma meals" at bounding box center [872, 402] width 135 height 24
drag, startPoint x: 745, startPoint y: 526, endPoint x: 809, endPoint y: 537, distance: 64.9
click at [809, 537] on div "3 double shawarma meals Offers [DATE] 11:54 AM SU MO TU WE TH FR SA" at bounding box center [948, 599] width 300 height 125
click at [809, 563] on div "[DATE] 11:54 AM" at bounding box center [836, 579] width 75 height 32
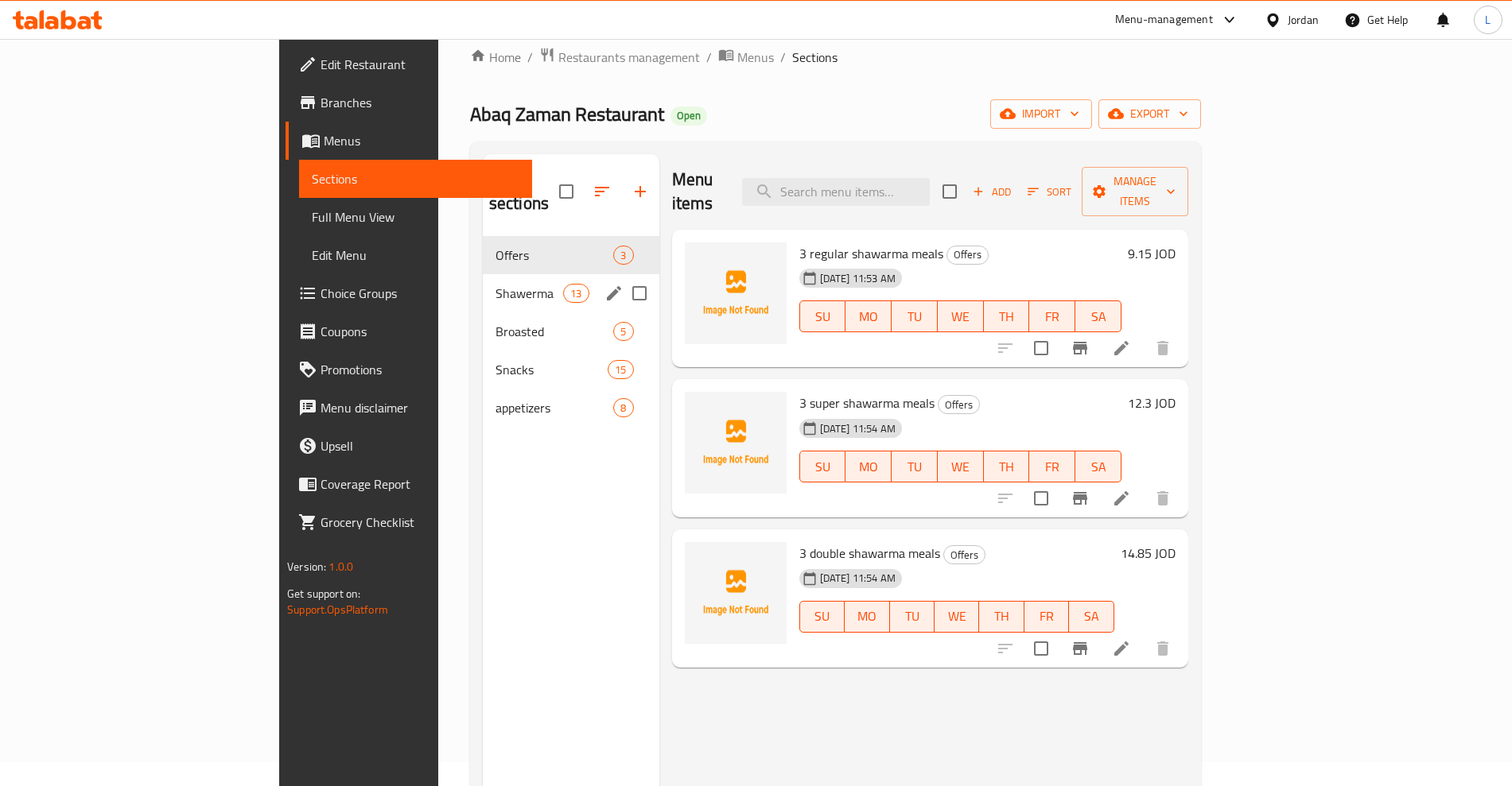
click at [496, 284] on span "Shawerma" at bounding box center [530, 293] width 68 height 19
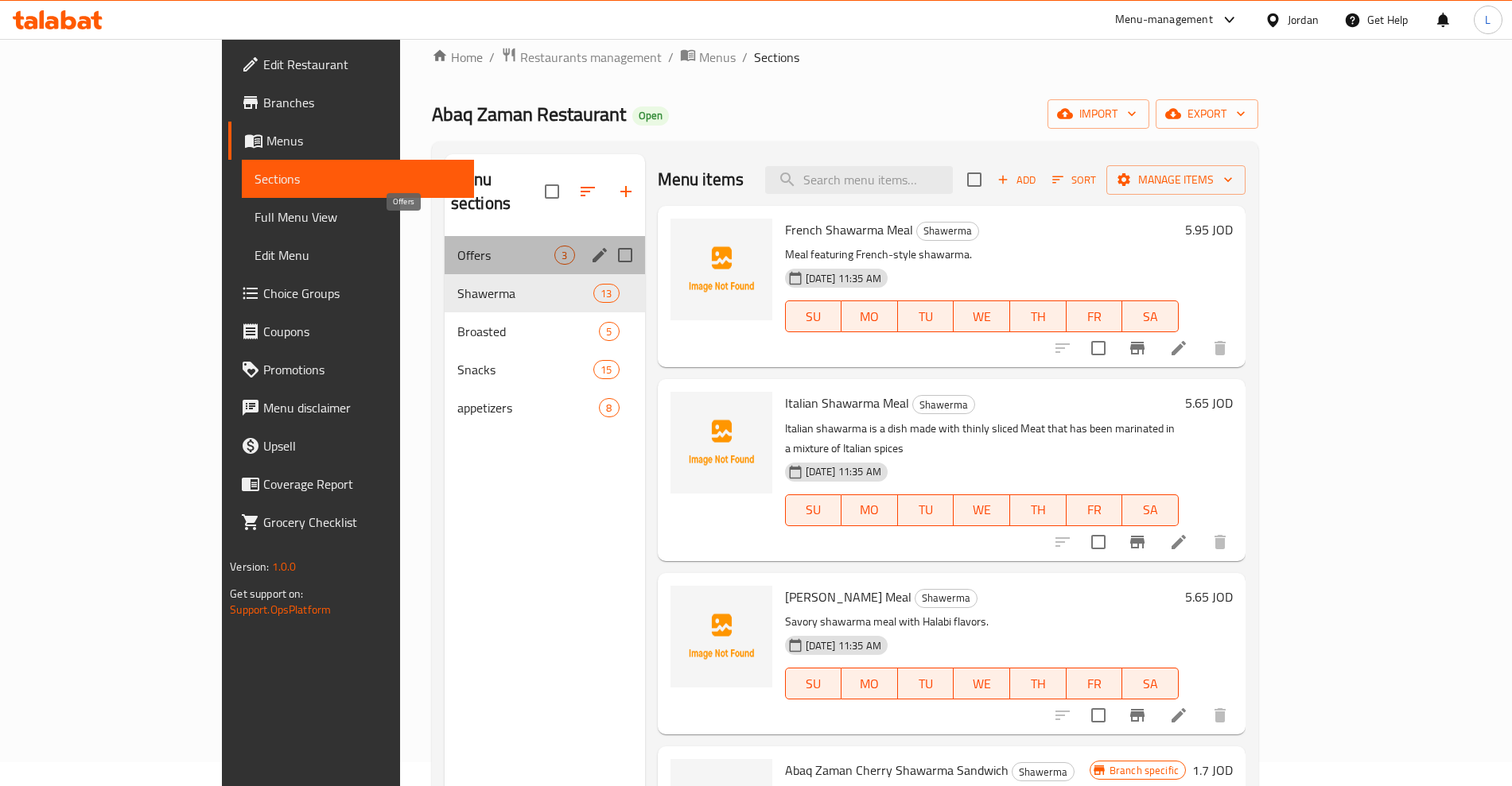
click at [457, 245] on span "Offers" at bounding box center [506, 255] width 98 height 19
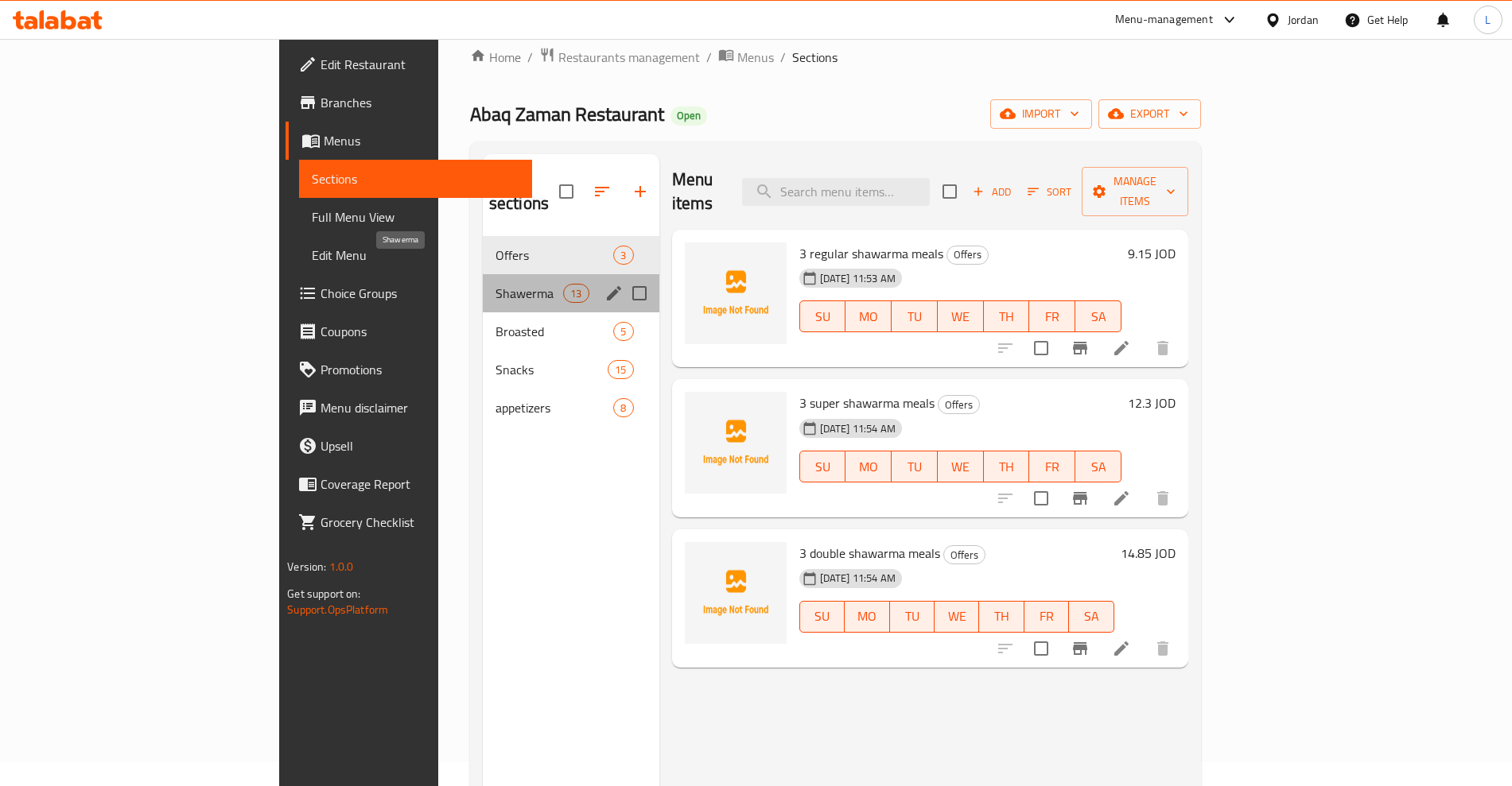
click at [496, 284] on span "Shawerma" at bounding box center [530, 293] width 68 height 19
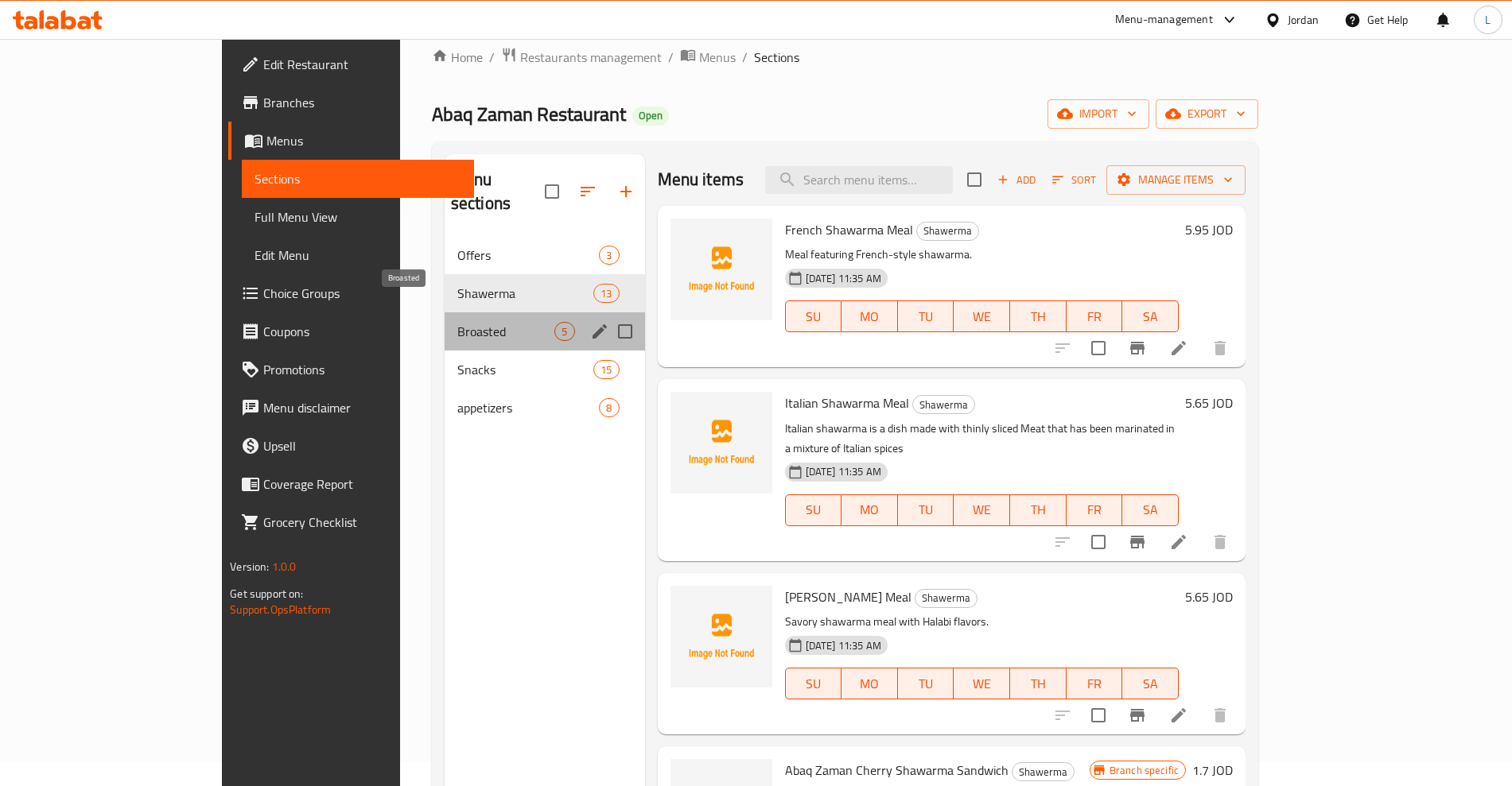
click at [457, 322] on span "Broasted" at bounding box center [506, 332] width 98 height 19
